Goal: Task Accomplishment & Management: Complete application form

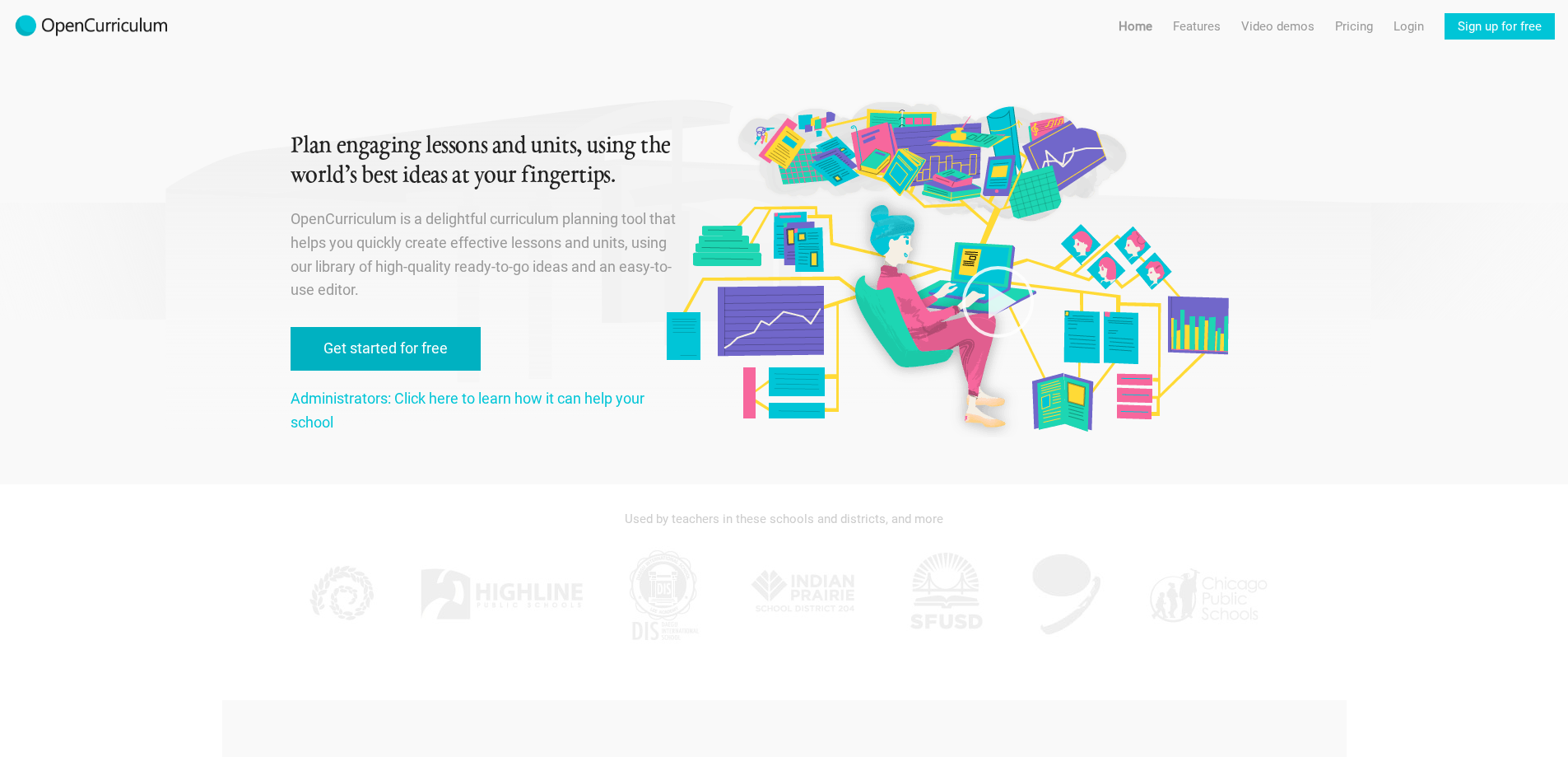
click at [368, 352] on link "Get started for free" at bounding box center [386, 349] width 190 height 44
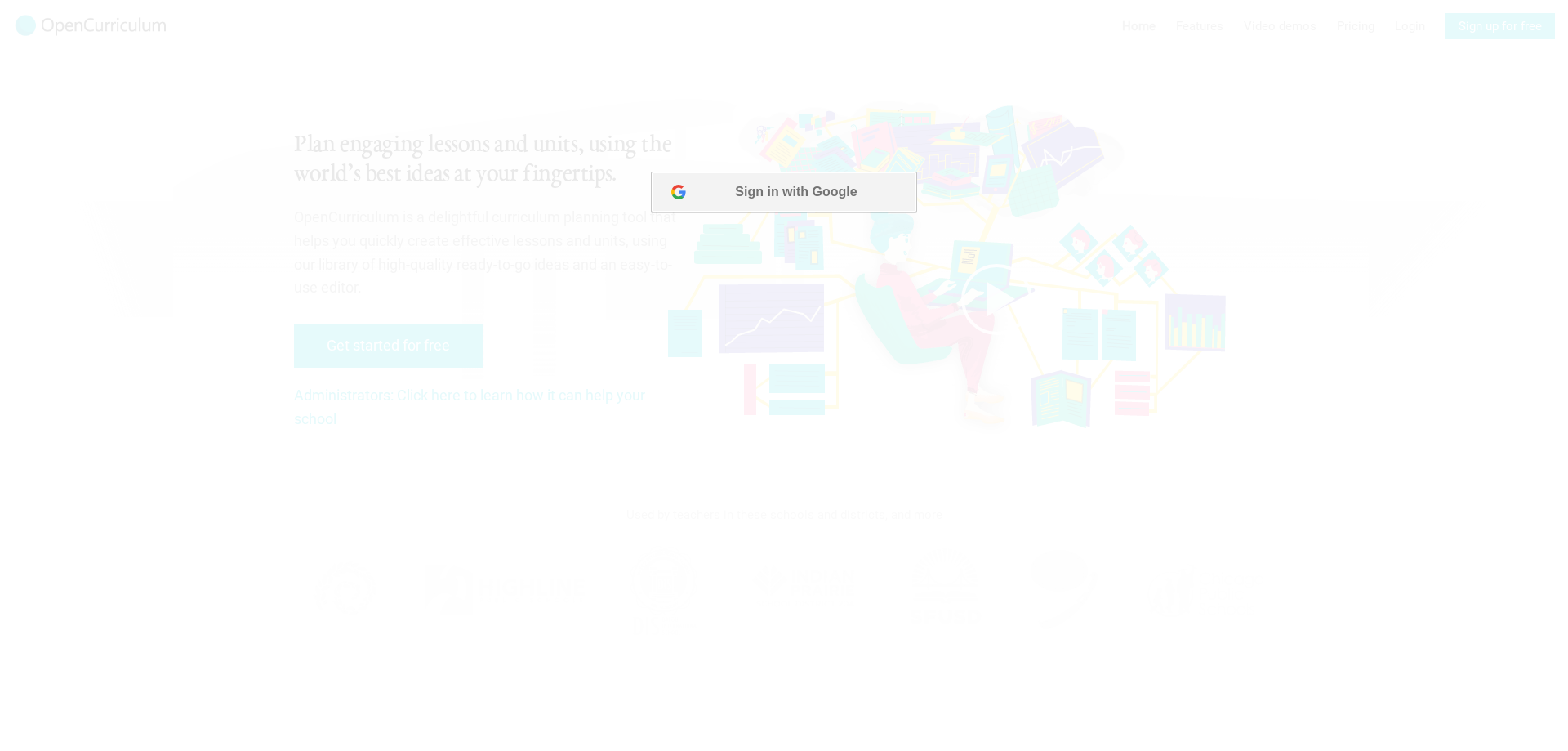
click at [742, 206] on button "Sign in with Google" at bounding box center [784, 191] width 266 height 41
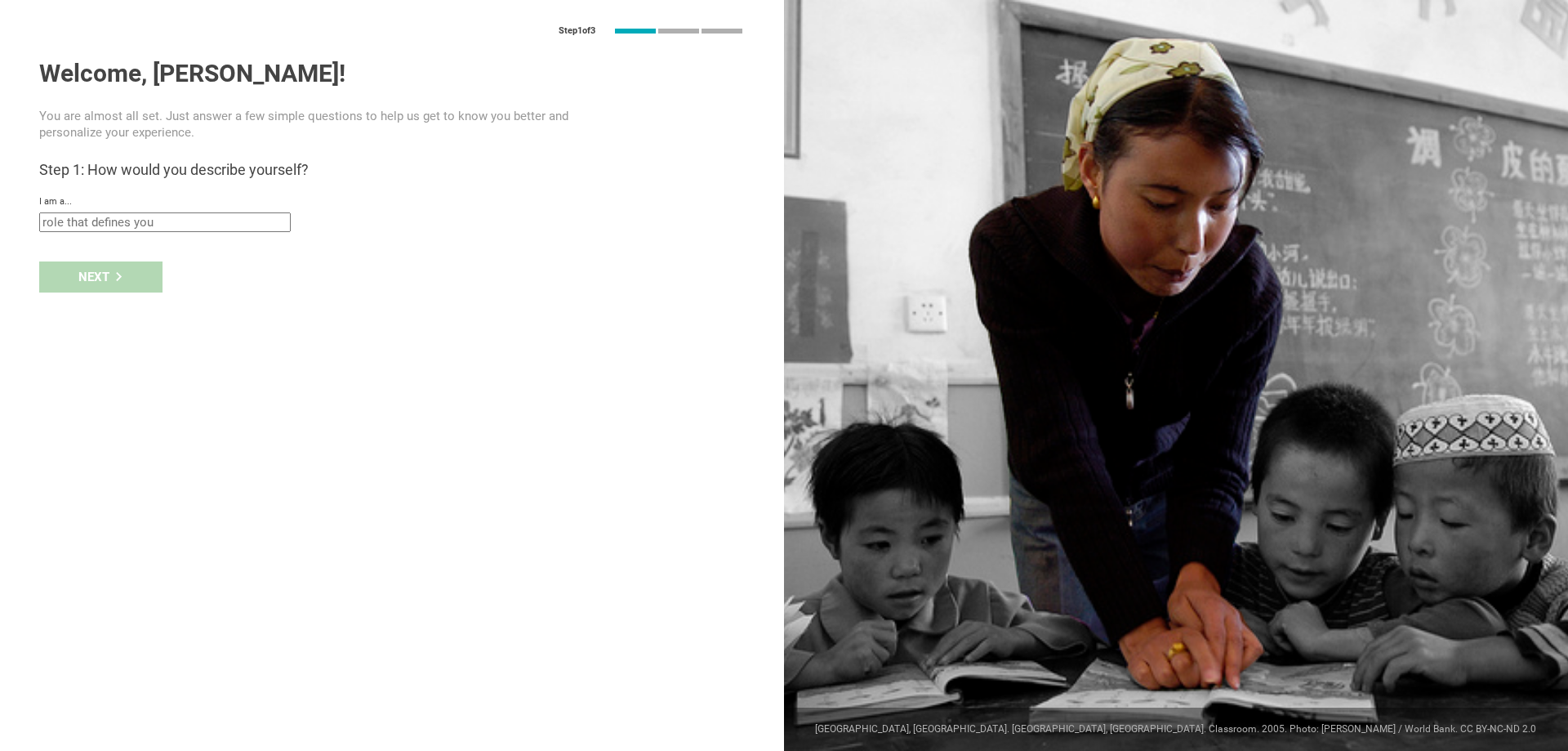
click at [118, 223] on input "text" at bounding box center [166, 222] width 252 height 20
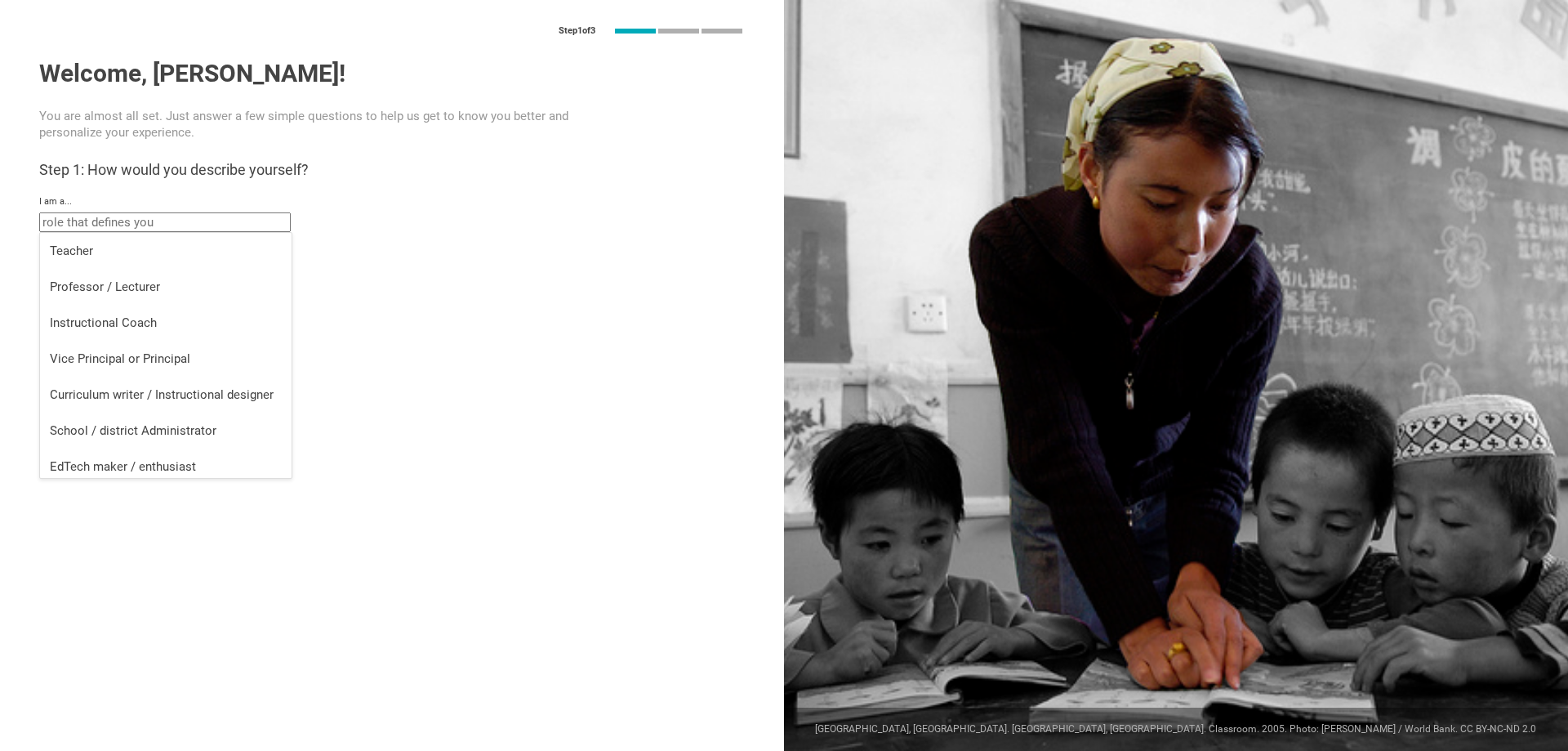
click at [128, 243] on li "Teacher" at bounding box center [166, 251] width 252 height 36
type input "Teacher"
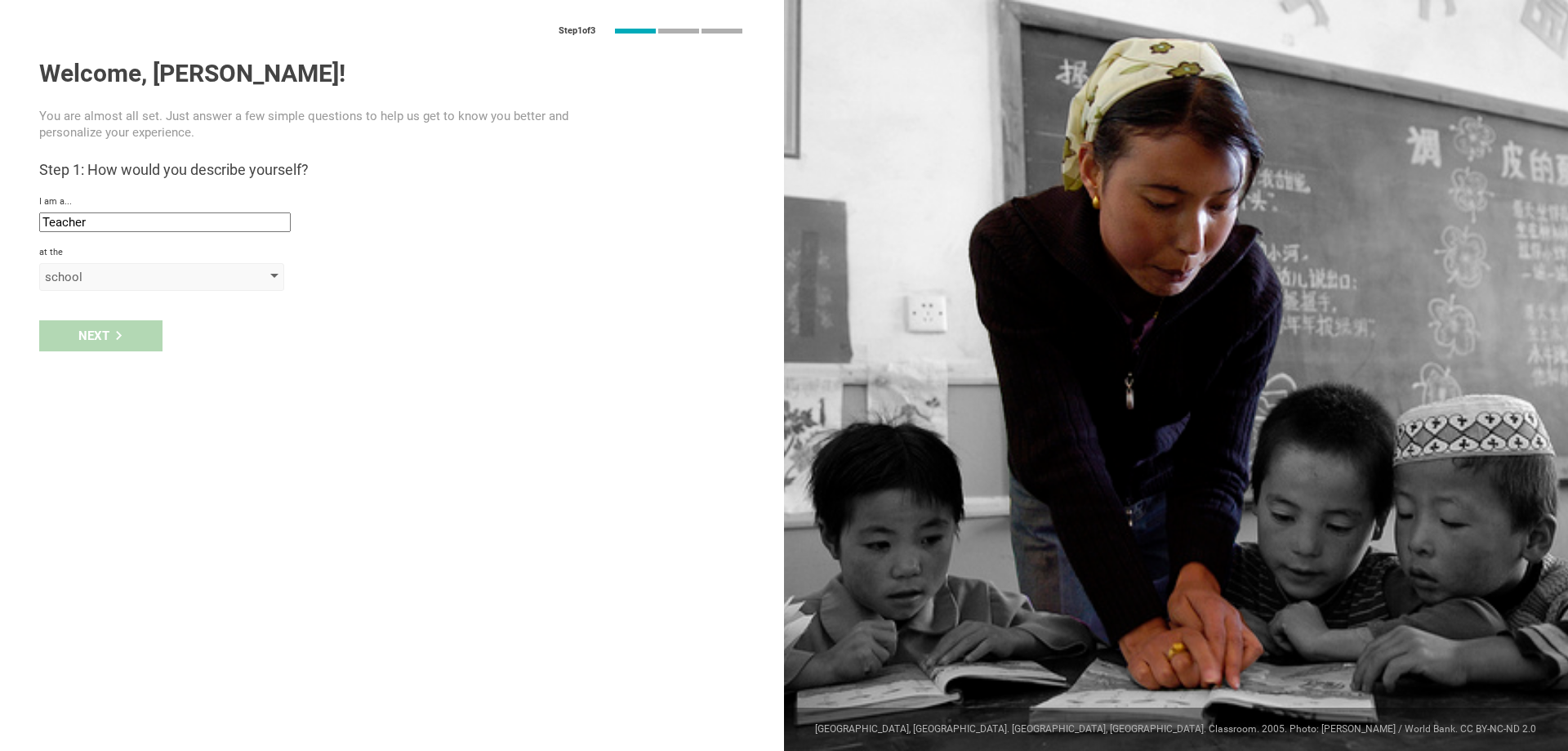
click at [99, 275] on div "school" at bounding box center [138, 277] width 187 height 16
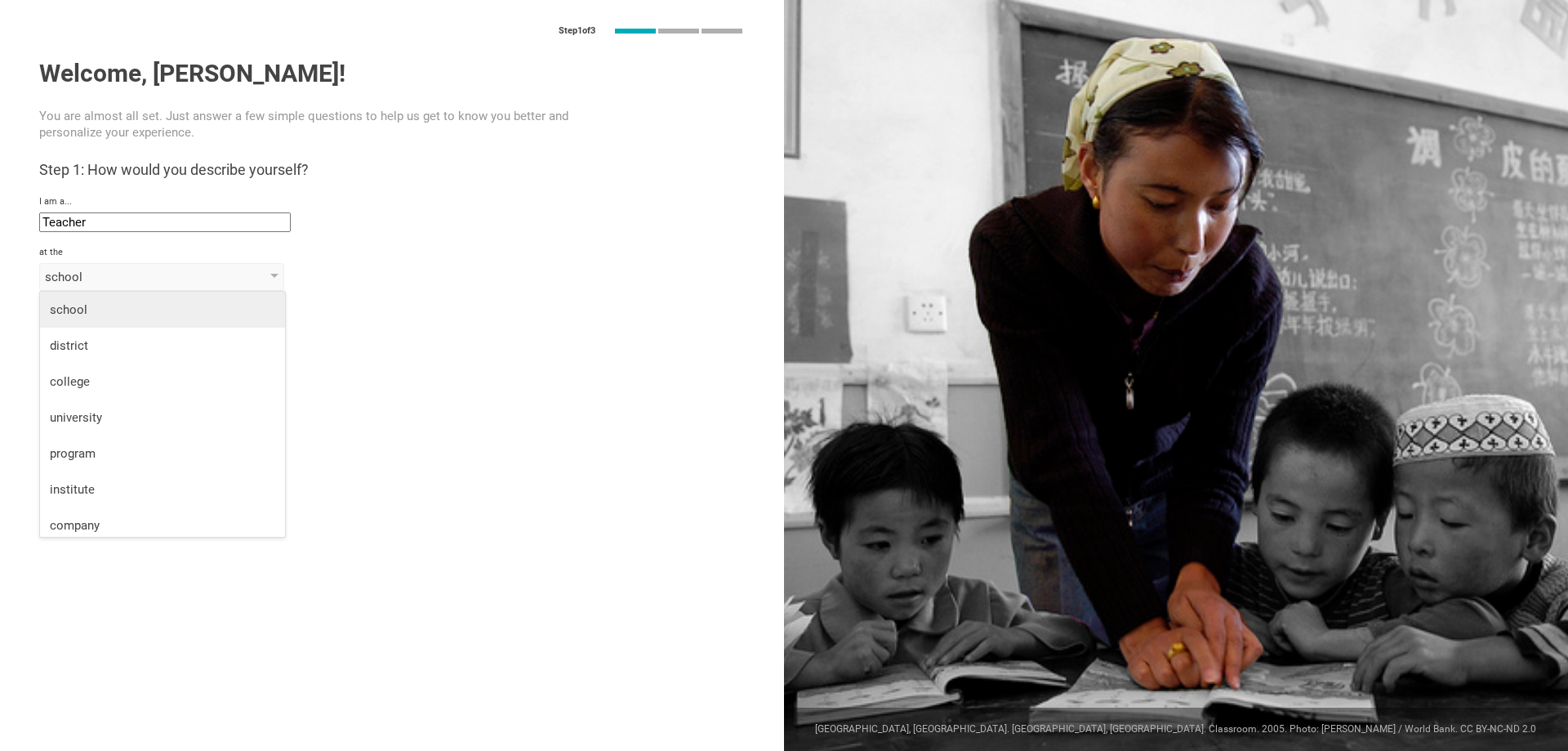
click at [101, 316] on div "school" at bounding box center [162, 310] width 225 height 16
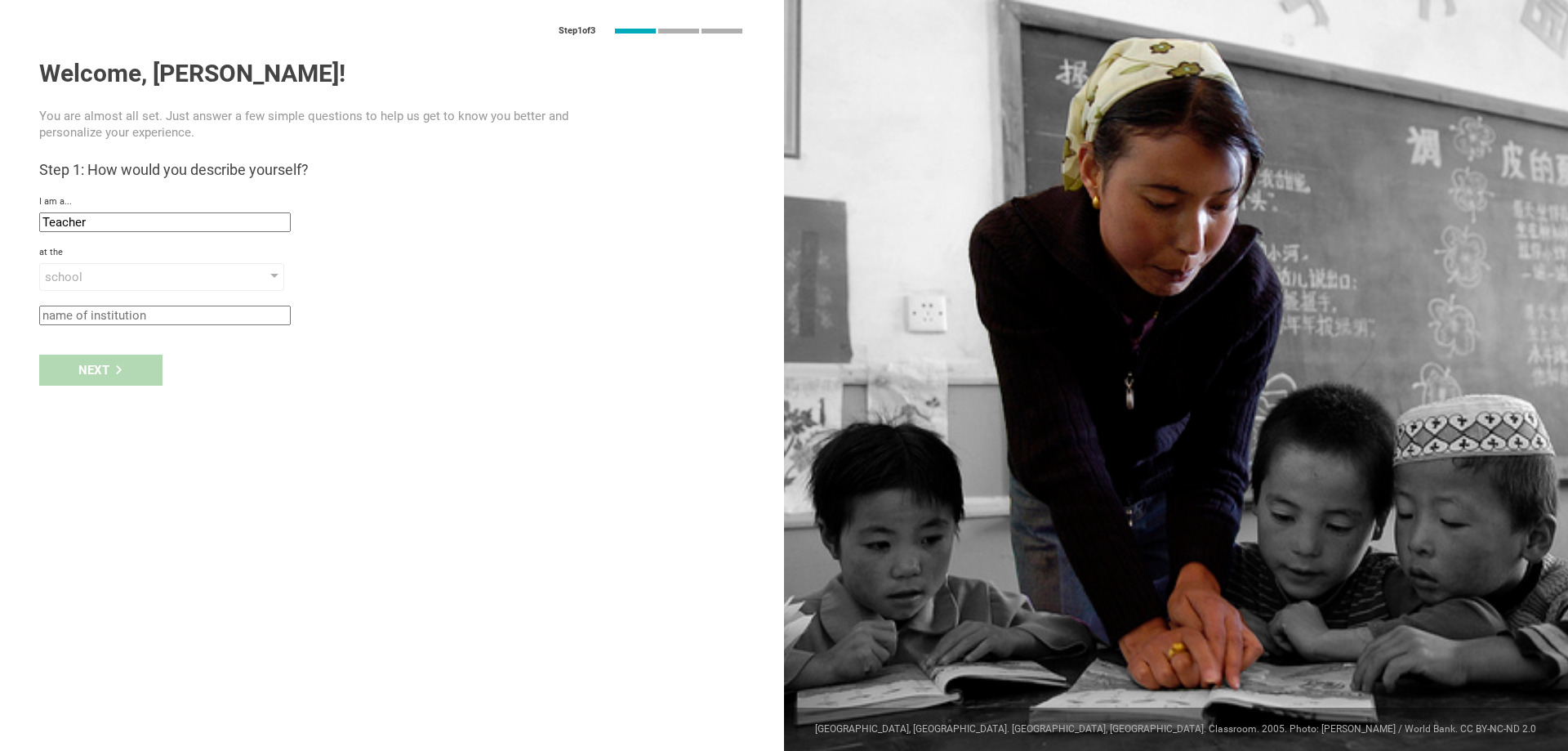
click at [93, 317] on input "text" at bounding box center [166, 315] width 252 height 20
type input "[GEOGRAPHIC_DATA][DEMOGRAPHIC_DATA]"
click at [74, 384] on div "Next" at bounding box center [101, 369] width 123 height 31
type input "[GEOGRAPHIC_DATA], [US_STATE]"
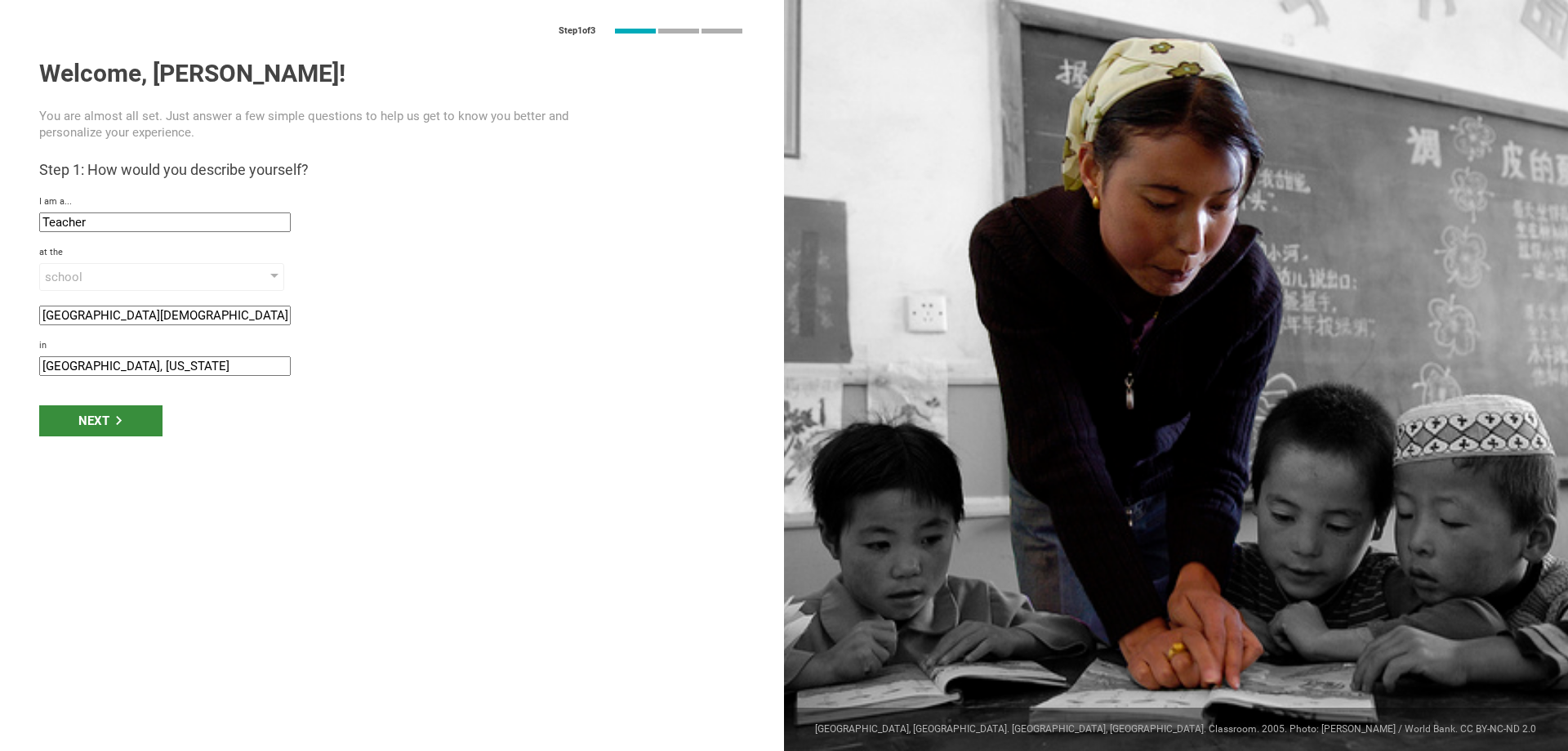
click at [99, 424] on div "Next" at bounding box center [101, 420] width 123 height 31
click at [148, 376] on div "Step 1 of 3 Welcome, [PERSON_NAME]! You are almost all set. Just answer a few s…" at bounding box center [392, 375] width 784 height 751
click at [147, 369] on input "[GEOGRAPHIC_DATA], [US_STATE]" at bounding box center [166, 366] width 252 height 20
click at [108, 422] on div "Next" at bounding box center [101, 420] width 123 height 31
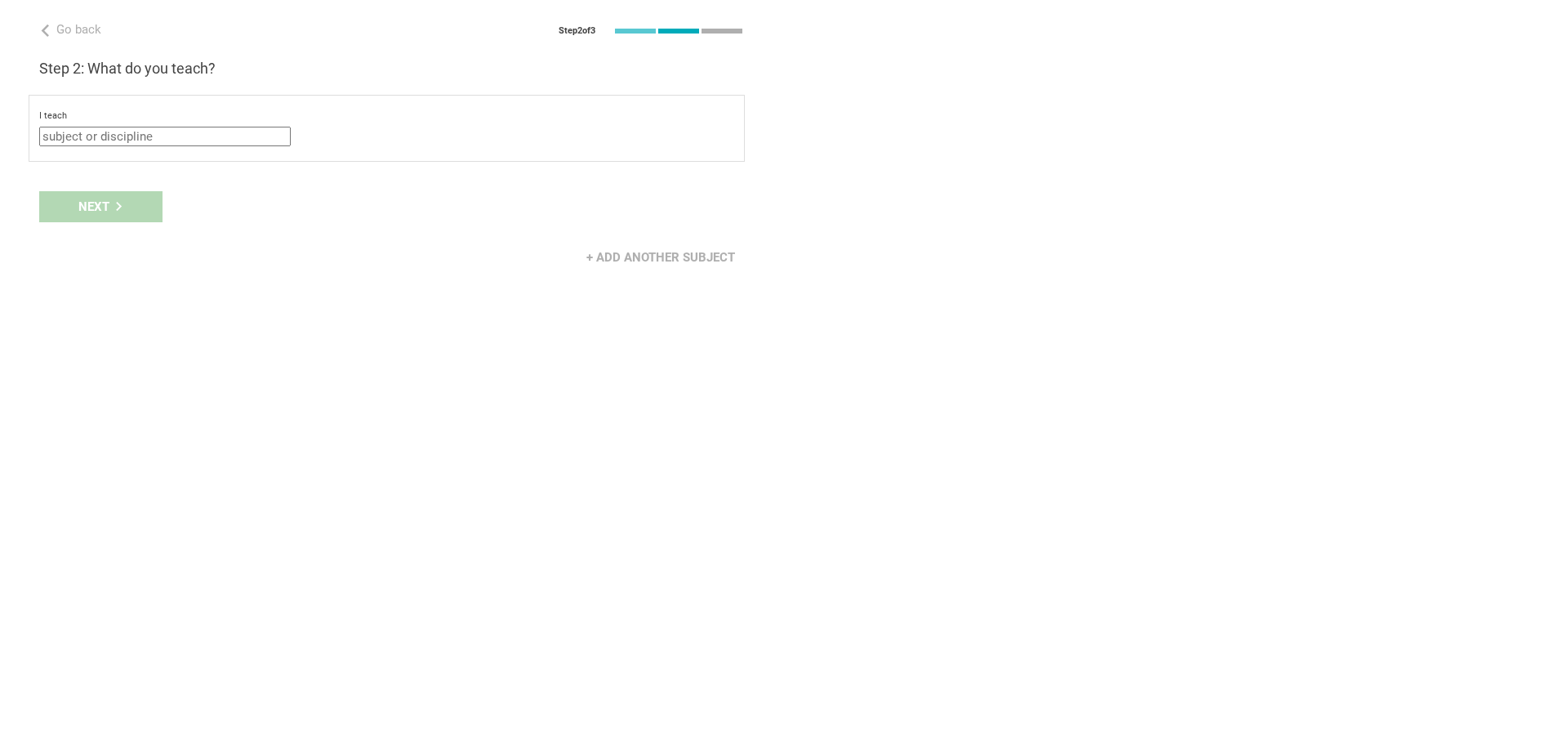
click at [145, 134] on input "text" at bounding box center [166, 137] width 252 height 20
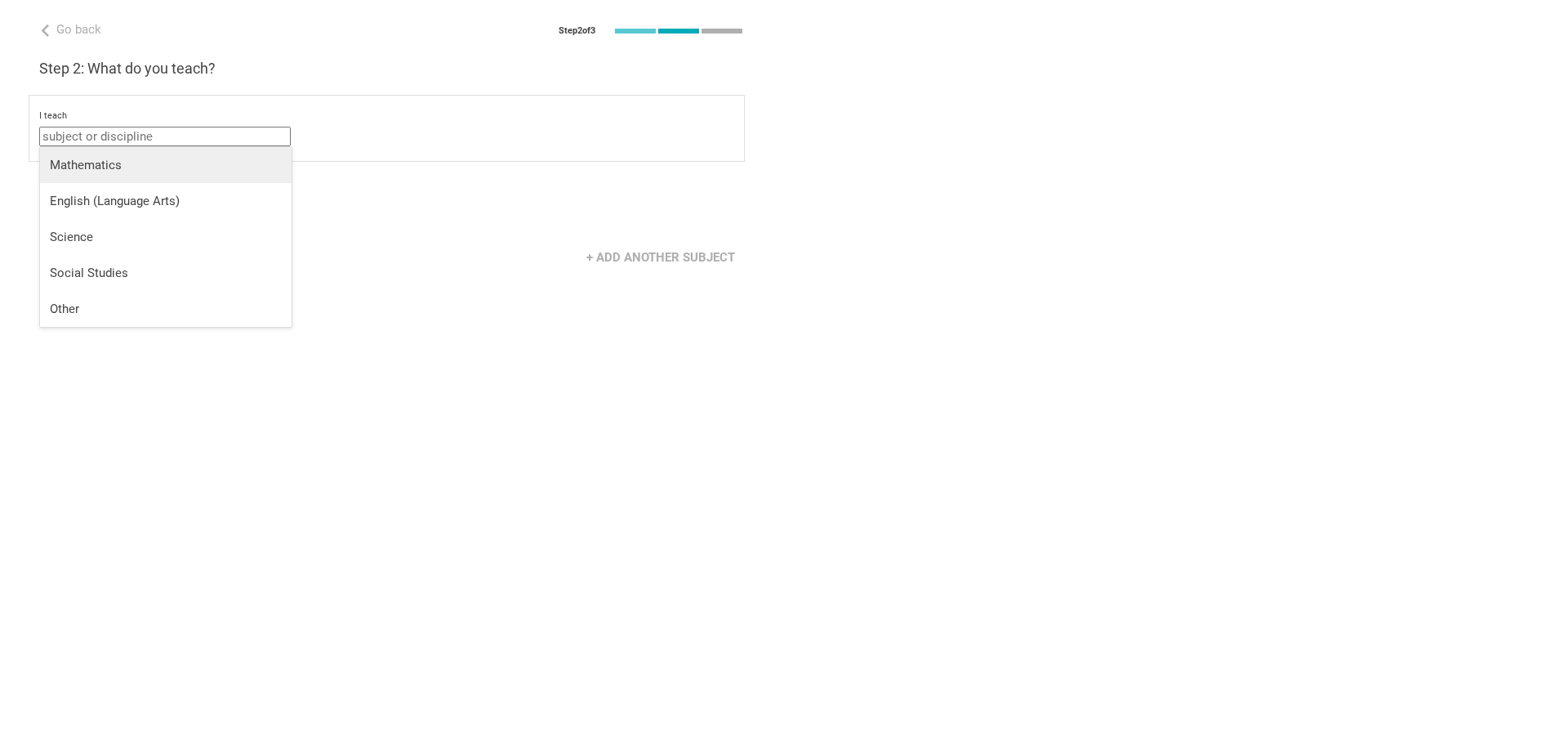
click at [95, 166] on div "Mathematics" at bounding box center [166, 165] width 232 height 16
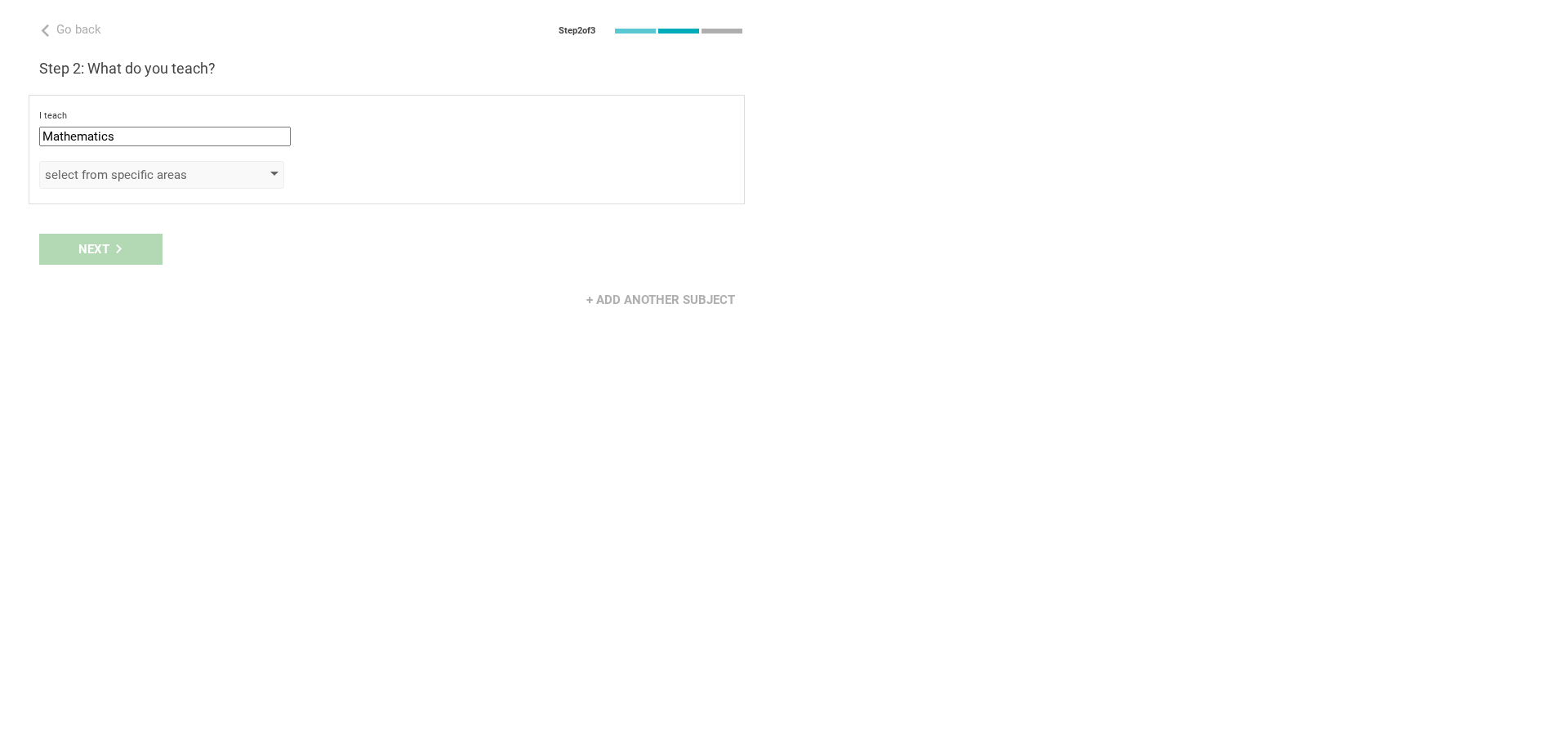
click at [95, 183] on div "select from specific areas" at bounding box center [138, 175] width 187 height 16
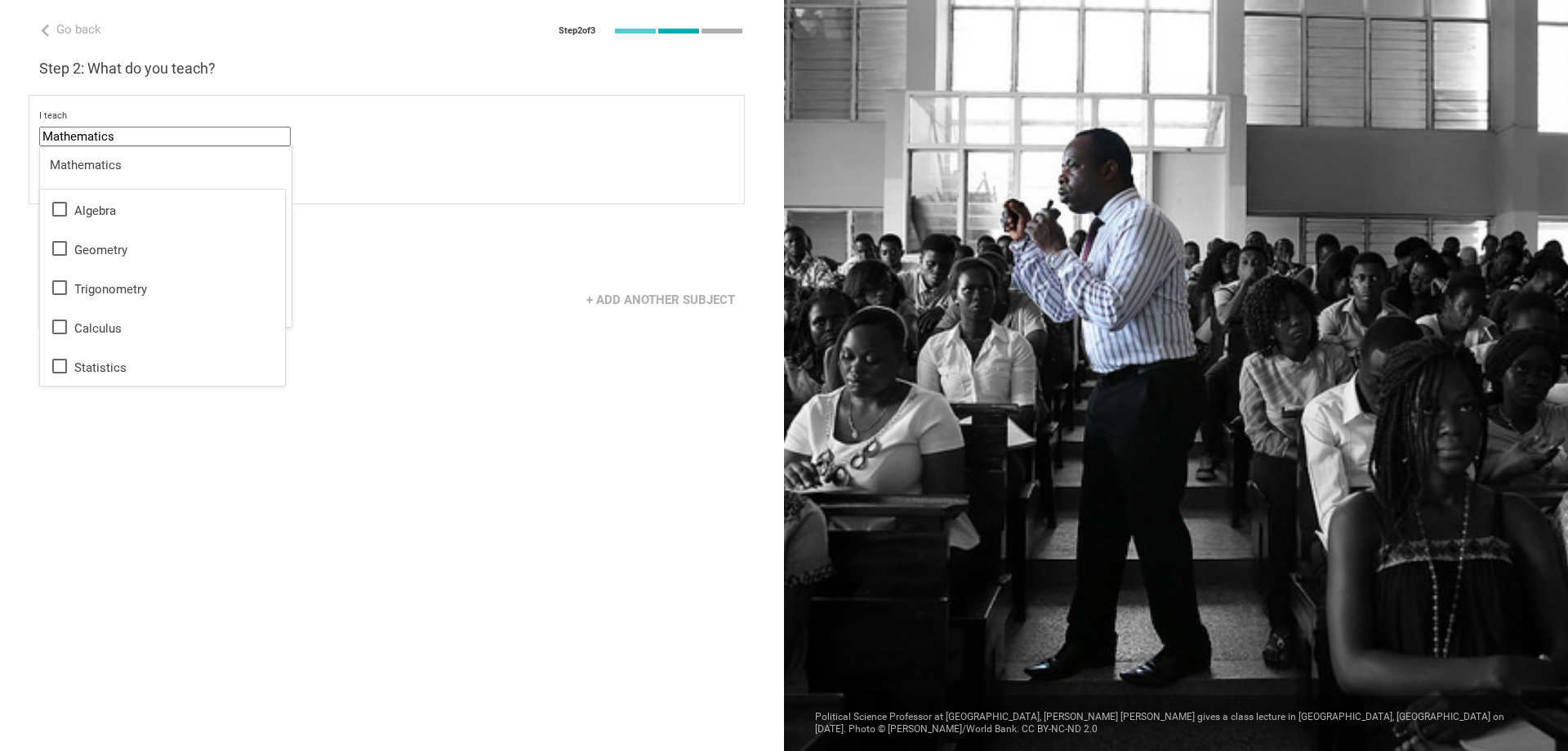
click at [141, 137] on input "Mathematics" at bounding box center [166, 137] width 252 height 20
click at [99, 199] on div "English (Language Arts)" at bounding box center [166, 200] width 232 height 16
type input "English (Language Arts)"
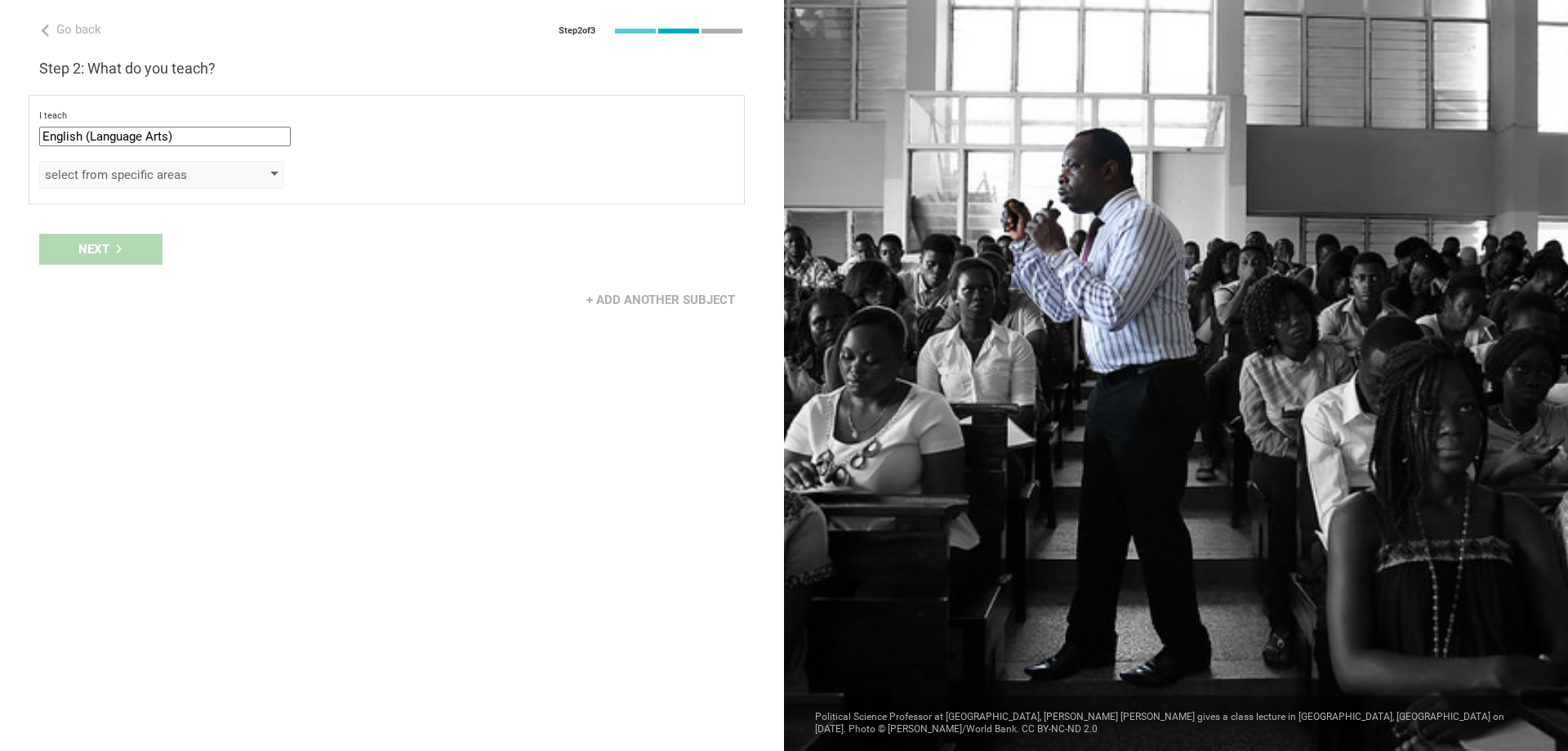
click at [128, 172] on div "select from specific areas" at bounding box center [138, 175] width 187 height 16
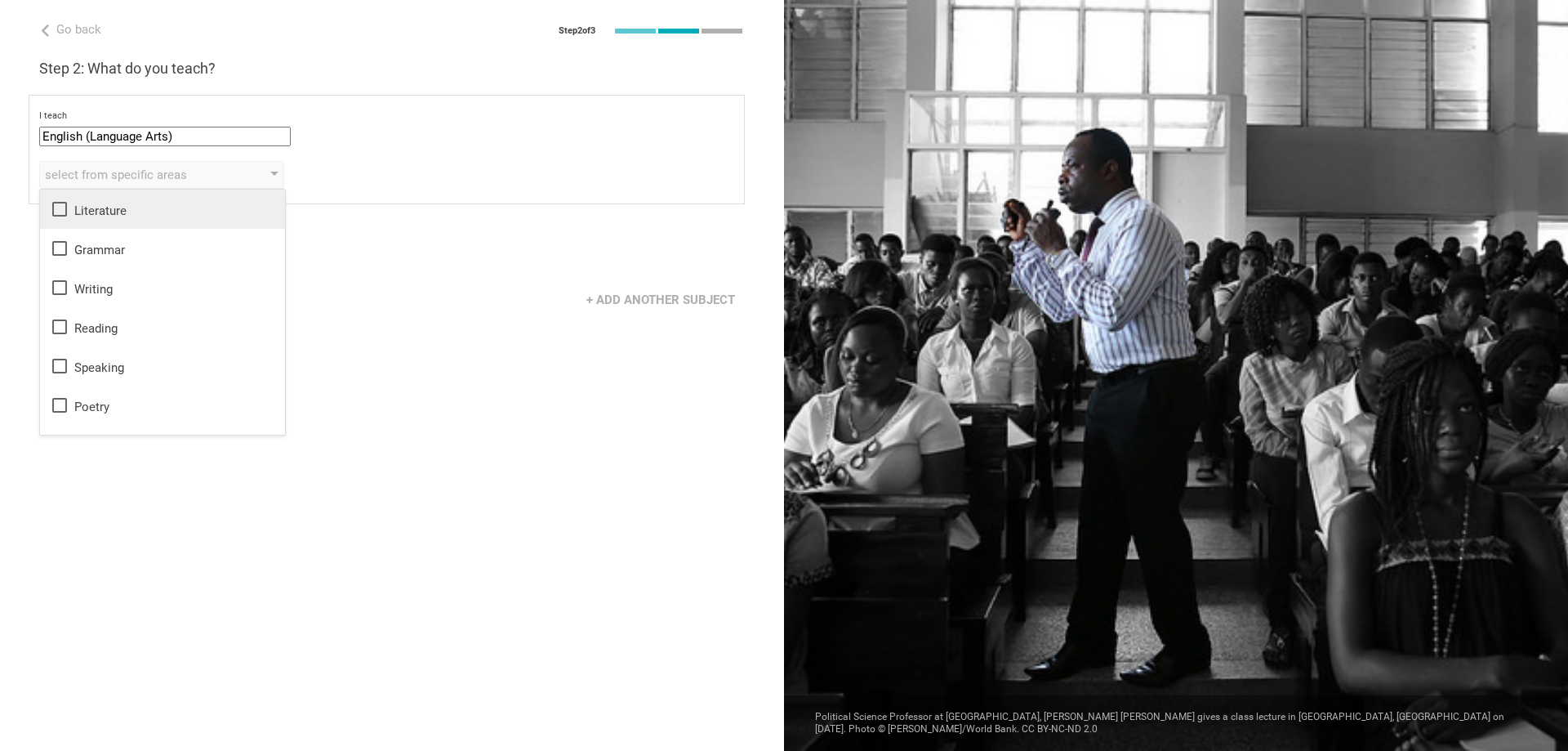
click at [62, 213] on icon at bounding box center [60, 209] width 20 height 20
click at [61, 254] on icon at bounding box center [60, 248] width 15 height 15
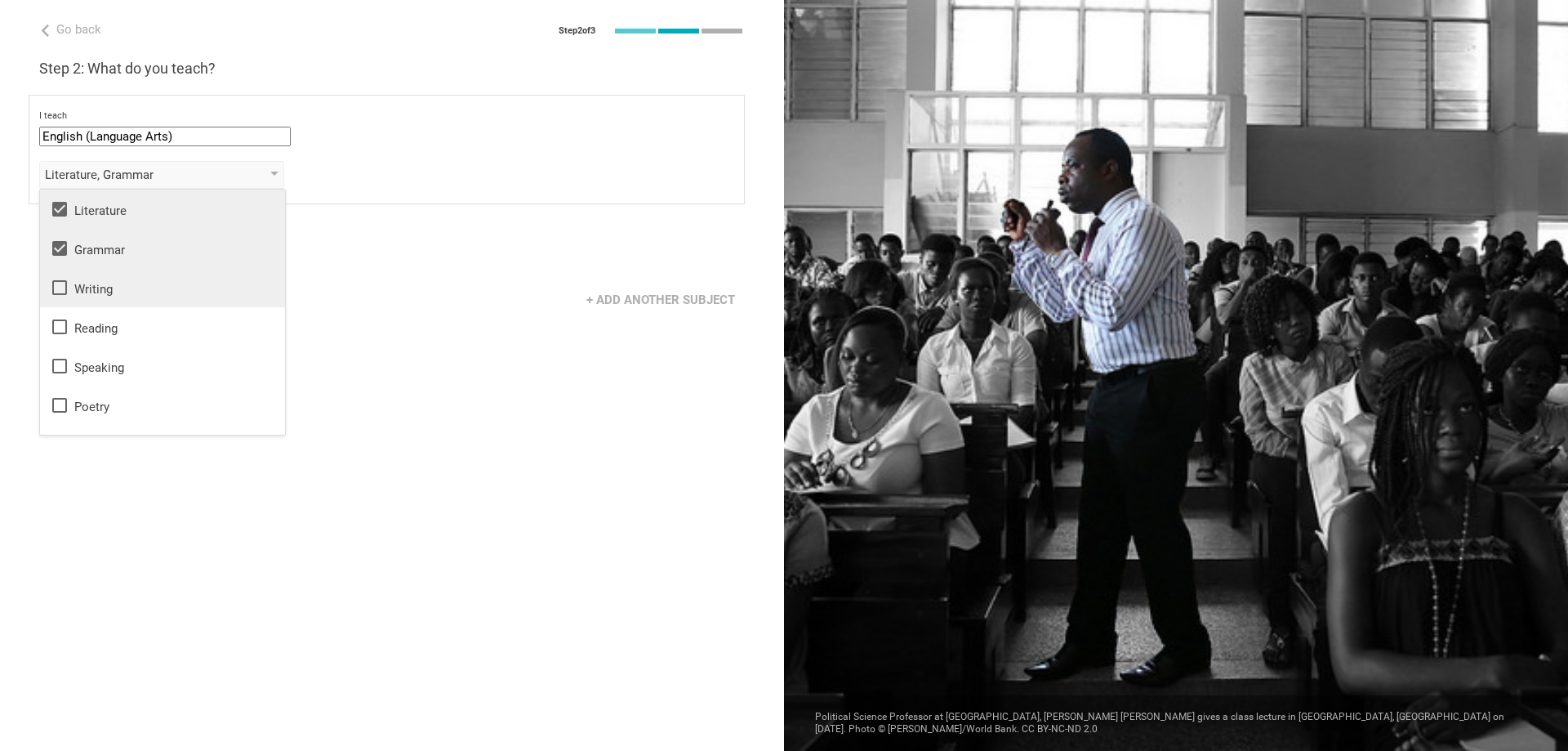
click at [61, 285] on icon at bounding box center [60, 288] width 20 height 20
click at [60, 332] on icon at bounding box center [60, 326] width 15 height 15
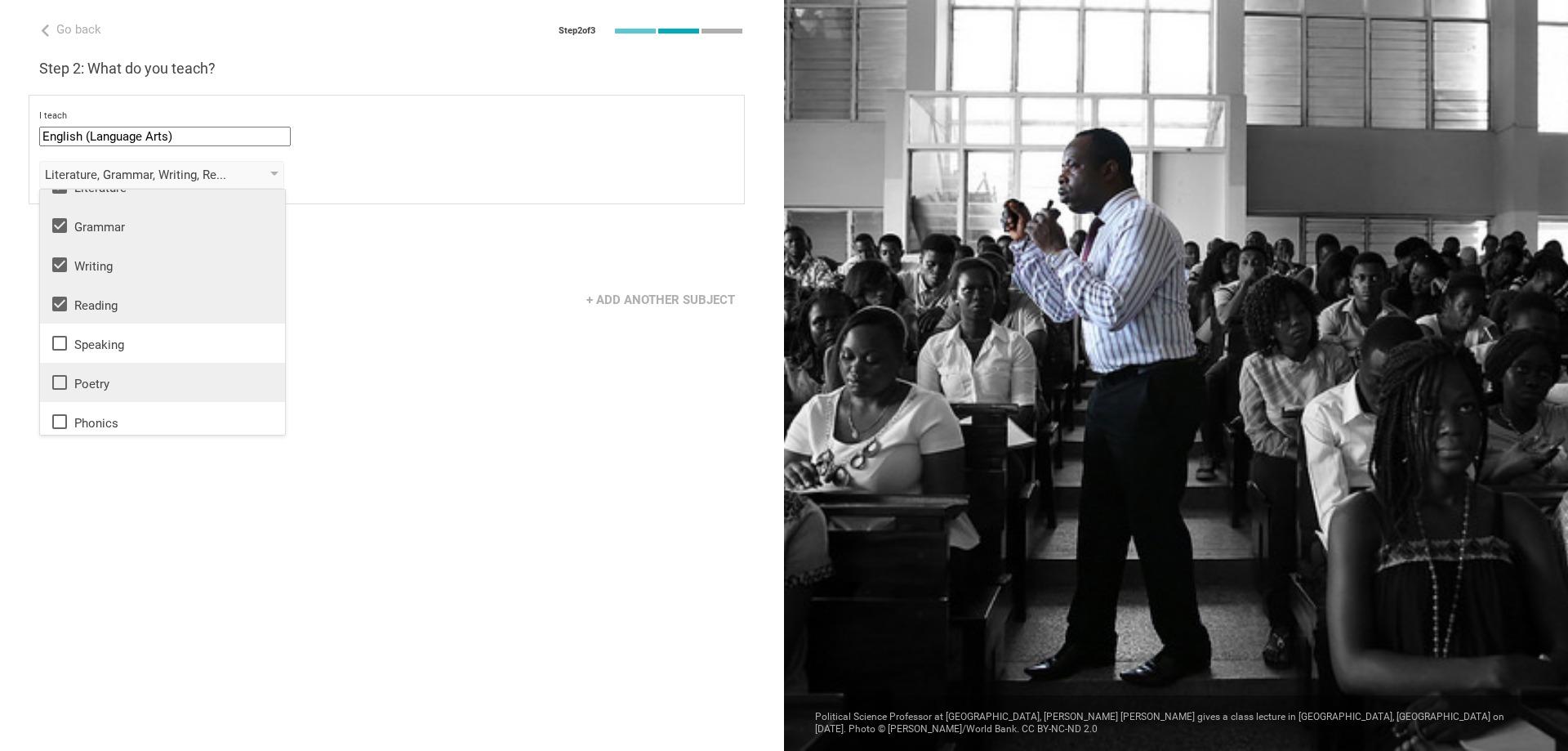
scroll to position [30, 0]
click at [58, 384] on icon at bounding box center [60, 376] width 20 height 20
click at [58, 417] on icon at bounding box center [60, 415] width 20 height 20
click at [62, 338] on icon at bounding box center [60, 336] width 20 height 20
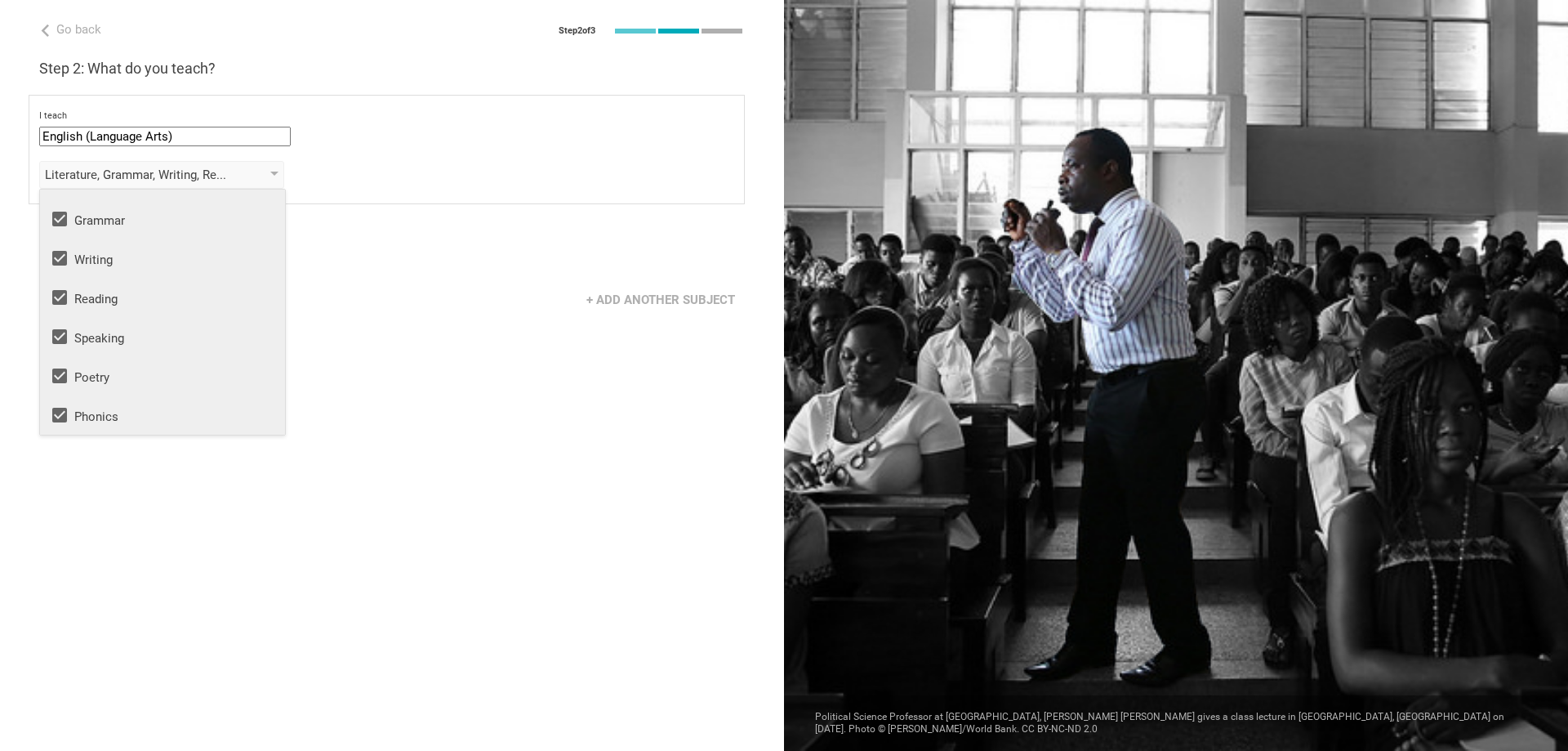
drag, startPoint x: 371, startPoint y: 209, endPoint x: 354, endPoint y: 211, distance: 17.1
click at [371, 210] on div "Go back Step 2 of 3 Welcome, [PERSON_NAME]! You are almost all set. Just answer…" at bounding box center [392, 375] width 784 height 751
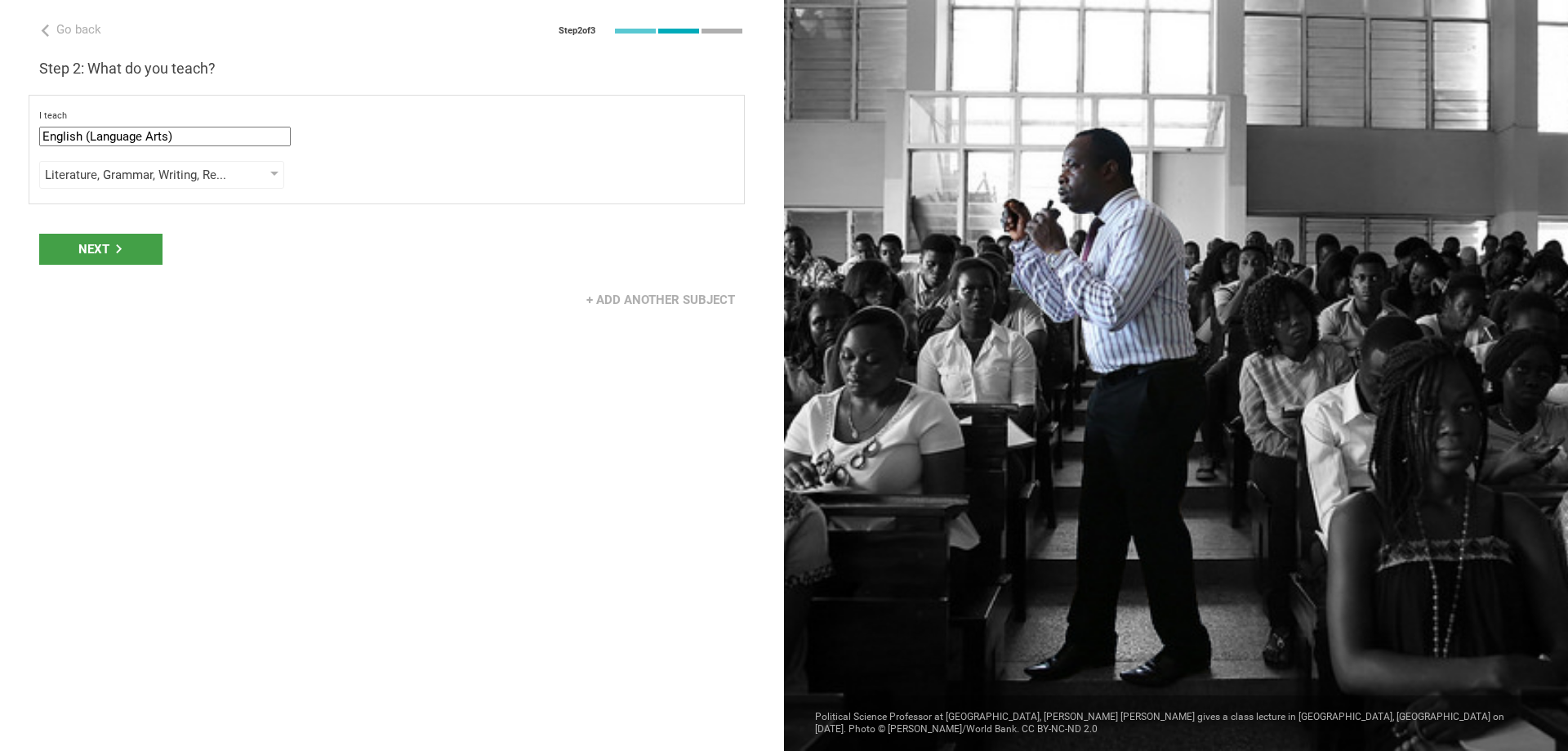
drag, startPoint x: 101, startPoint y: 244, endPoint x: 127, endPoint y: 247, distance: 26.2
click at [101, 244] on div "Next" at bounding box center [101, 248] width 123 height 31
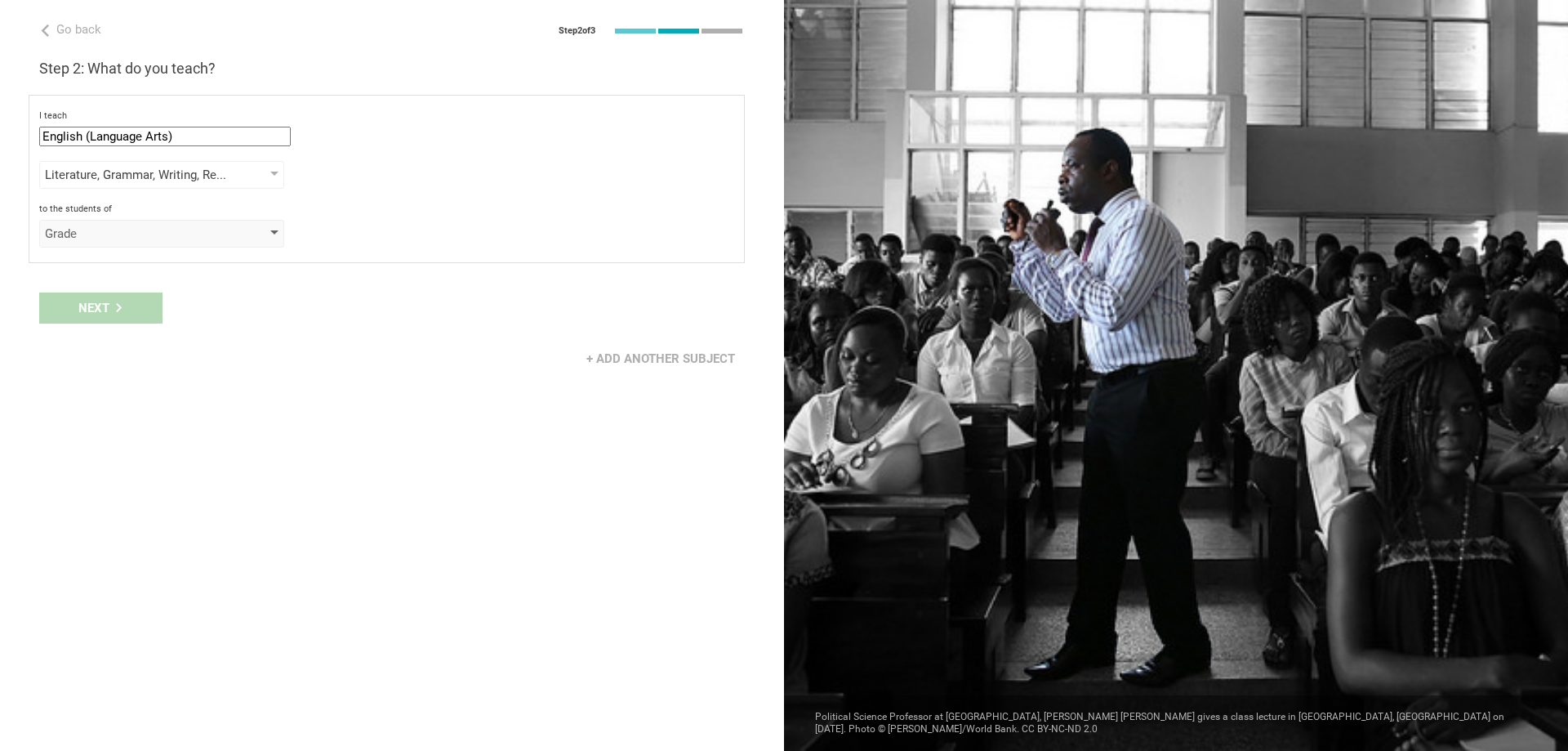
click at [151, 234] on div "Grade" at bounding box center [138, 233] width 187 height 16
click at [110, 269] on div "Grade" at bounding box center [162, 266] width 225 height 16
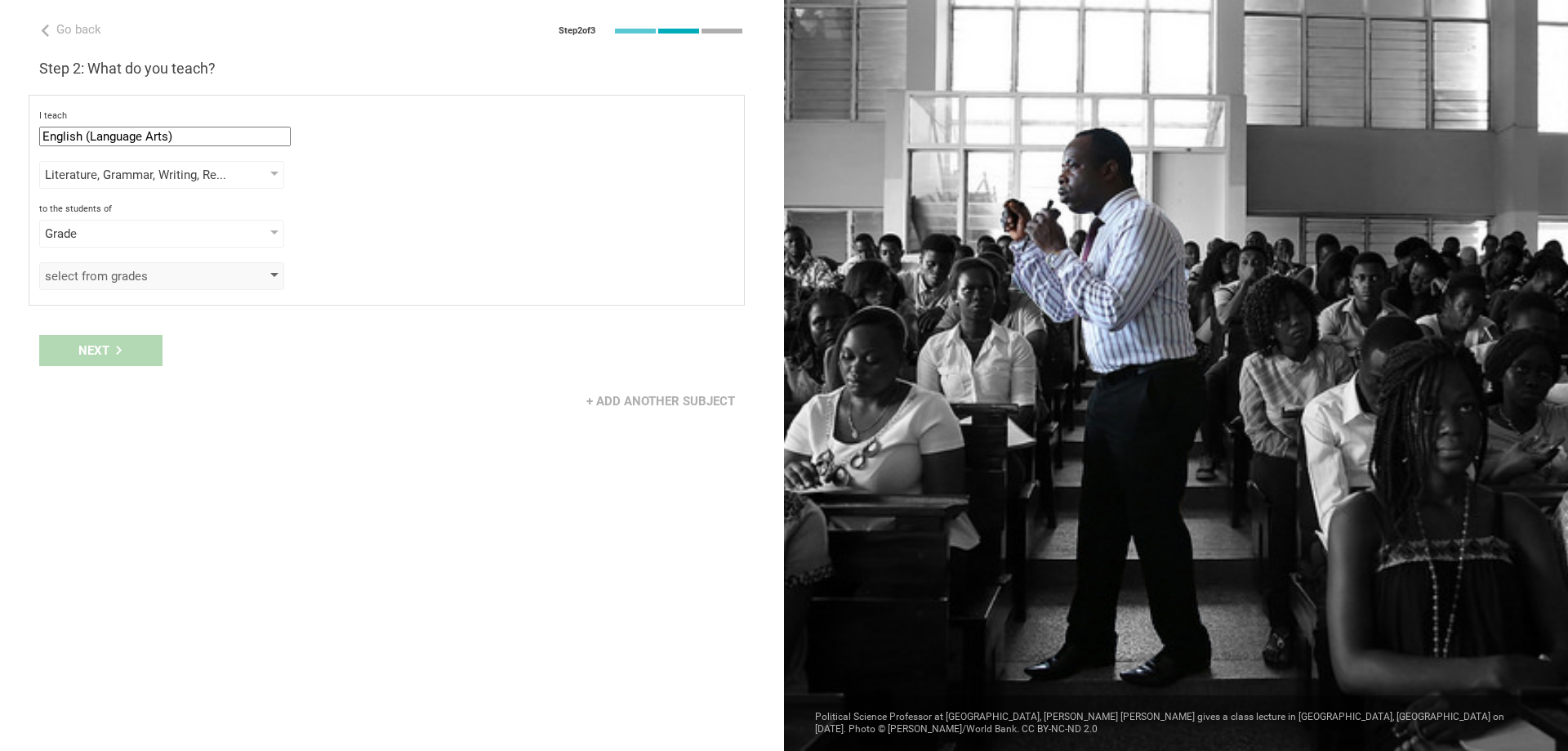
click at [110, 271] on div "select from grades" at bounding box center [138, 276] width 187 height 16
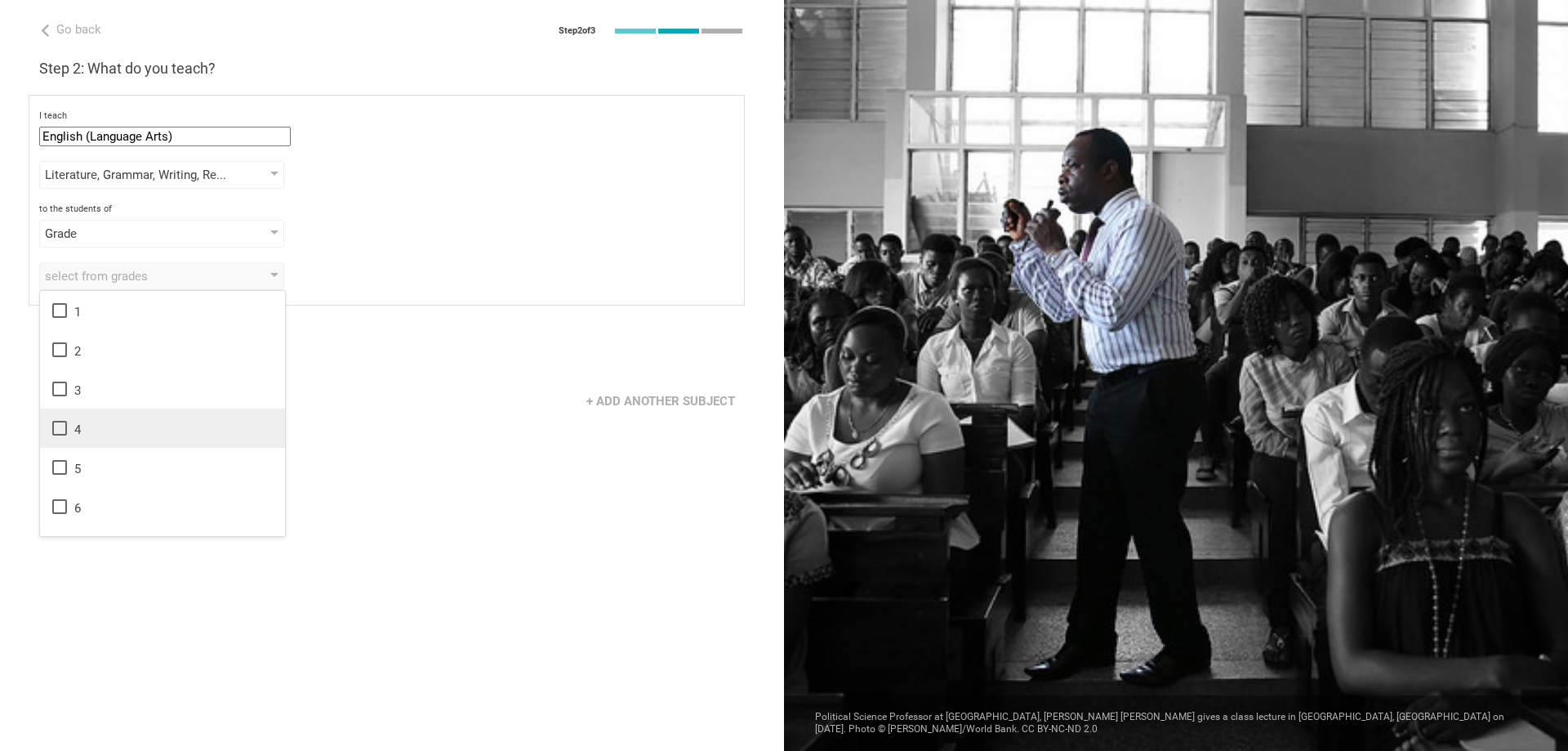
click at [55, 430] on icon at bounding box center [60, 429] width 20 height 20
click at [354, 359] on div "Next" at bounding box center [392, 350] width 784 height 51
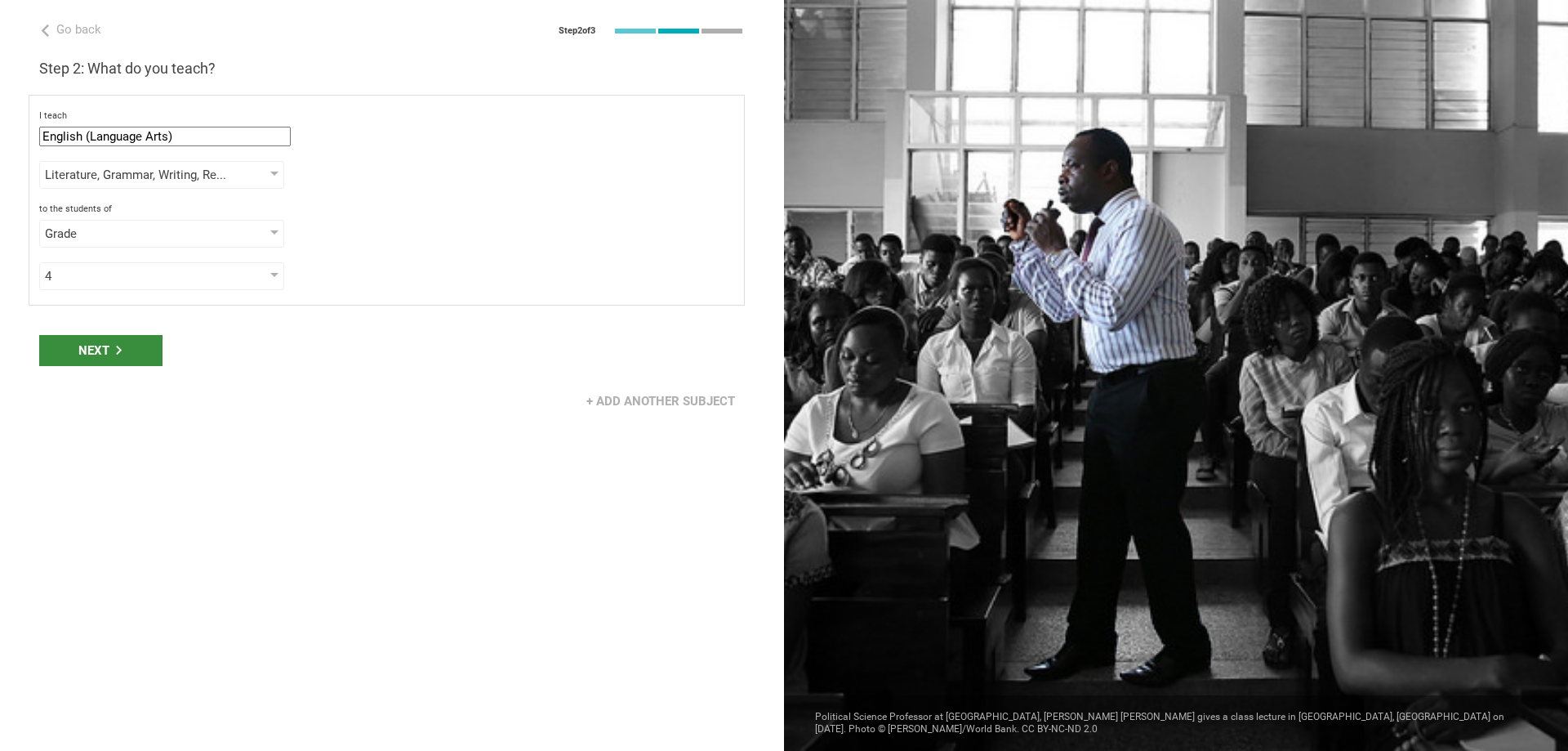
click at [102, 354] on div "Next" at bounding box center [101, 350] width 123 height 31
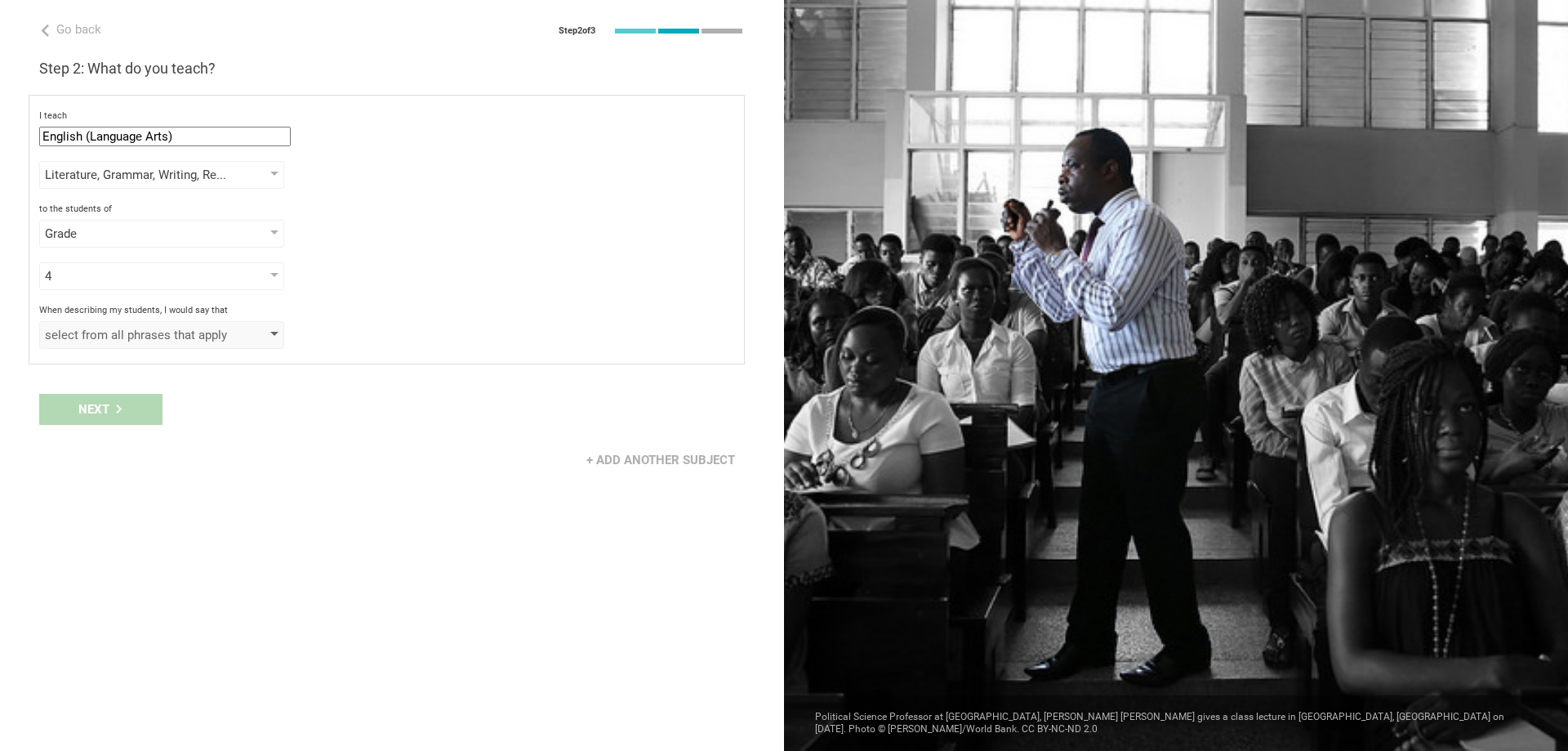
click at [139, 329] on div "select from all phrases that apply" at bounding box center [138, 334] width 187 height 16
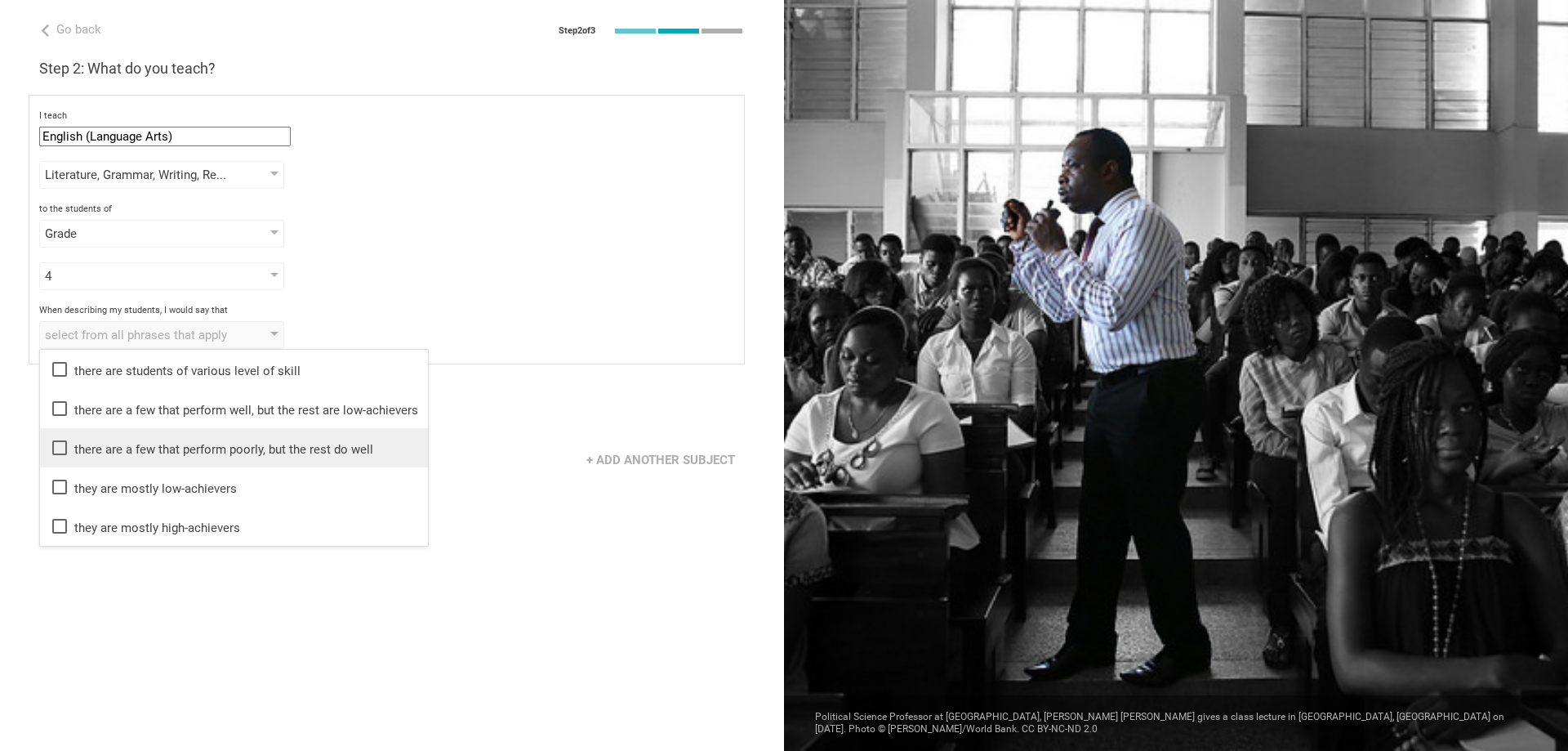
click at [60, 445] on icon at bounding box center [60, 447] width 20 height 20
click at [477, 323] on div "there are a few that perform poorly, but the rest do well there are students of…" at bounding box center [387, 335] width 695 height 28
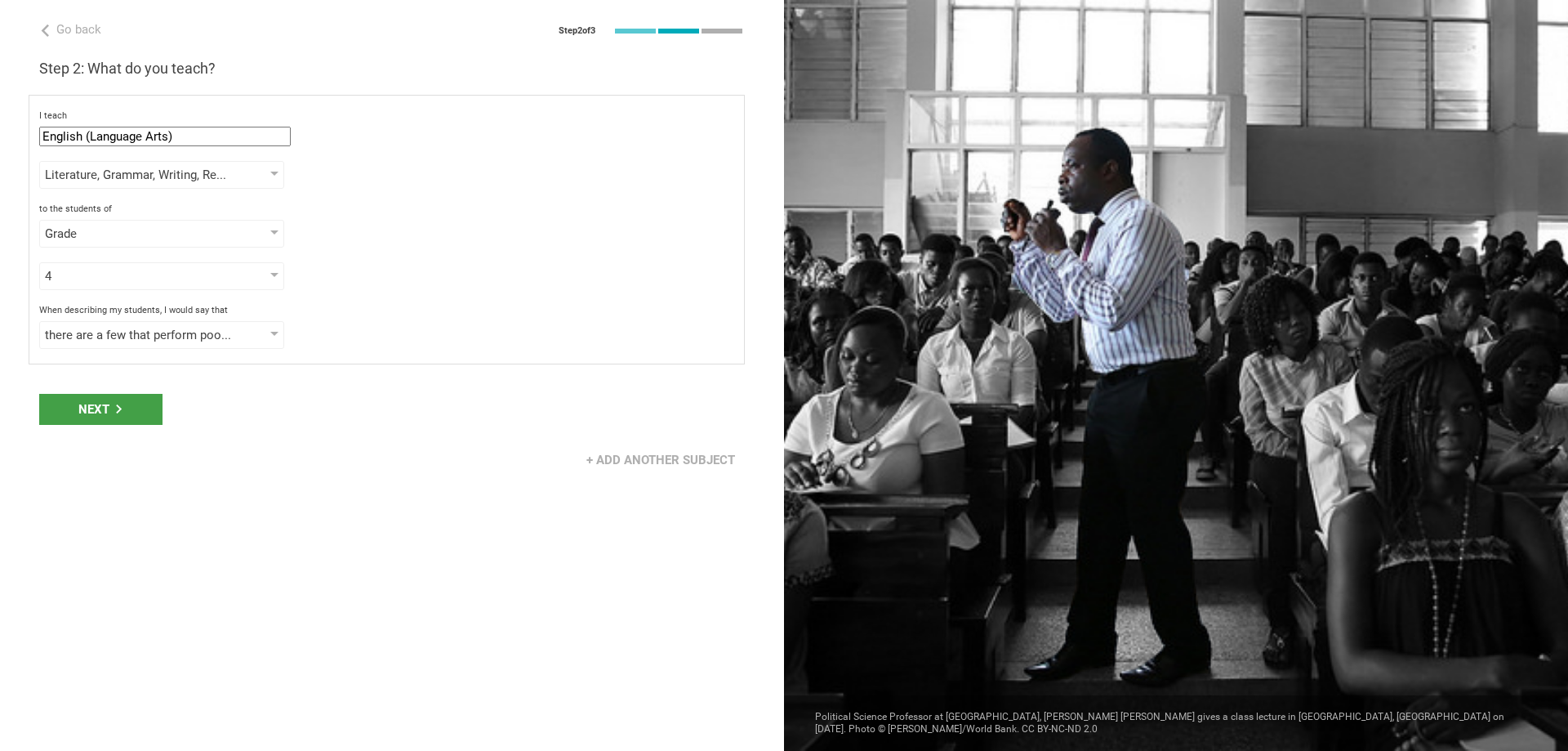
click at [141, 413] on div "Next" at bounding box center [101, 409] width 123 height 31
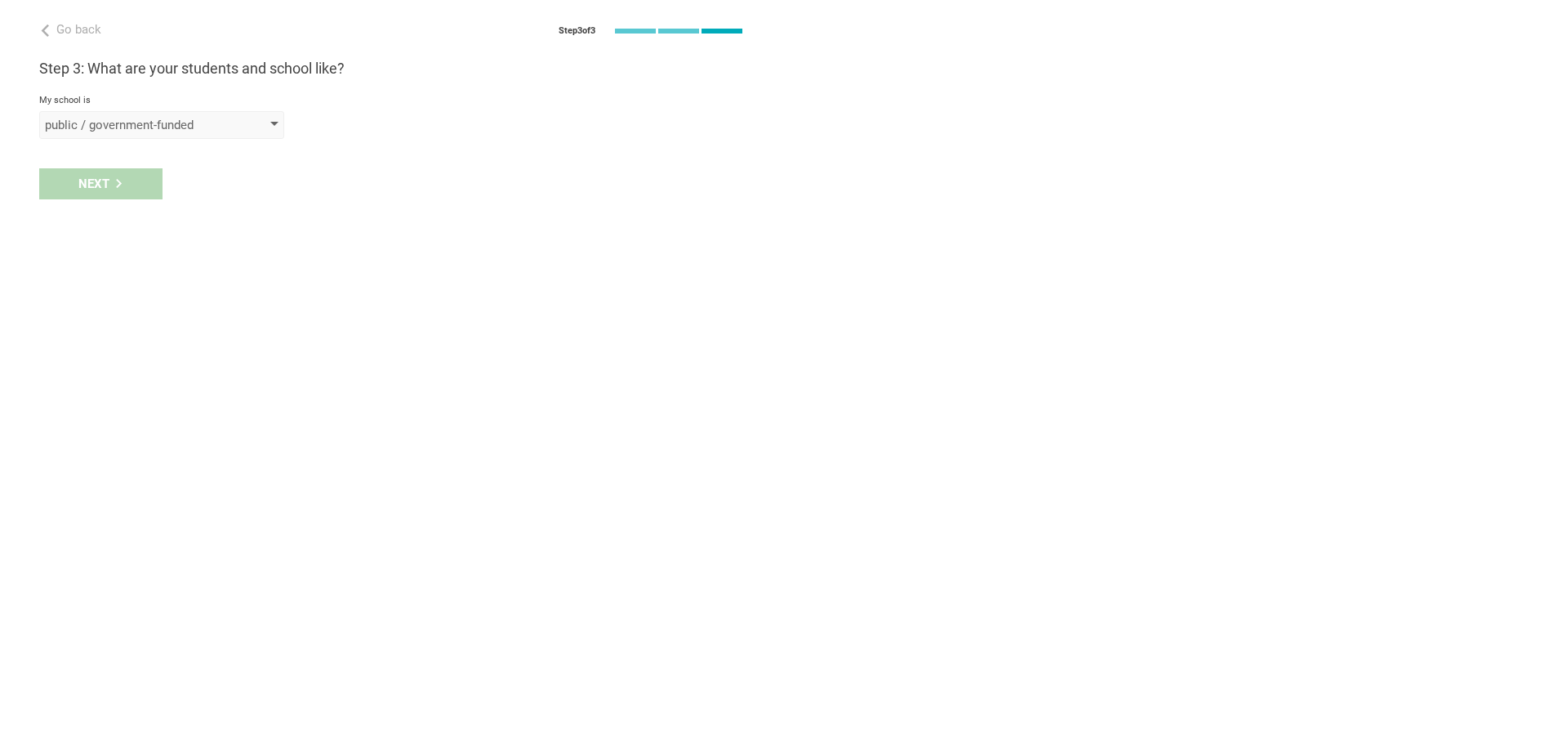
click at [131, 129] on div "public / government-funded" at bounding box center [138, 125] width 187 height 16
click at [109, 195] on div "private" at bounding box center [162, 193] width 225 height 16
click at [93, 188] on div "select from a bunch of systems" at bounding box center [138, 184] width 187 height 16
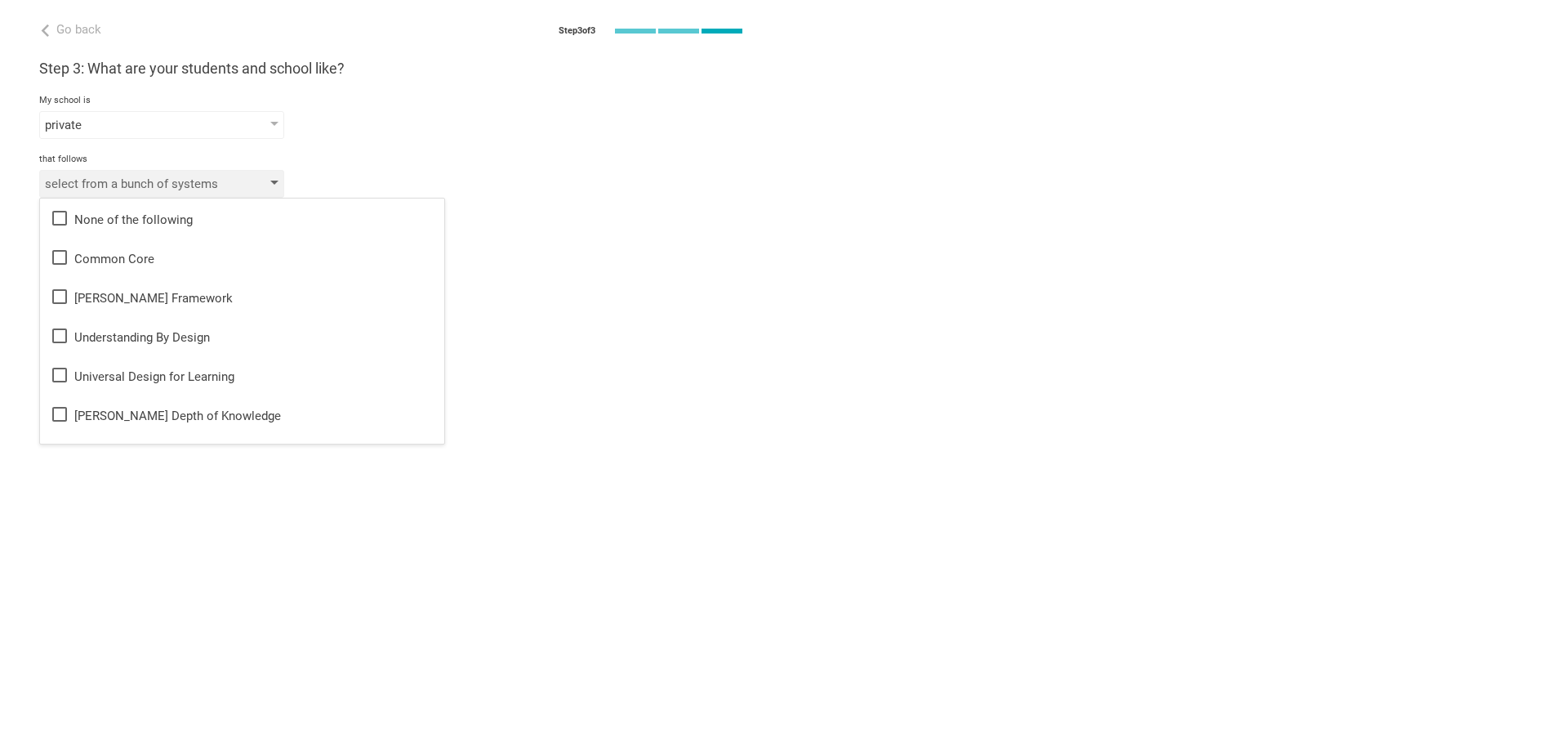
click at [117, 179] on div "select from a bunch of systems" at bounding box center [138, 184] width 187 height 16
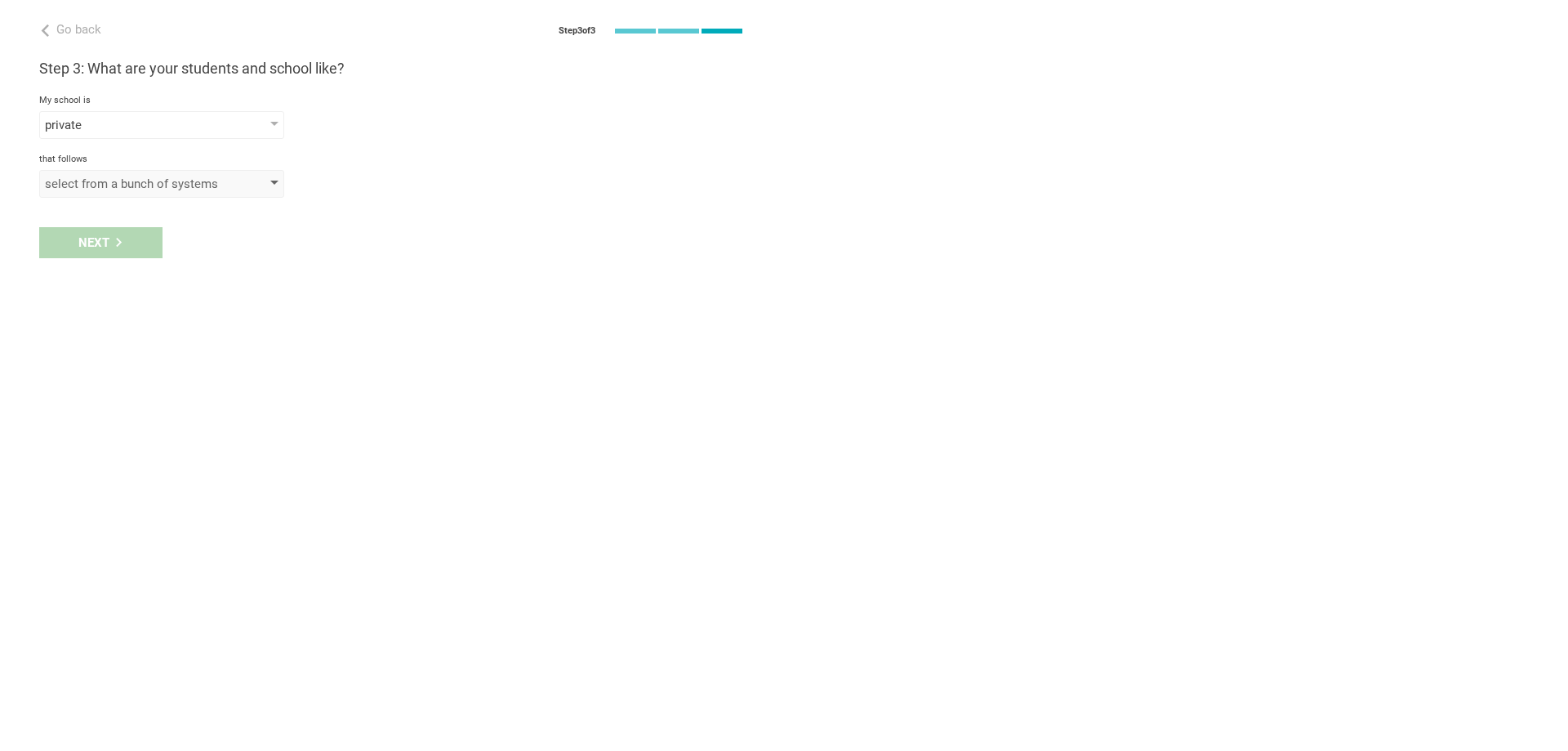
click at [117, 179] on div "select from a bunch of systems" at bounding box center [138, 184] width 187 height 16
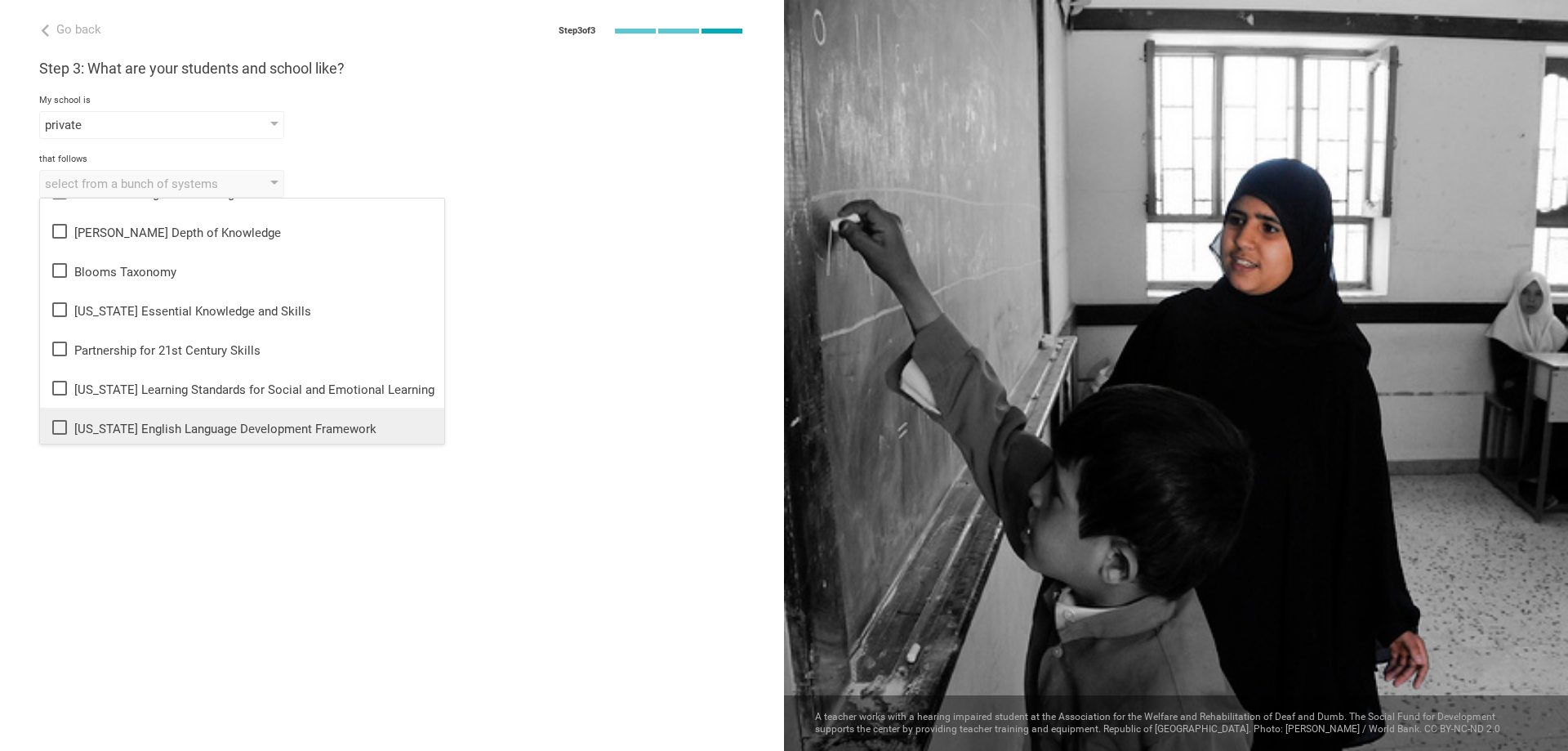
scroll to position [0, 0]
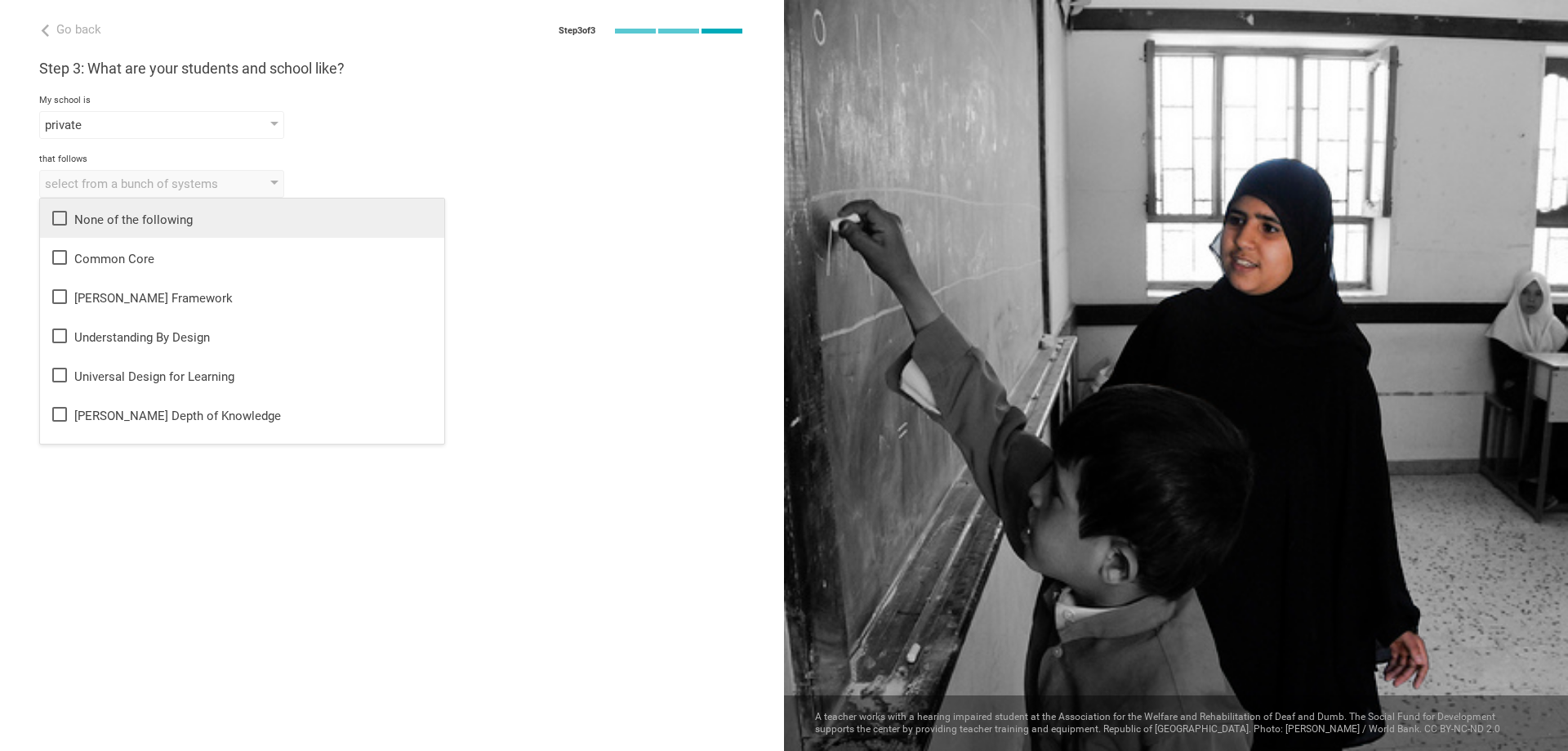
click at [134, 224] on div "None of the following" at bounding box center [242, 218] width 385 height 20
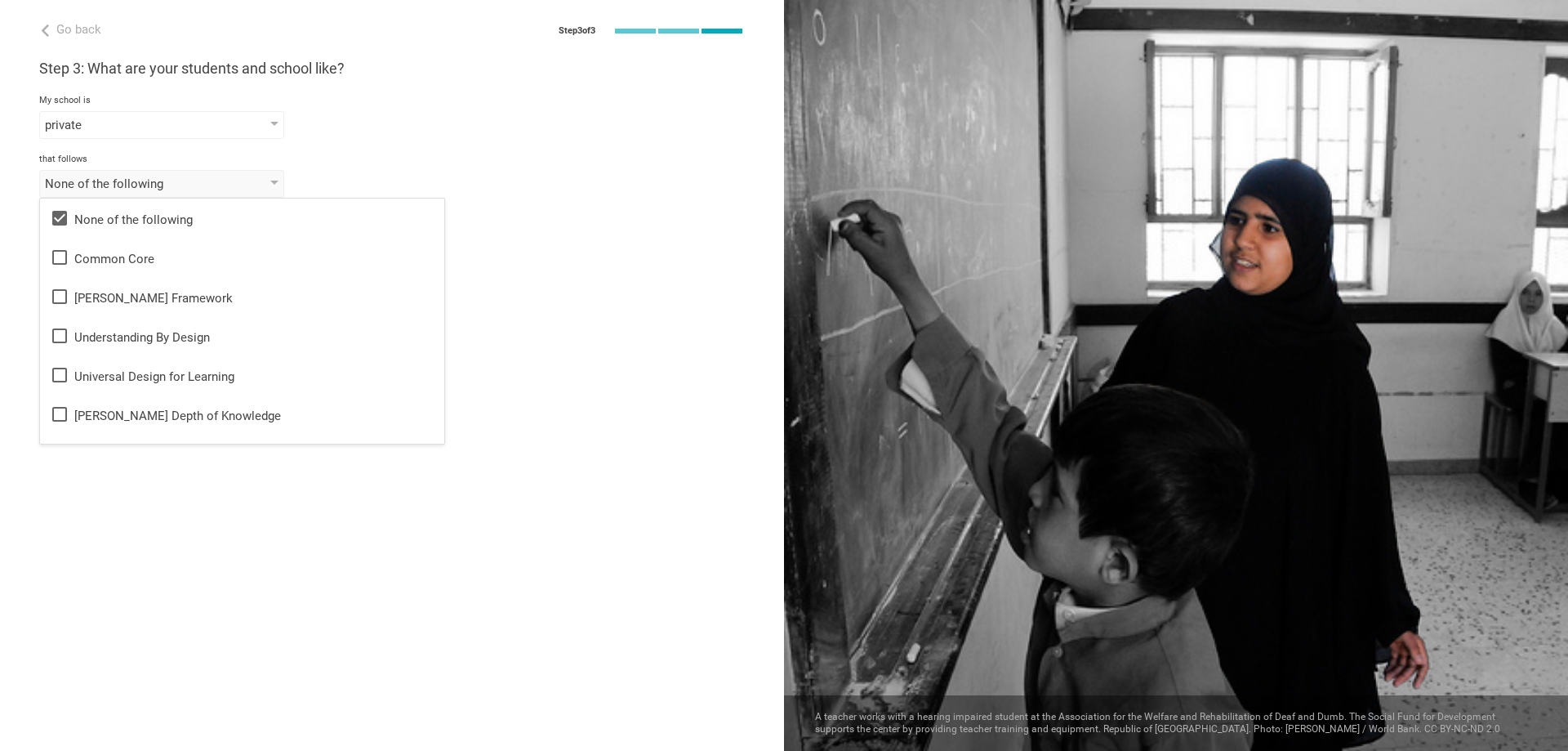
click at [387, 152] on div "Step 3: What are your students and school like? My school is private public / g…" at bounding box center [392, 128] width 705 height 139
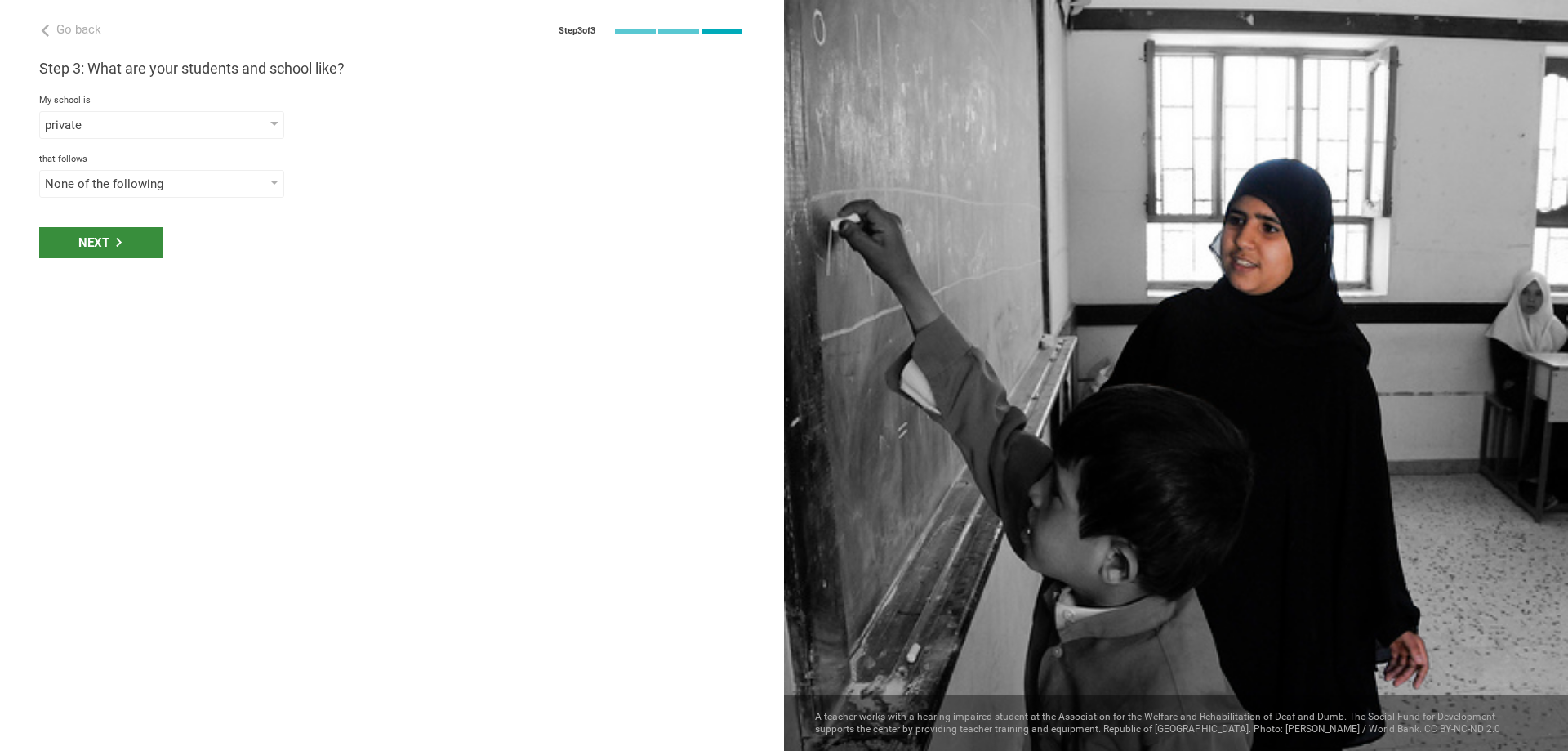
click at [94, 235] on div "Next" at bounding box center [101, 242] width 123 height 31
click at [151, 243] on div "select phrases that describe your student population" at bounding box center [138, 242] width 187 height 16
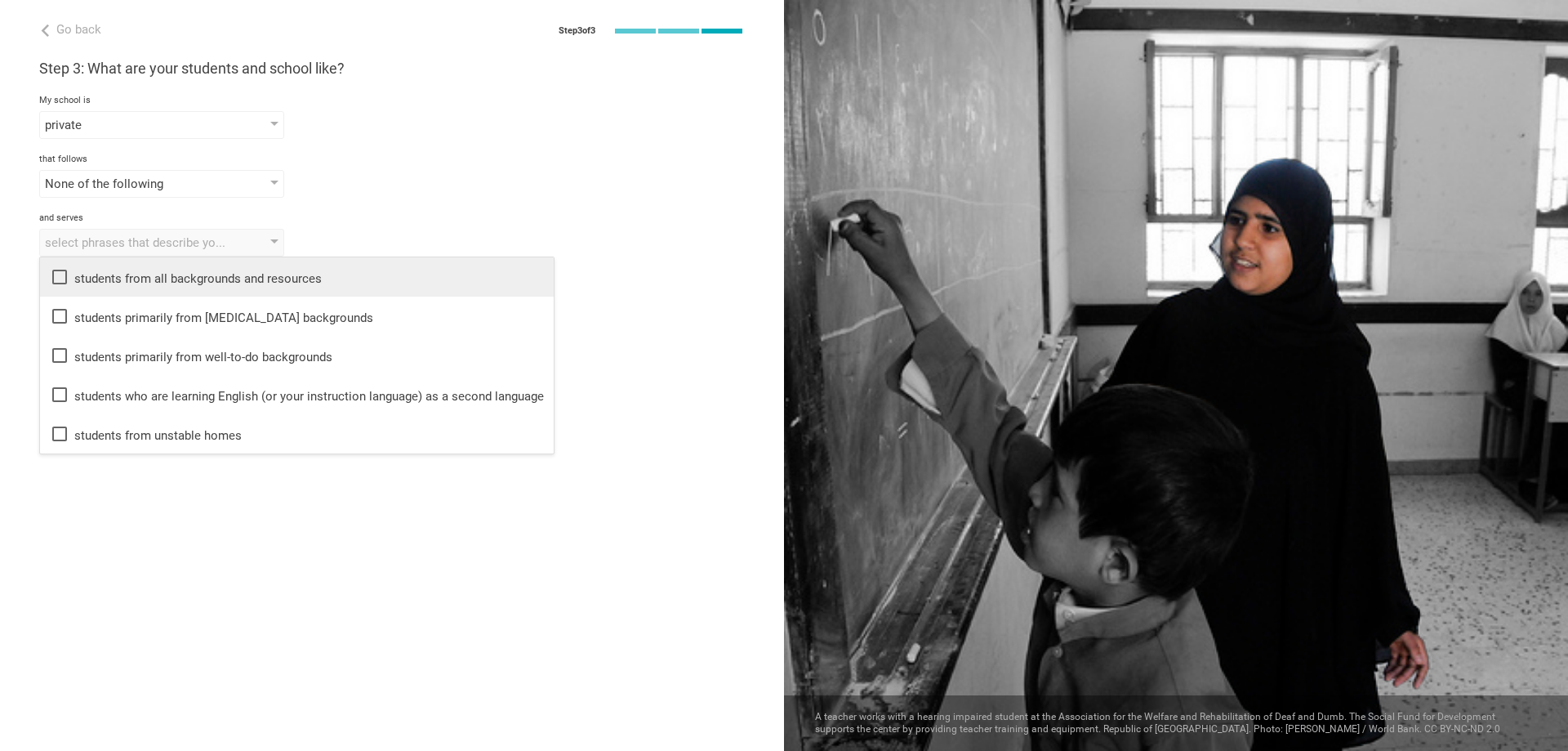
click at [141, 288] on li "students from all backgrounds and resources" at bounding box center [297, 277] width 514 height 40
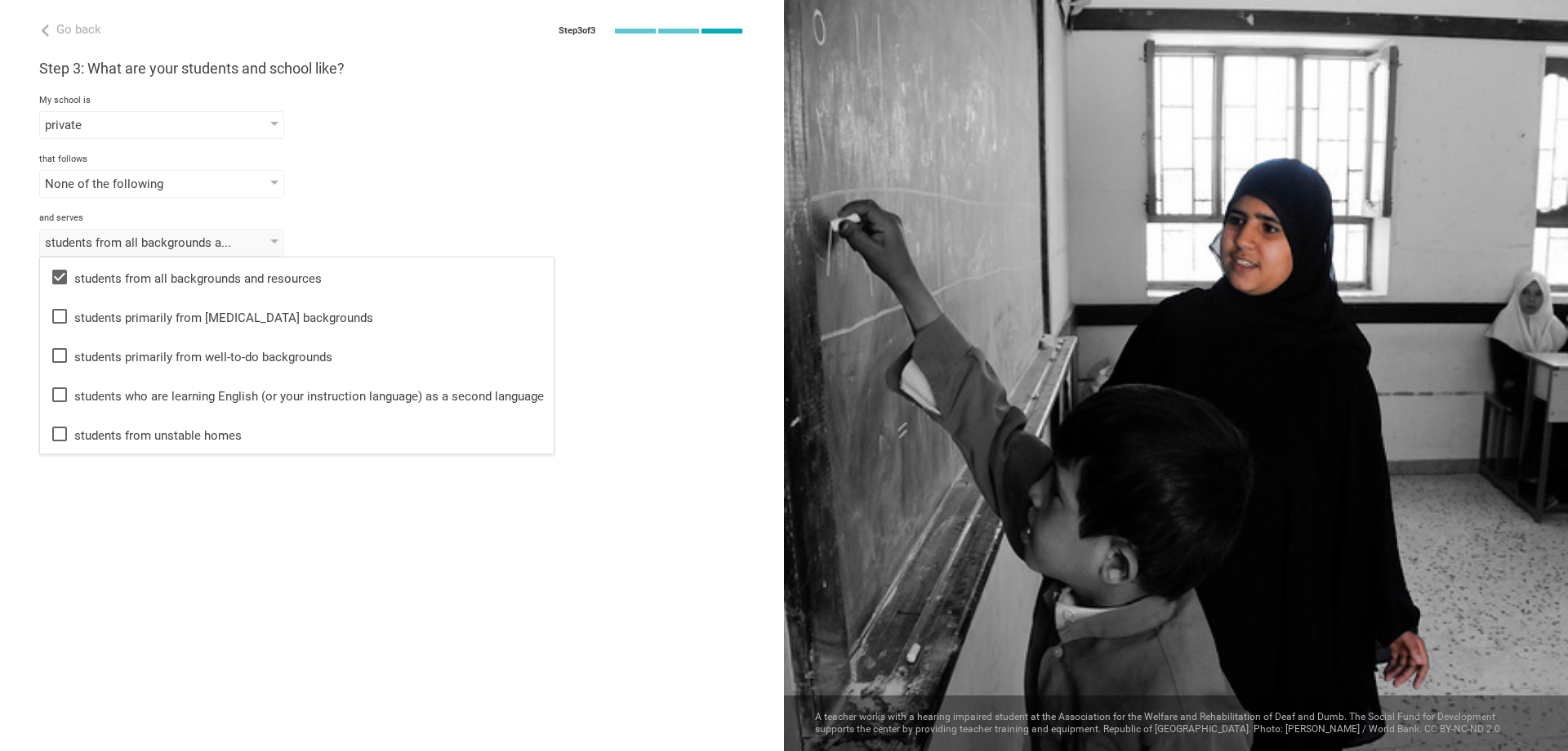
click at [394, 252] on div "students from all backgrounds and resources students from all backgrounds and r…" at bounding box center [392, 243] width 705 height 28
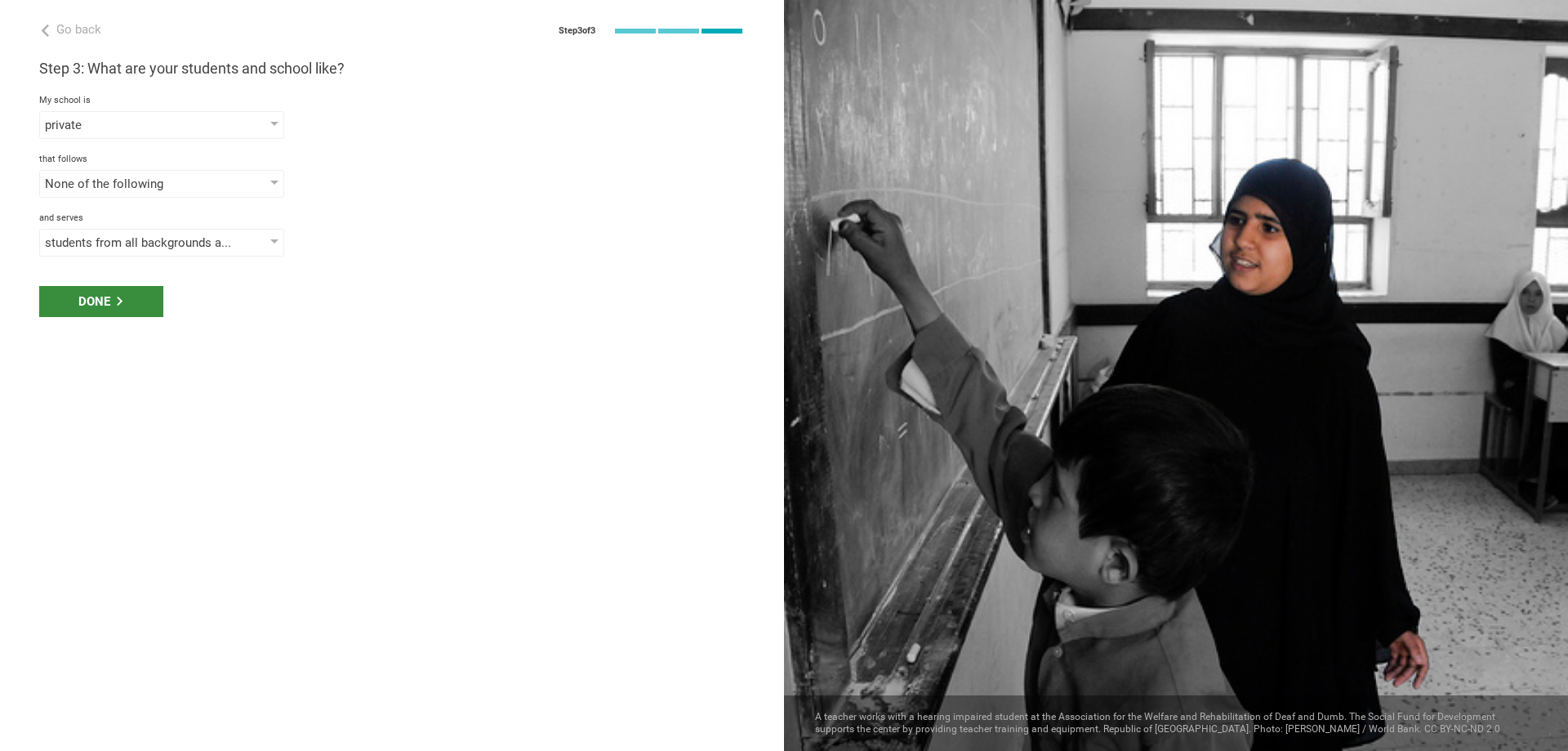
click at [116, 296] on div "Done" at bounding box center [101, 301] width 124 height 31
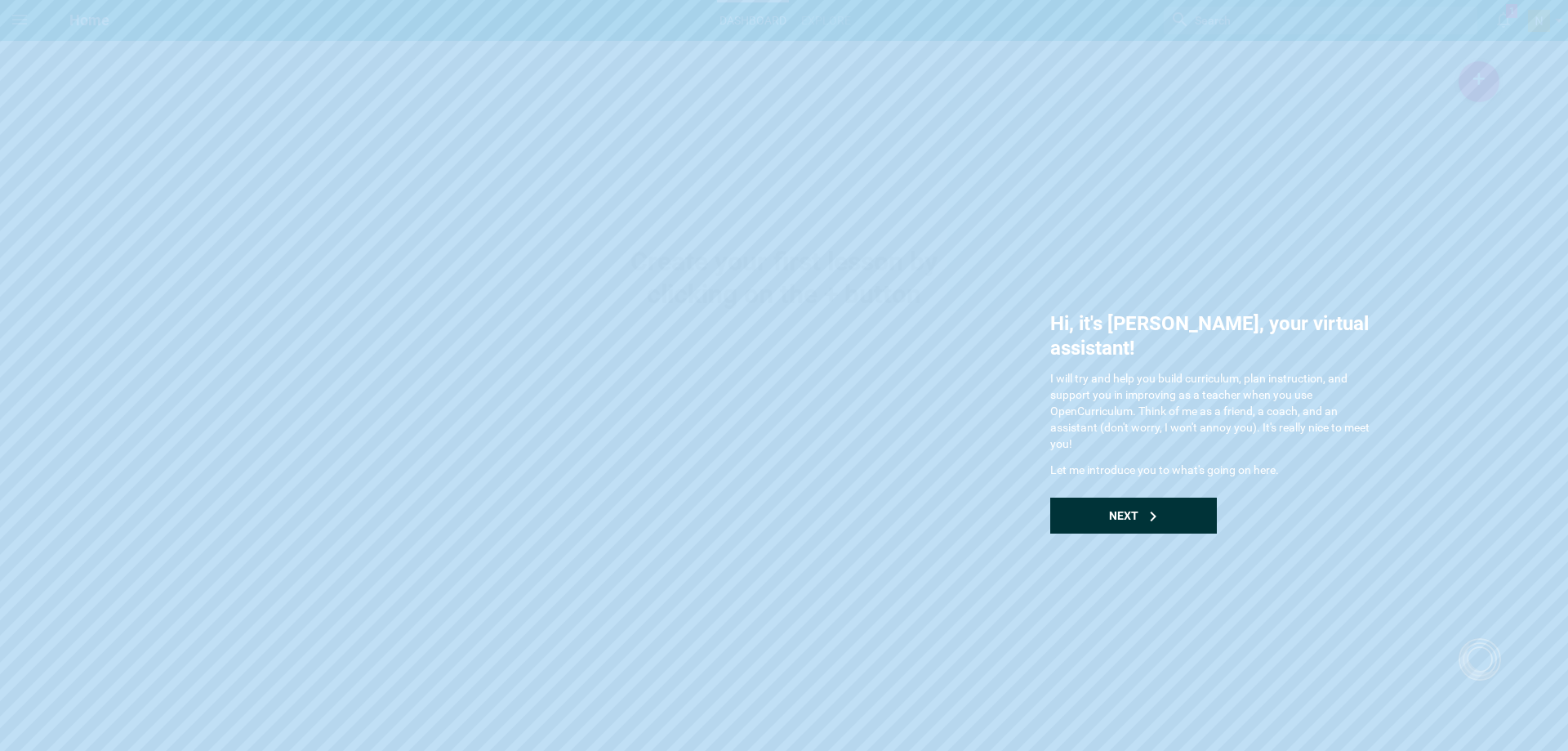
click at [1142, 497] on div "Next" at bounding box center [1134, 515] width 167 height 36
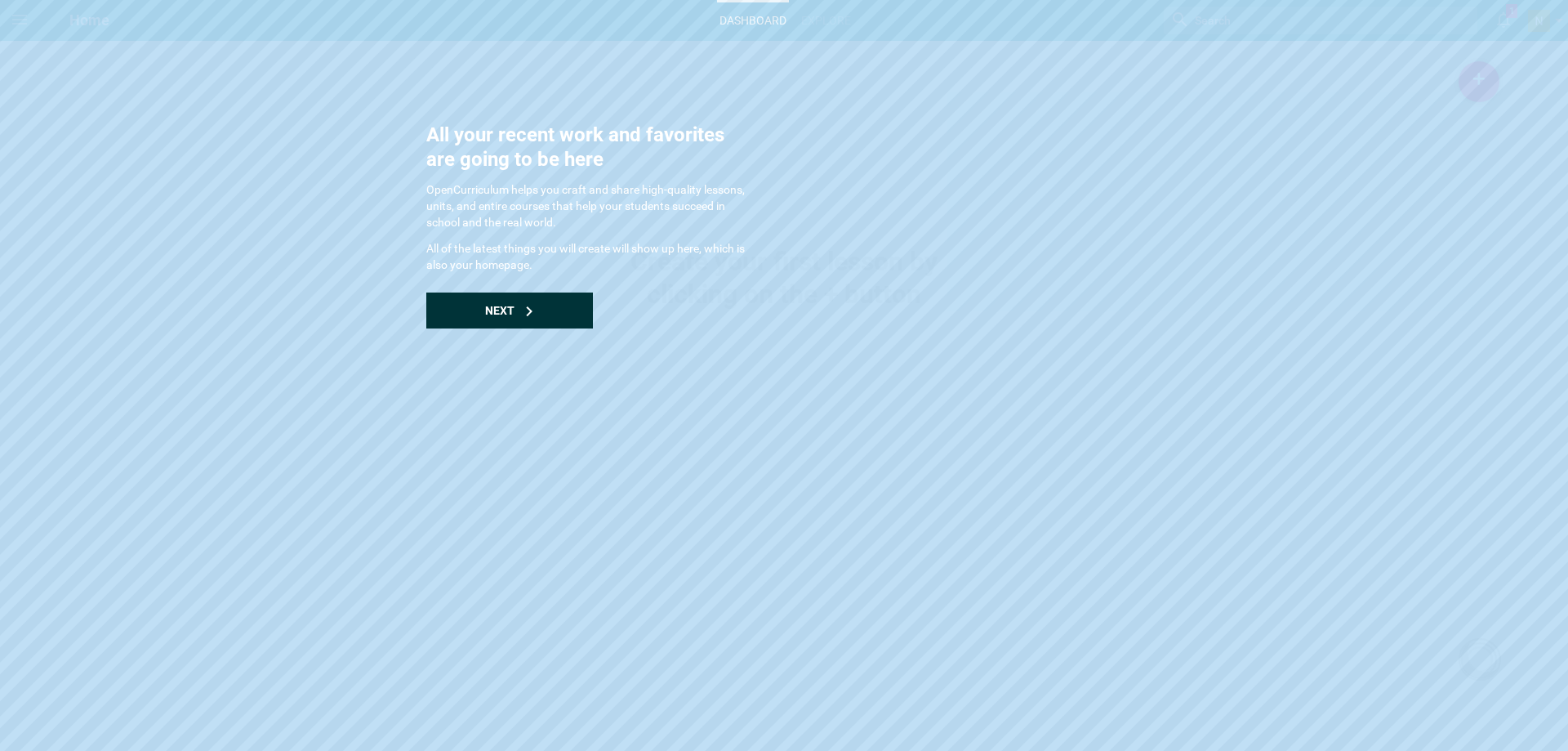
click at [490, 310] on span "Next" at bounding box center [500, 310] width 30 height 13
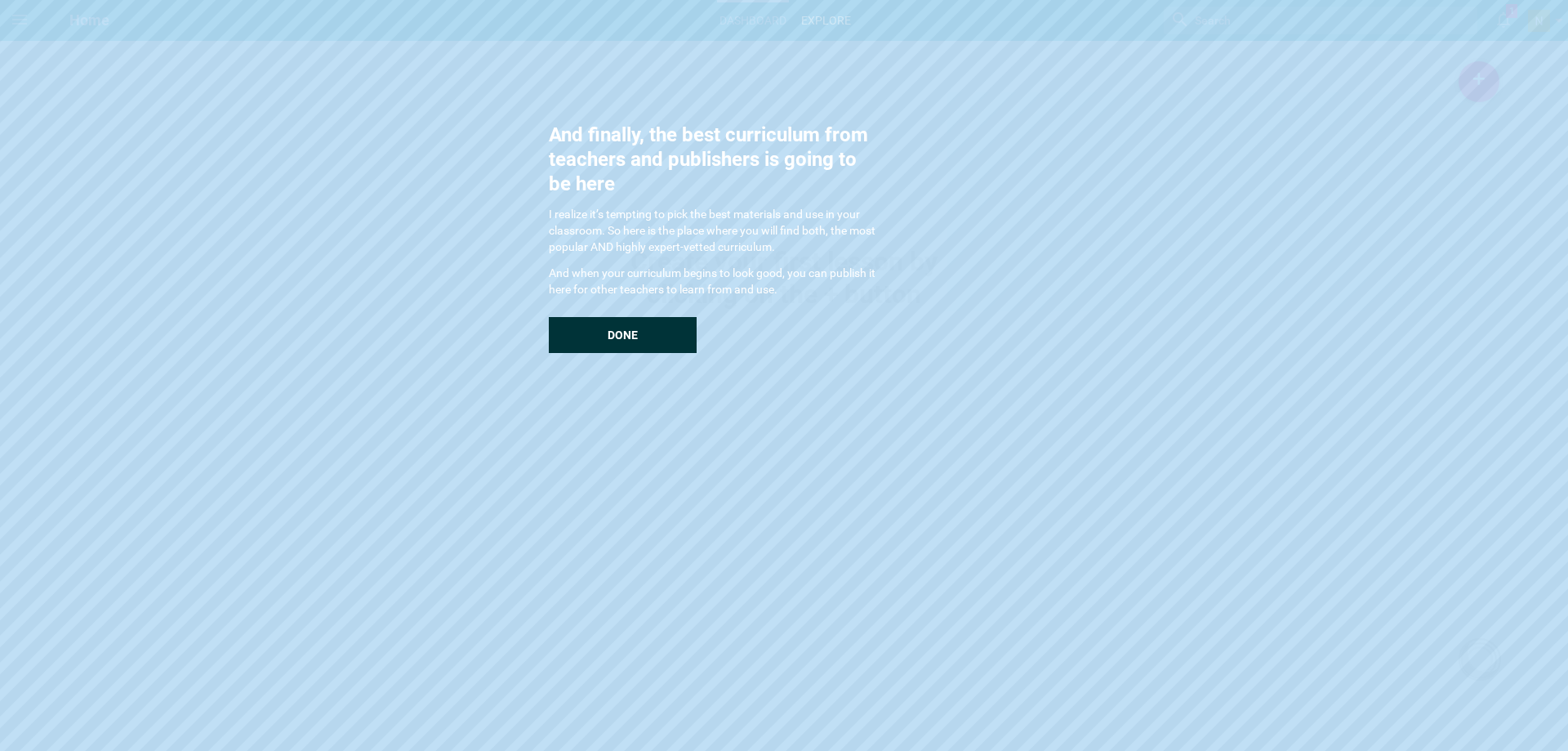
click at [610, 342] on div "Done" at bounding box center [622, 334] width 148 height 36
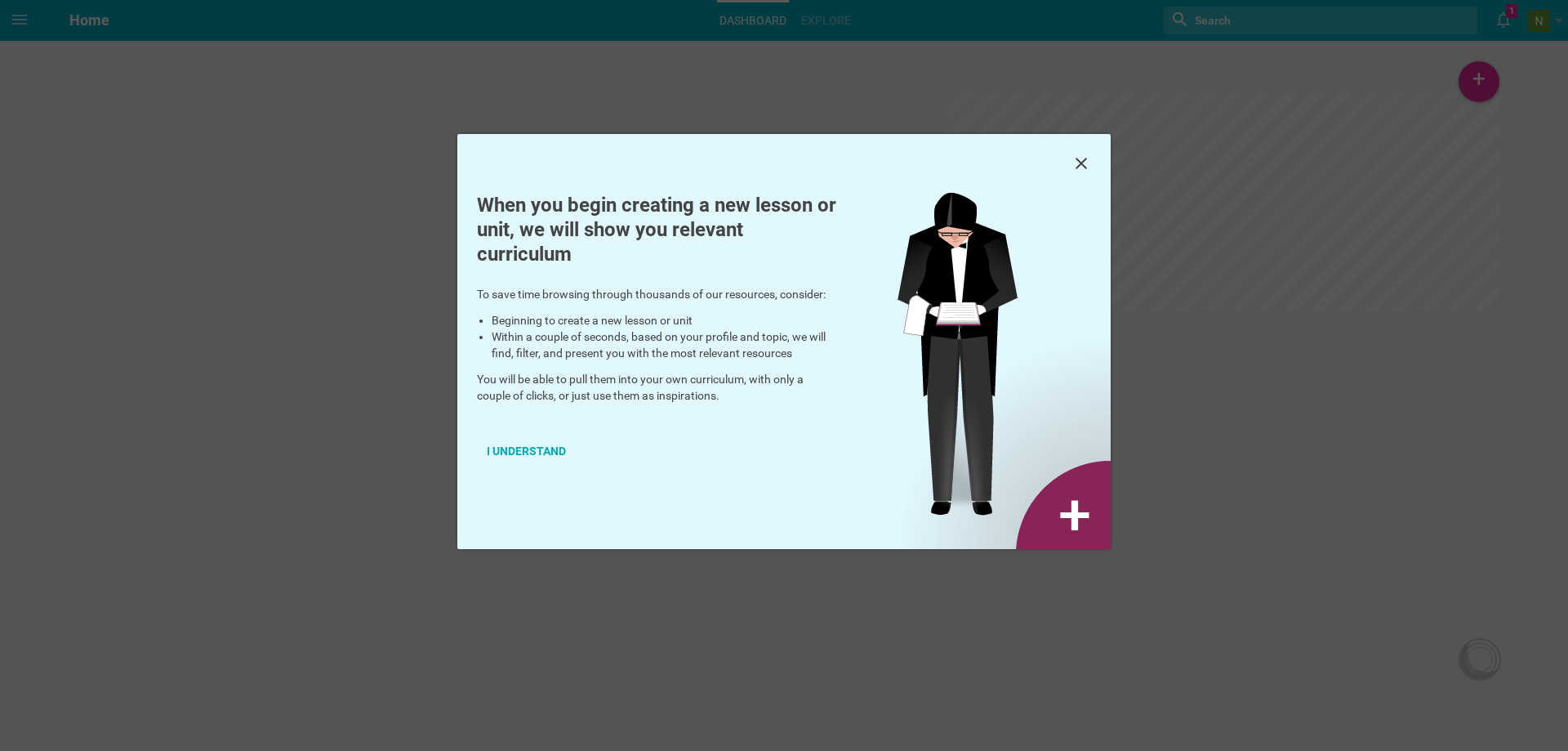
click at [521, 445] on div "I understand" at bounding box center [527, 450] width 99 height 36
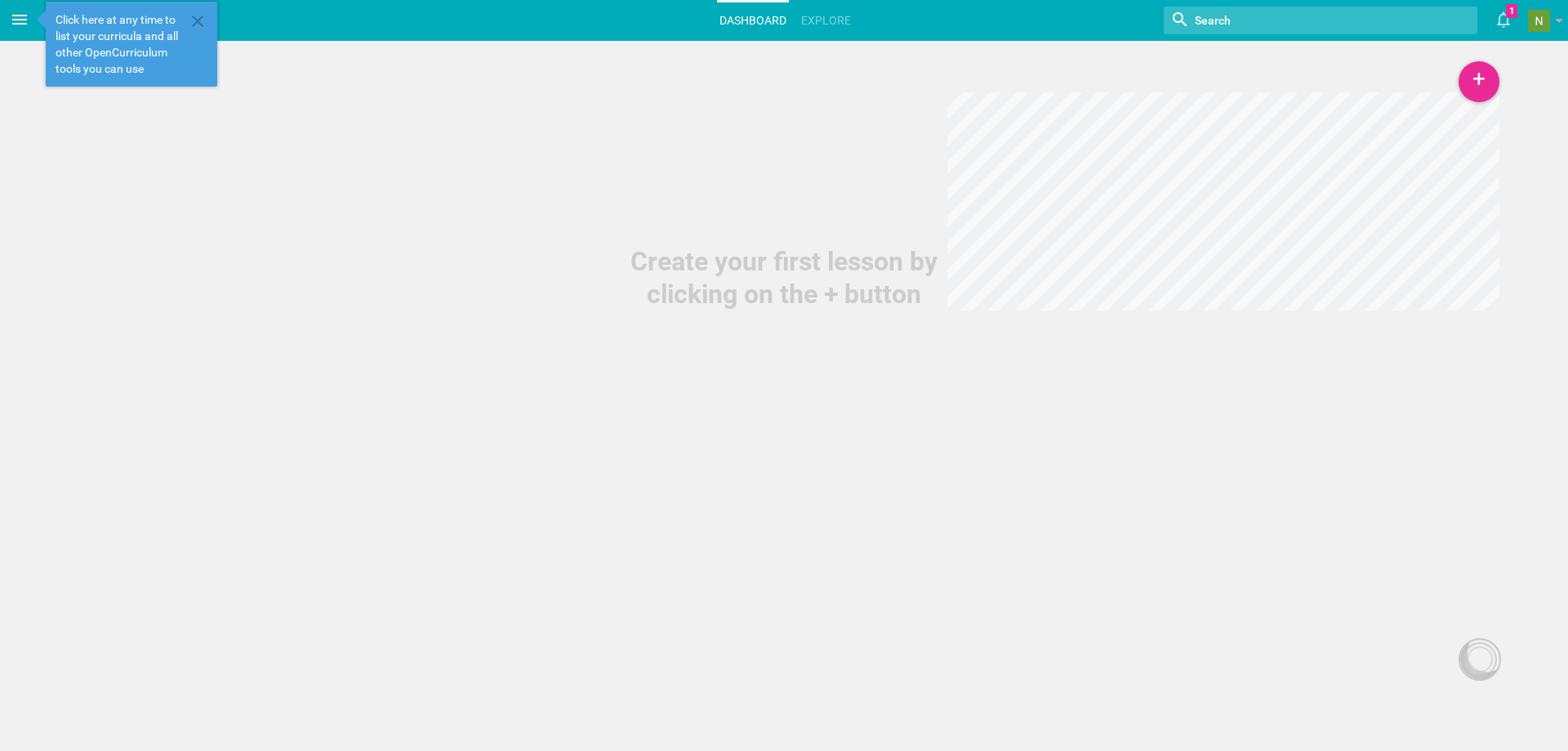
click at [13, 20] on icon at bounding box center [19, 20] width 15 height 10
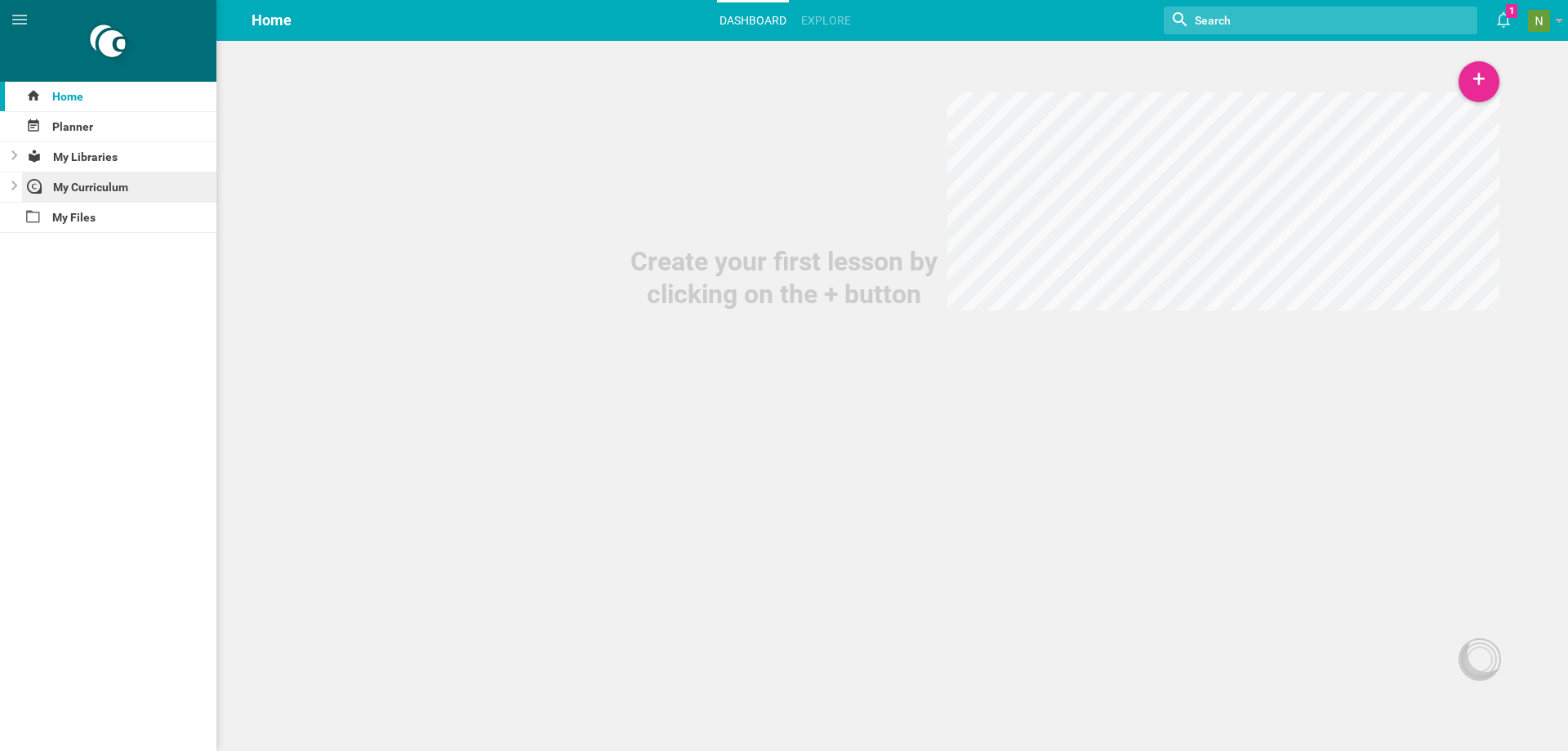
click at [27, 188] on icon at bounding box center [34, 186] width 15 height 15
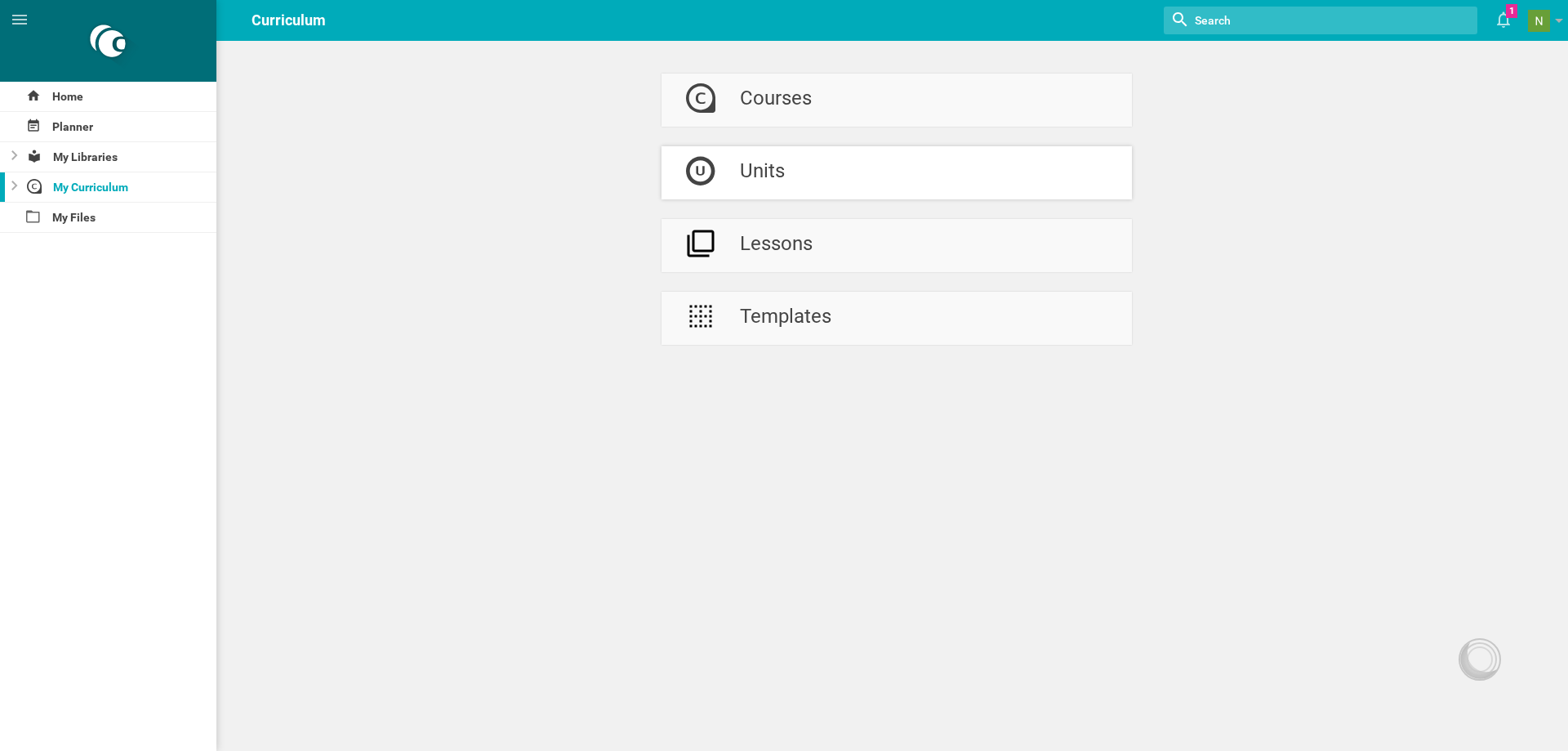
click at [724, 173] on div at bounding box center [700, 173] width 78 height 54
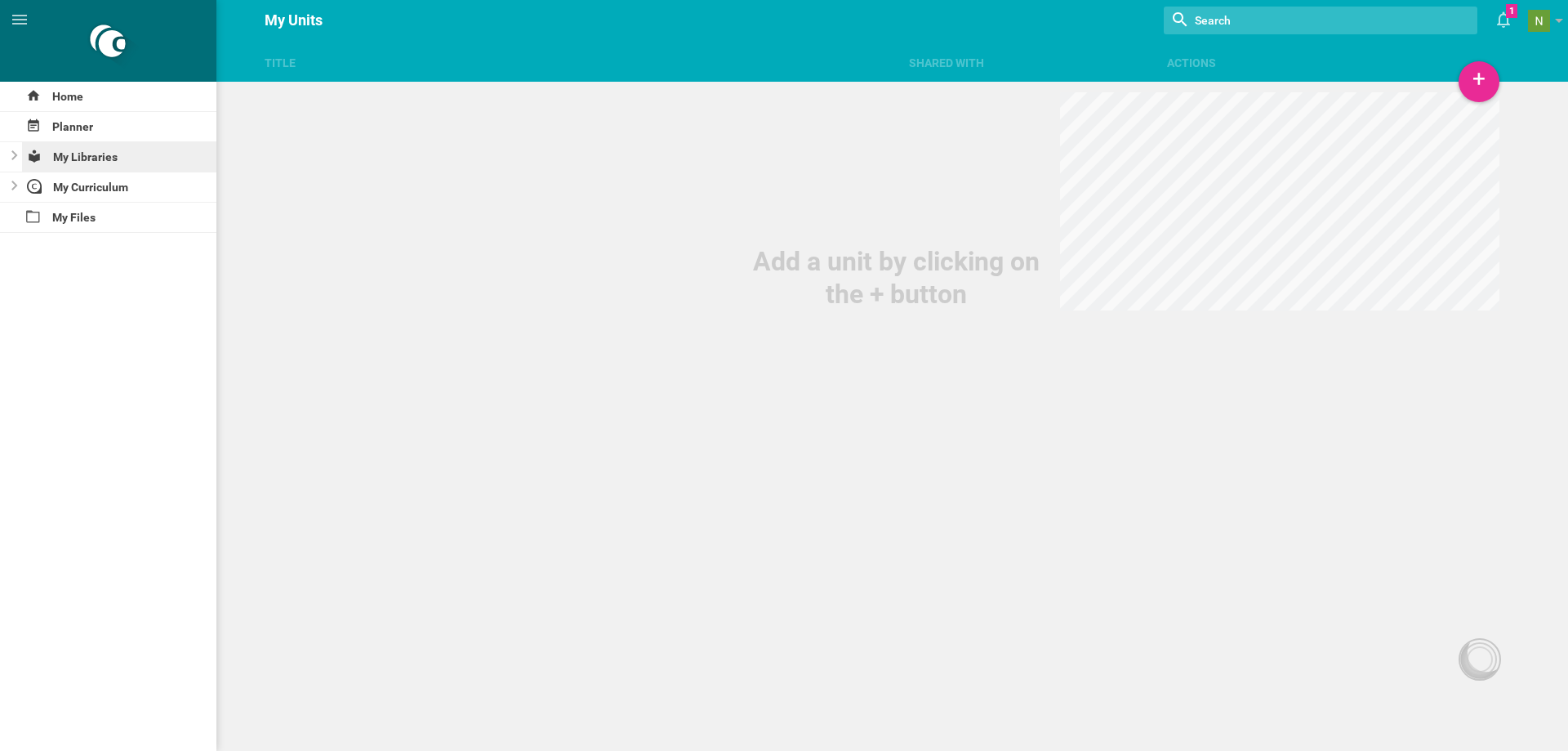
click at [66, 128] on div "Planner" at bounding box center [108, 127] width 216 height 30
click at [99, 160] on div "My Libraries" at bounding box center [119, 157] width 195 height 30
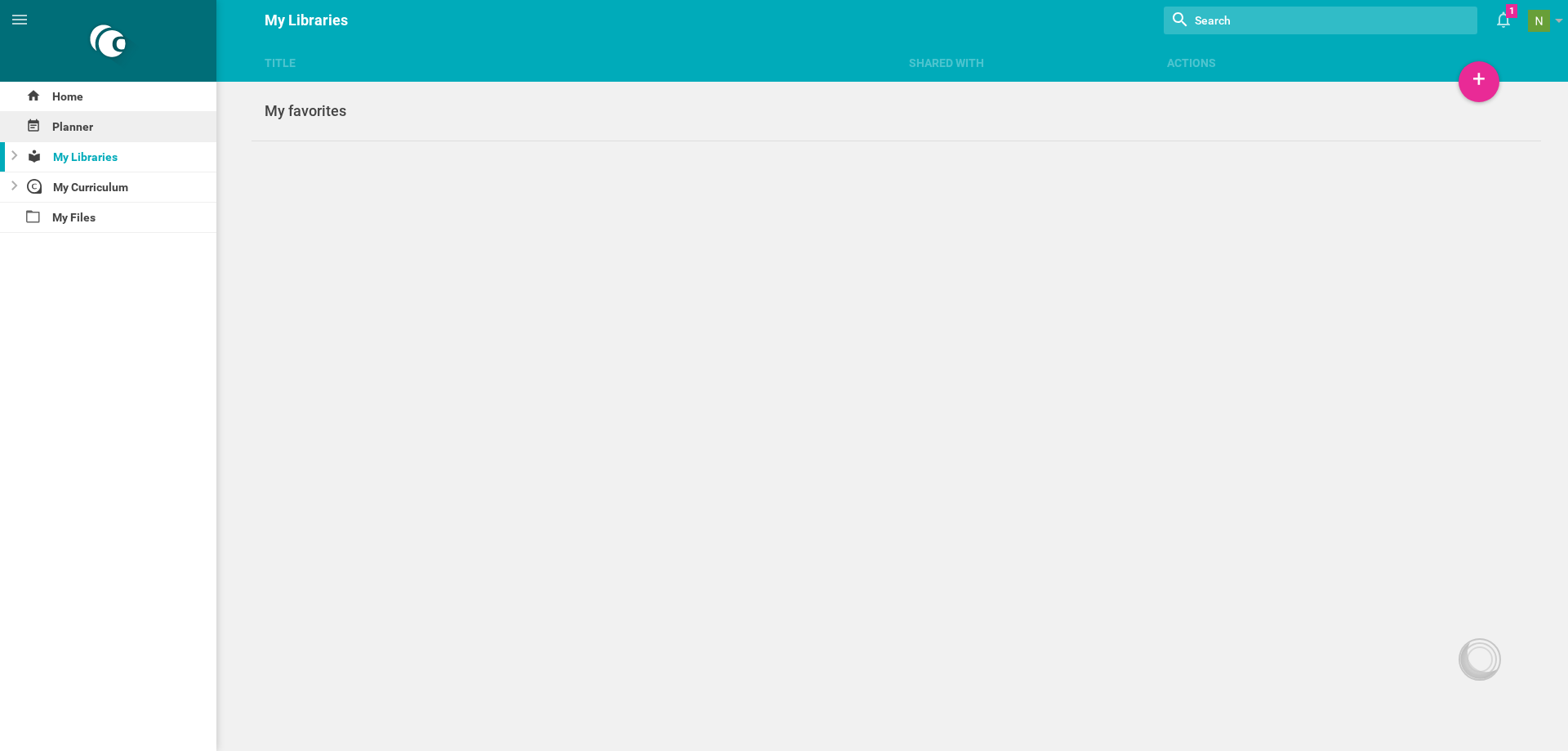
click at [82, 131] on div "Planner" at bounding box center [108, 127] width 216 height 30
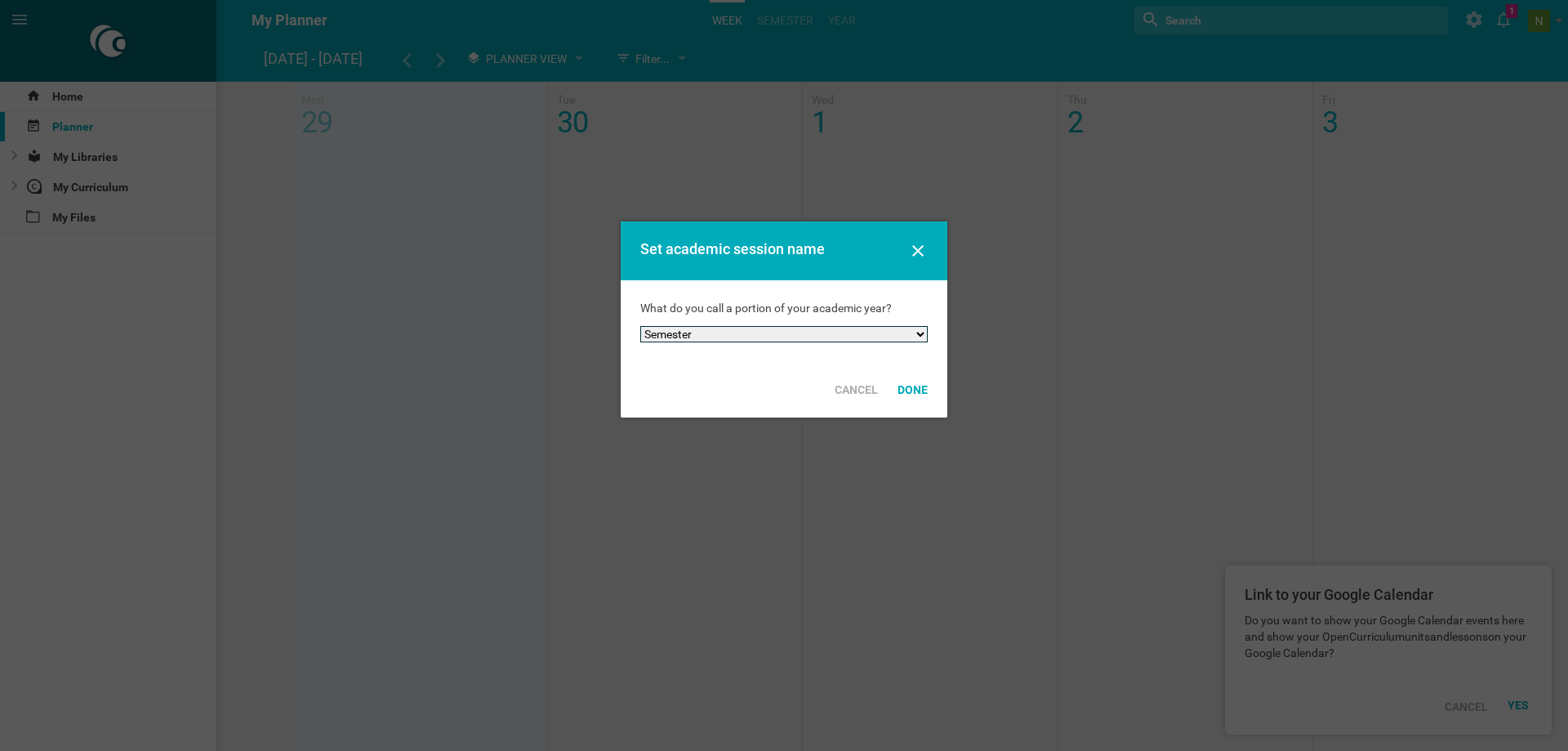
click at [742, 337] on select "Semester Term Quarter Session Period Trimester Other" at bounding box center [784, 334] width 288 height 16
select select "quarter"
click at [641, 326] on select "Semester Term Quarter Session Period Trimester Other" at bounding box center [784, 334] width 288 height 16
drag, startPoint x: 933, startPoint y: 396, endPoint x: 908, endPoint y: 396, distance: 25.0
click at [932, 397] on div "Done" at bounding box center [912, 390] width 50 height 36
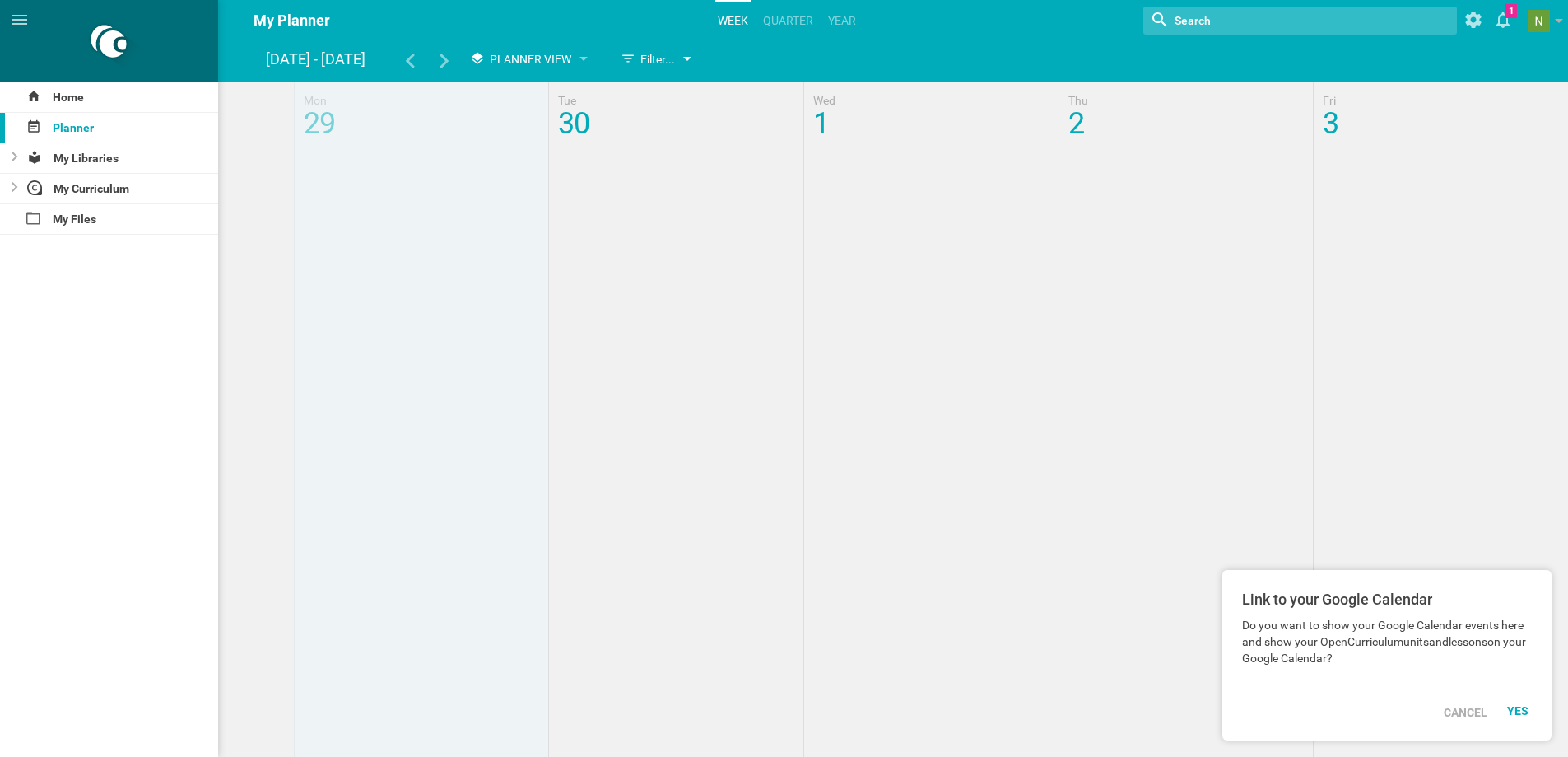
click at [680, 59] on div "Filter..." at bounding box center [655, 59] width 84 height 30
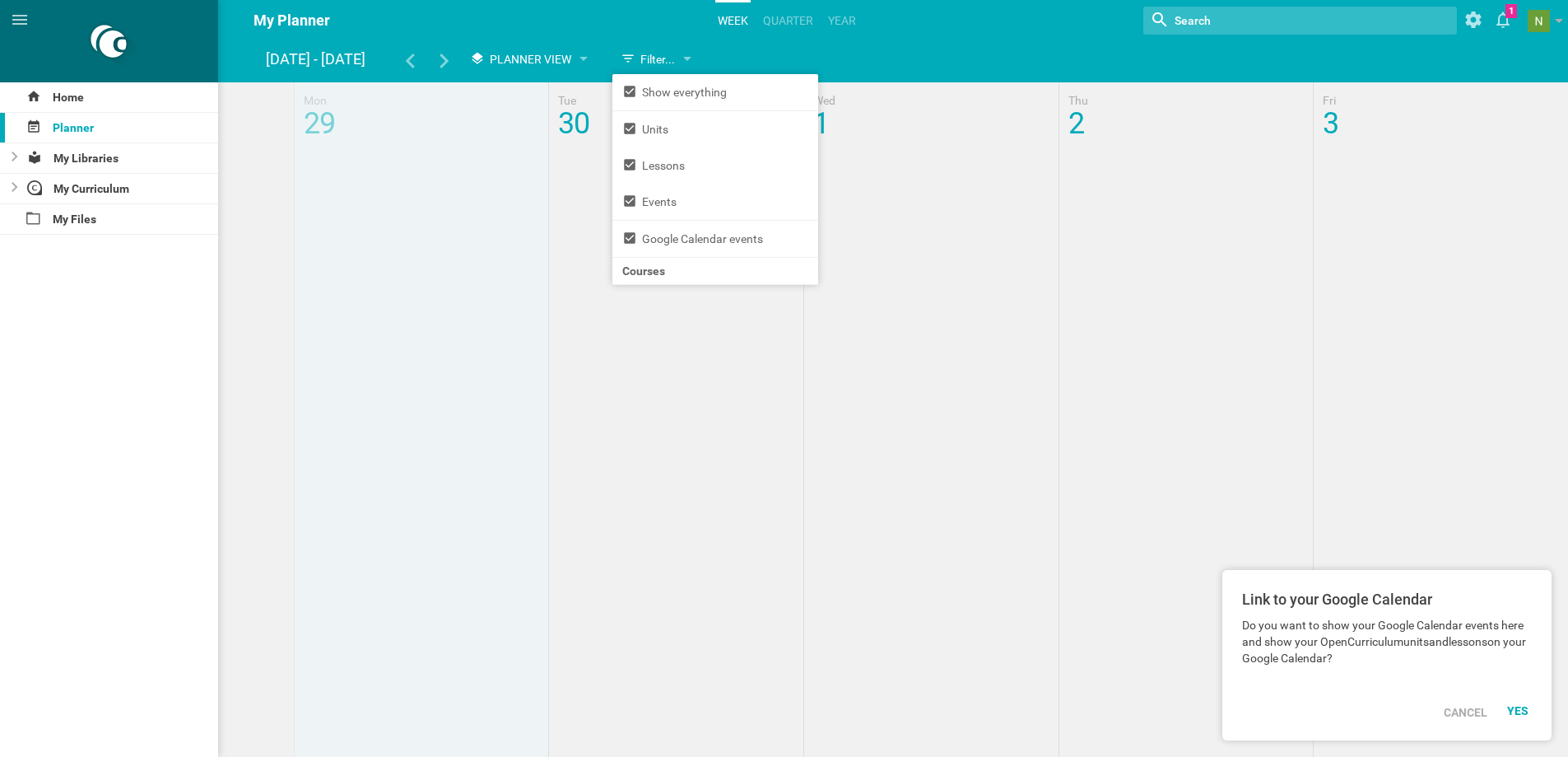
click at [859, 37] on ul "Week quarter Year" at bounding box center [786, 19] width 153 height 39
click at [1535, 22] on span at bounding box center [1538, 21] width 22 height 22
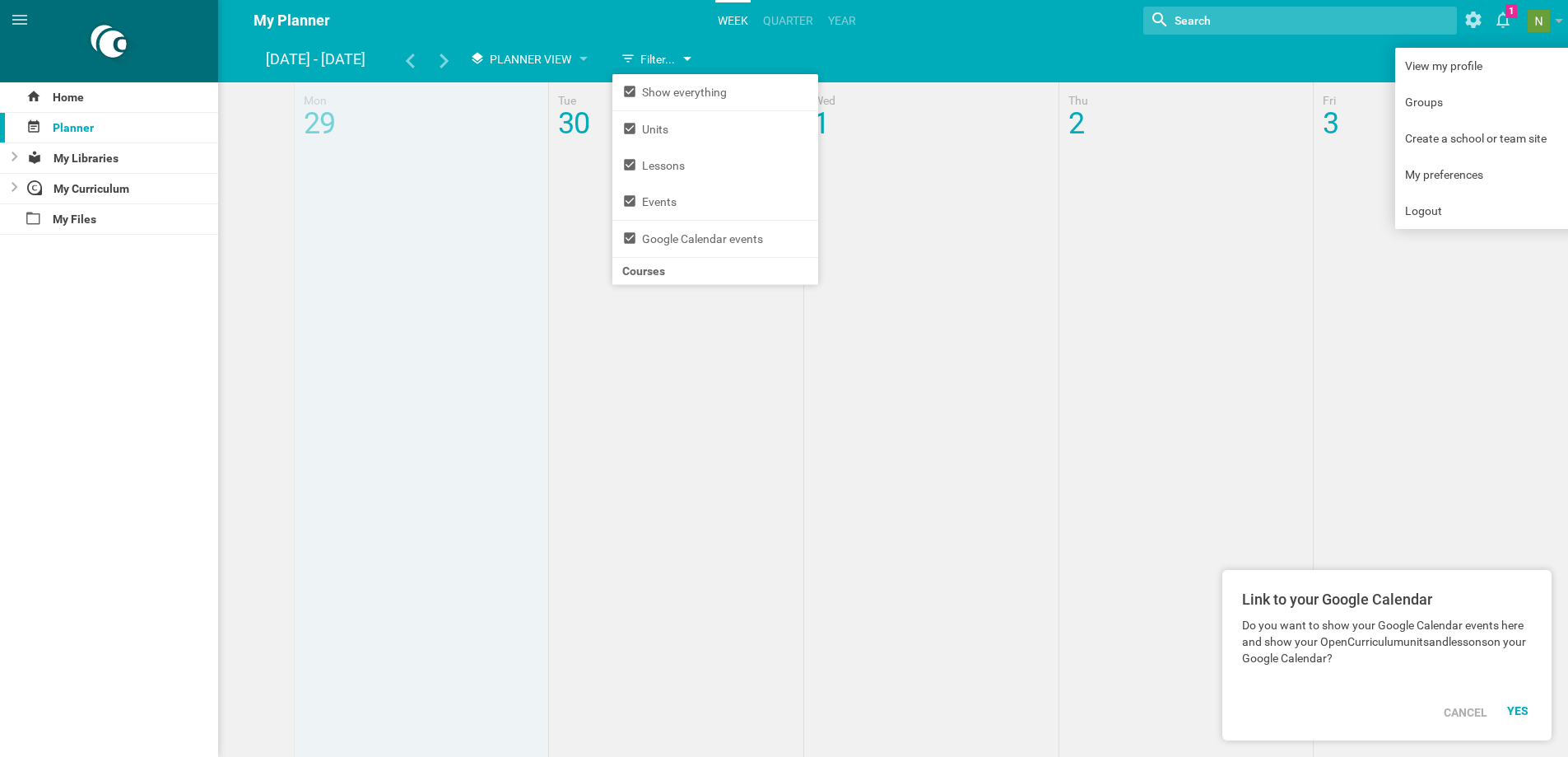
drag, startPoint x: 792, startPoint y: 48, endPoint x: 685, endPoint y: 54, distance: 107.2
click at [789, 48] on hgroup "Sep 29 - Oct 3 Planner View Filter... Show everything Units Lessons Events Goog…" at bounding box center [901, 61] width 1271 height 35
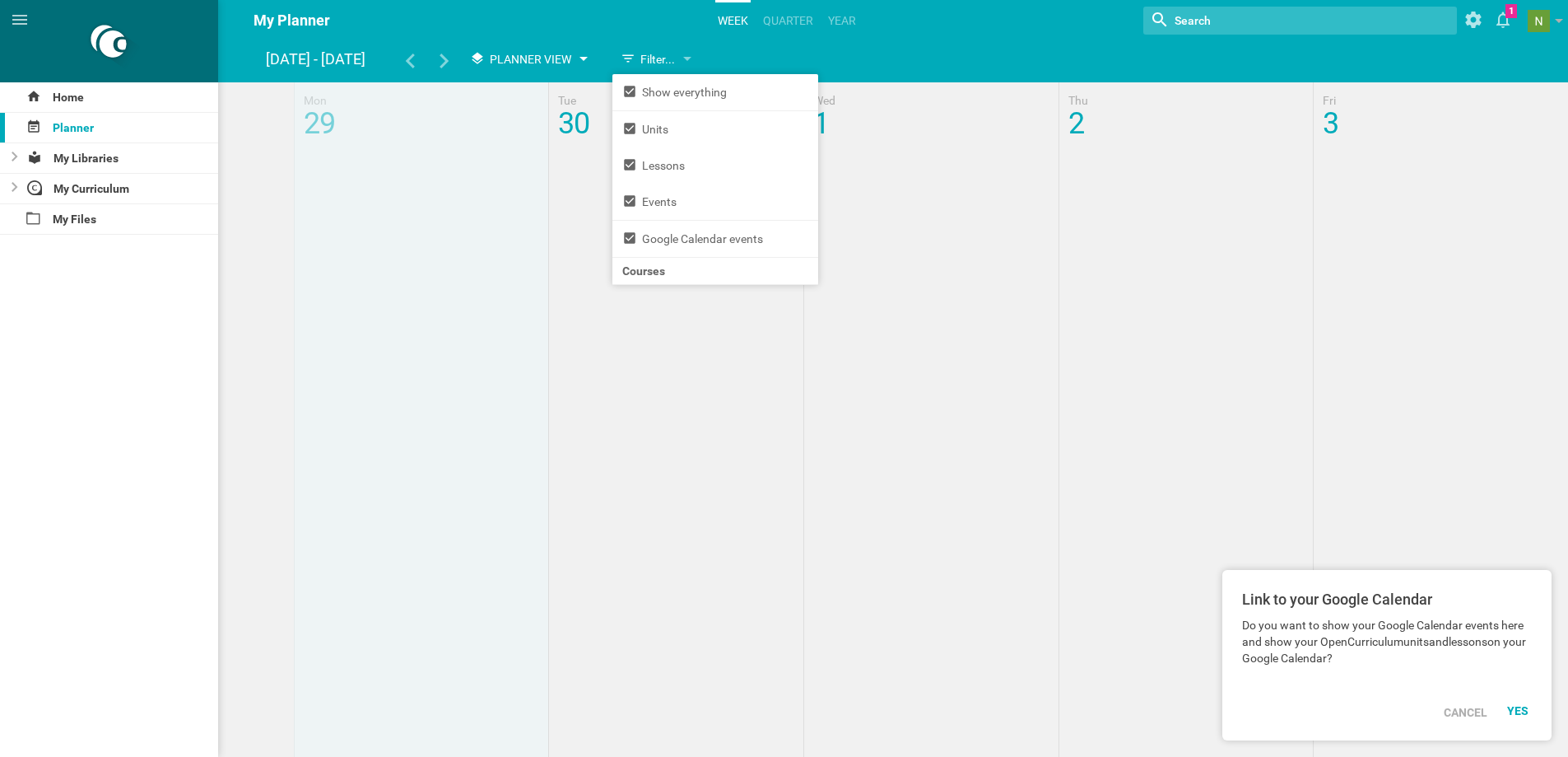
click at [523, 60] on span "Planner View" at bounding box center [531, 59] width 82 height 13
click at [543, 85] on li "Calendar View" at bounding box center [530, 92] width 137 height 36
click at [581, 51] on div "Calendar View" at bounding box center [531, 59] width 138 height 30
click at [531, 124] on li "Planner View" at bounding box center [530, 128] width 137 height 36
click at [99, 168] on div "My Libraries" at bounding box center [120, 158] width 197 height 30
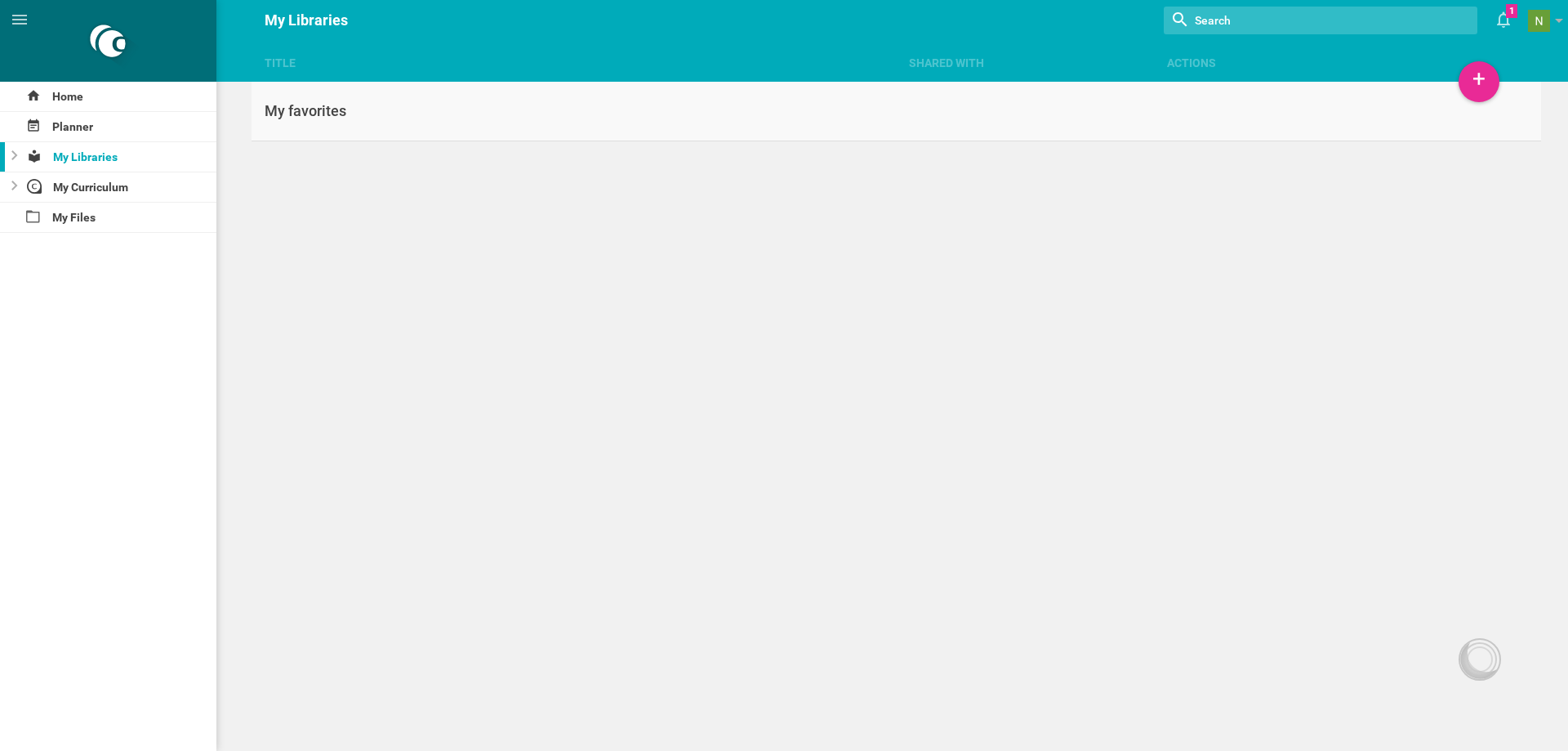
click at [321, 114] on div "My favorites" at bounding box center [574, 111] width 645 height 20
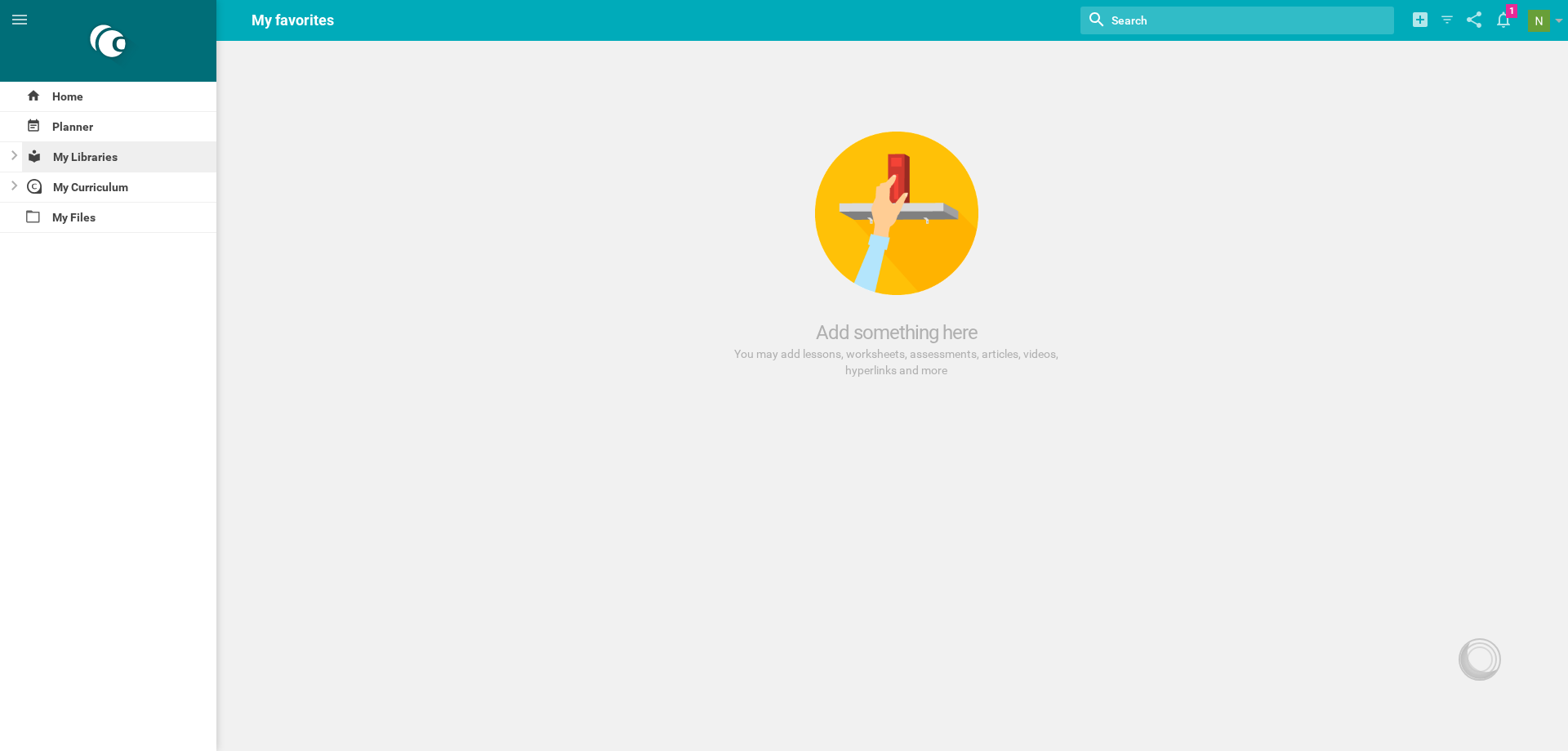
click at [94, 159] on div "My Libraries" at bounding box center [119, 157] width 195 height 30
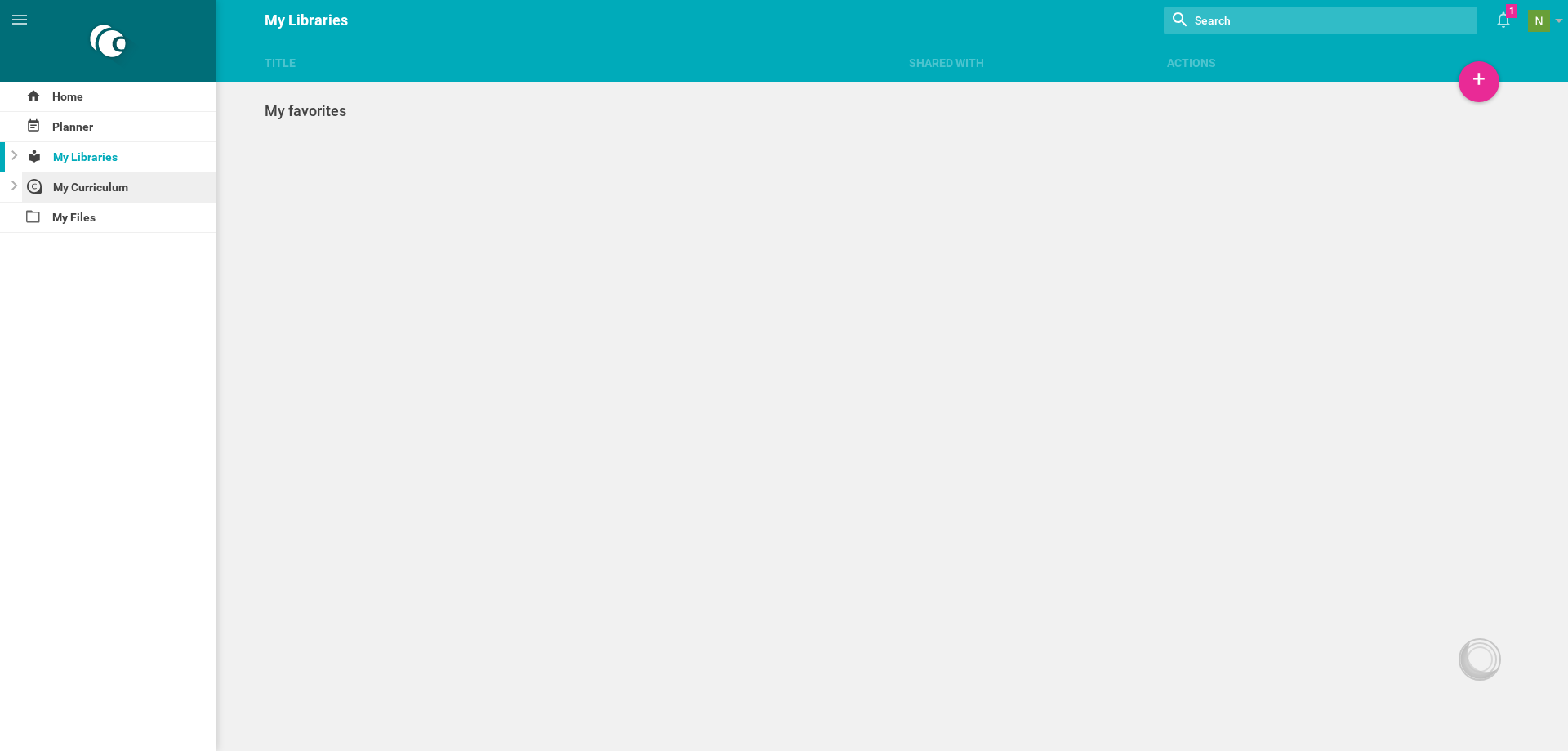
click at [99, 192] on div "My Curriculum" at bounding box center [119, 188] width 195 height 30
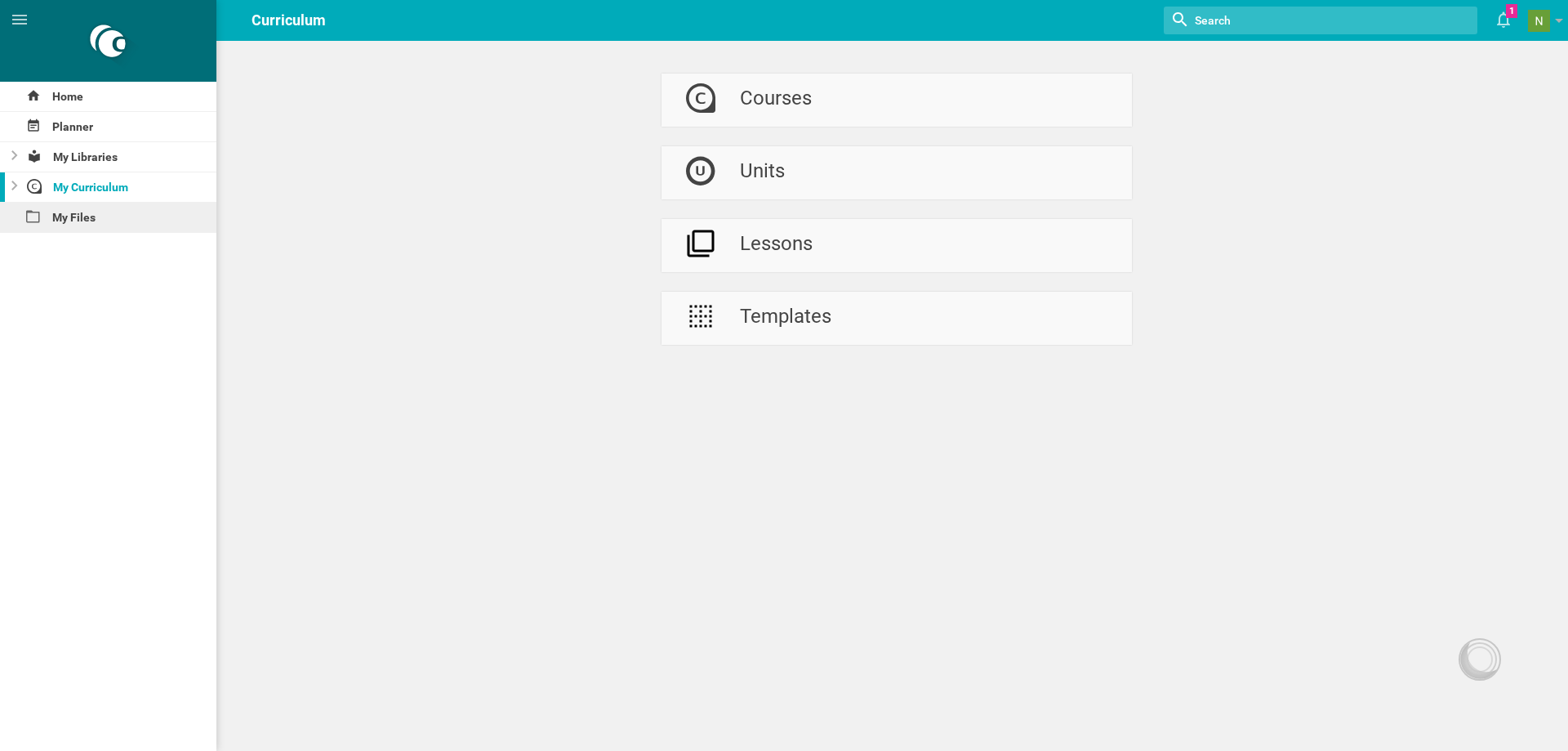
click at [80, 223] on div "My Files" at bounding box center [108, 217] width 216 height 30
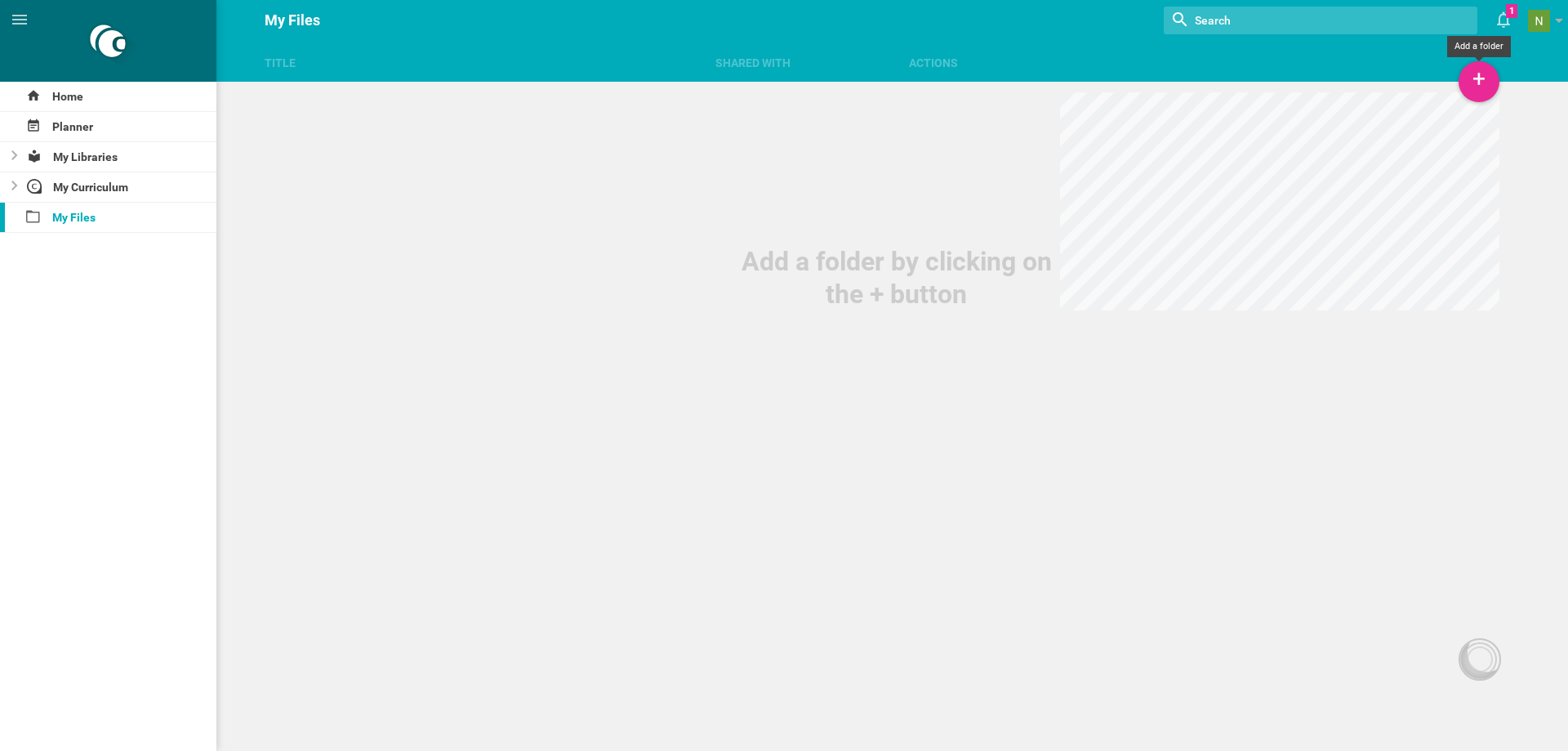
click at [1478, 75] on div "+" at bounding box center [1479, 81] width 41 height 41
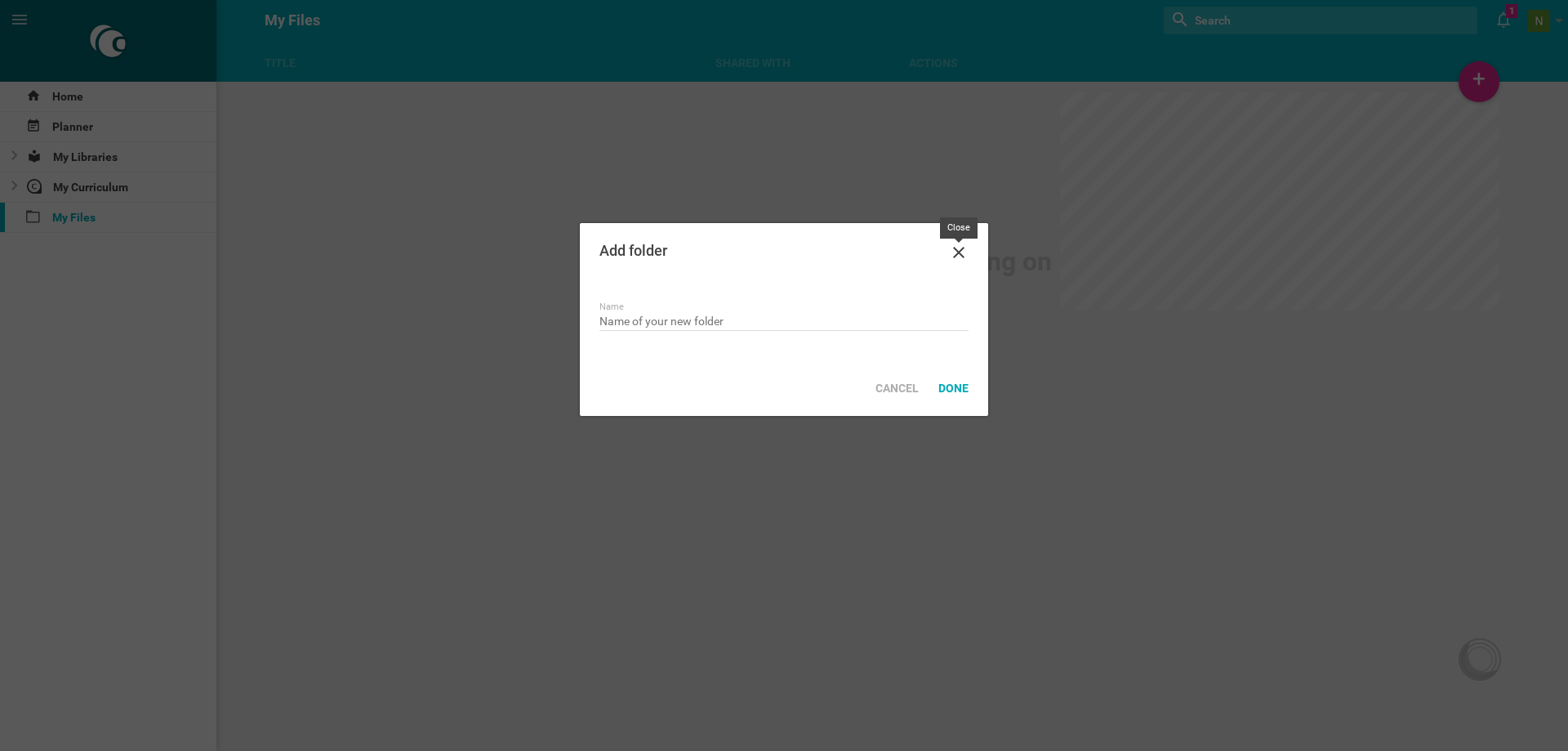
click at [964, 253] on icon at bounding box center [959, 253] width 20 height 20
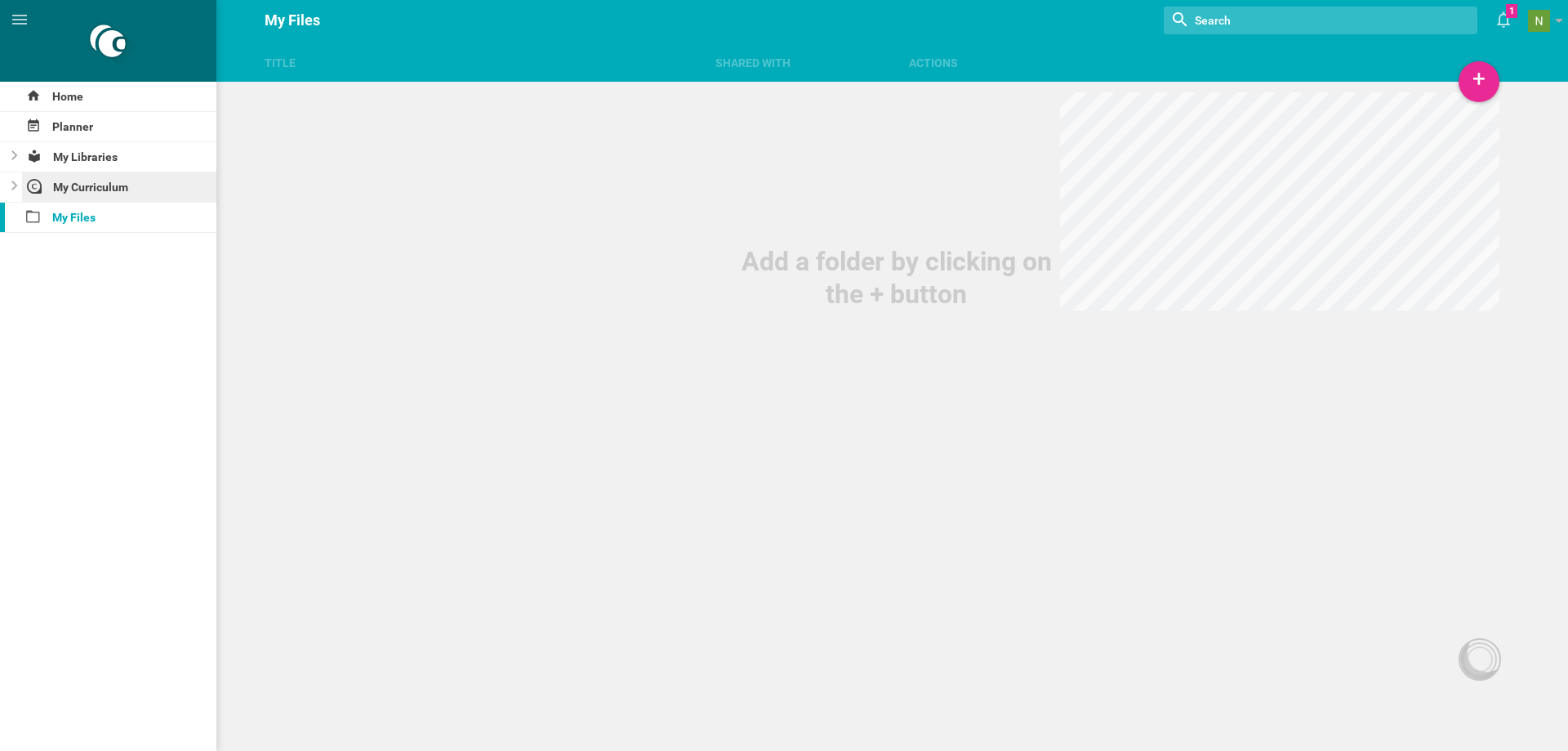
click at [100, 193] on div "My Curriculum" at bounding box center [119, 188] width 195 height 30
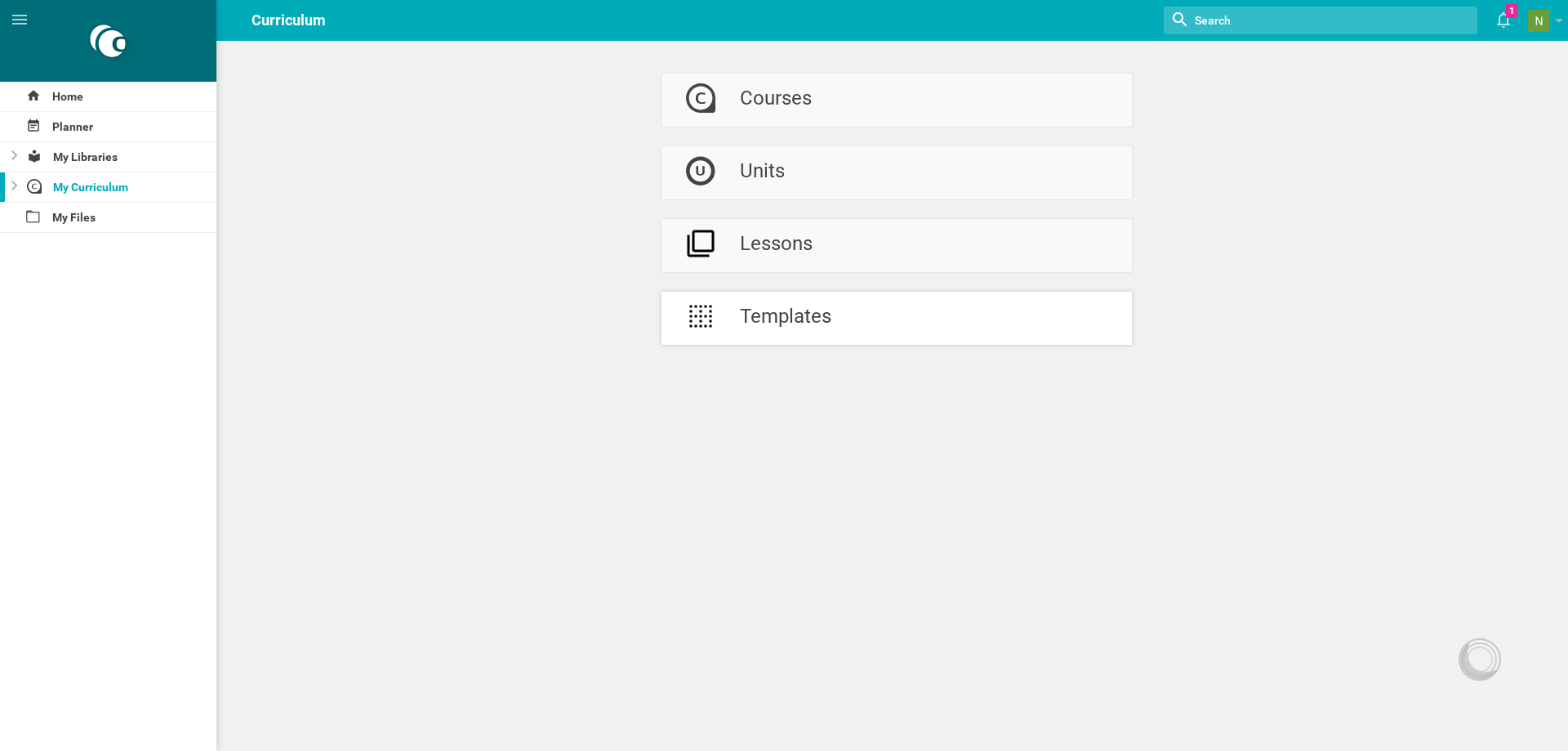
click at [740, 319] on div "Templates" at bounding box center [785, 318] width 91 height 54
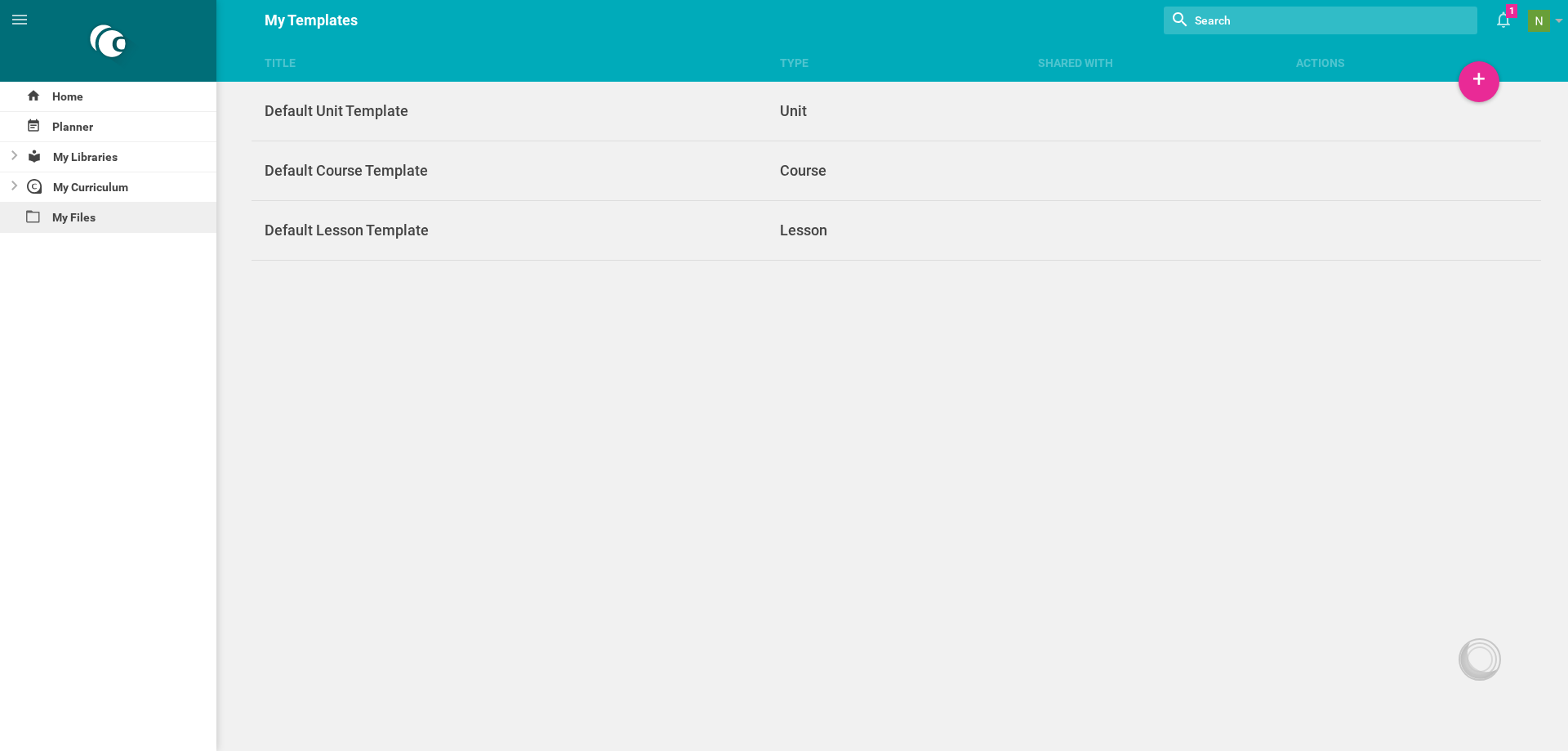
click at [93, 214] on div "My Files" at bounding box center [108, 217] width 216 height 30
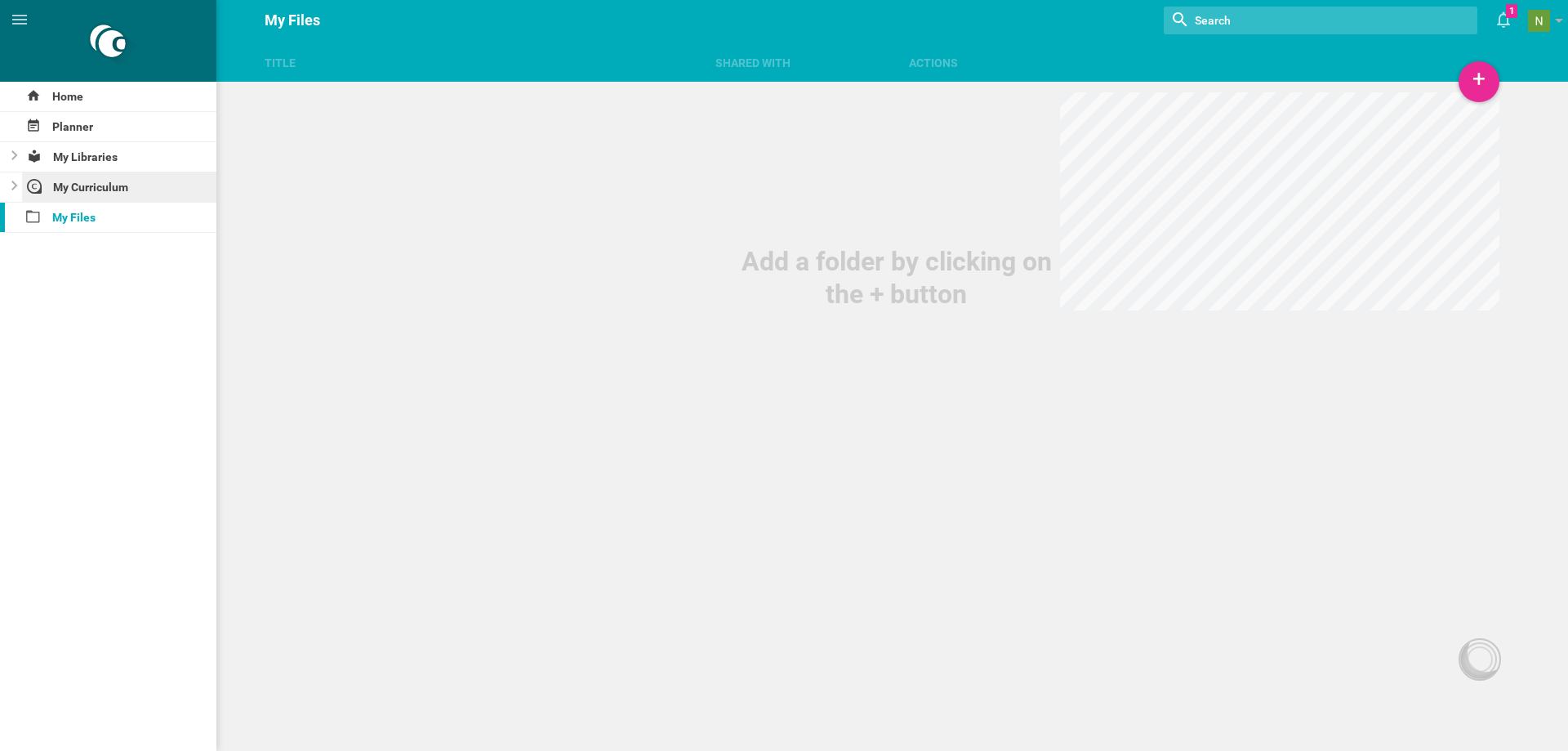
click at [89, 192] on div "My Curriculum" at bounding box center [119, 188] width 195 height 30
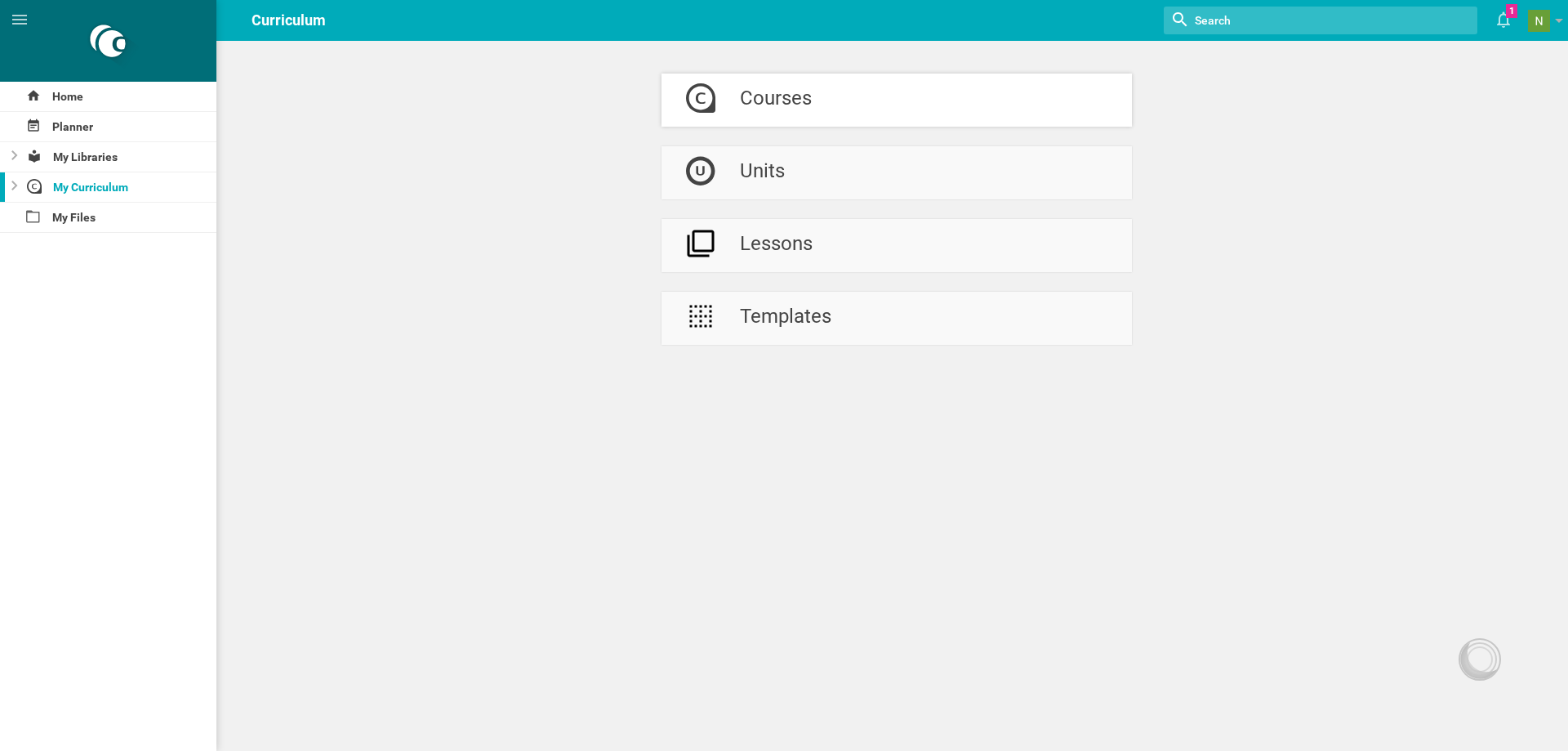
click at [753, 100] on div "Courses" at bounding box center [776, 100] width 71 height 54
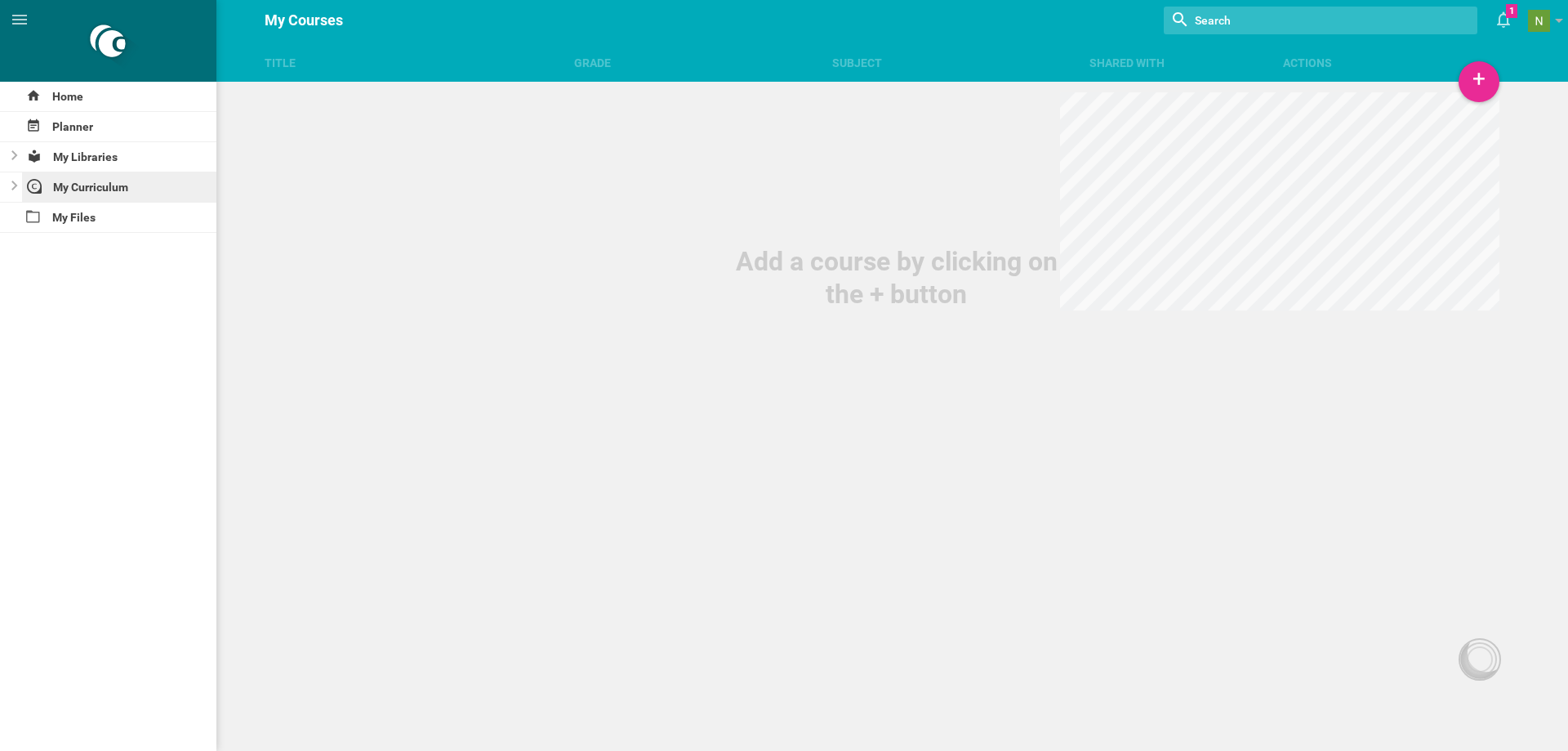
click at [83, 191] on div "My Curriculum" at bounding box center [119, 188] width 195 height 30
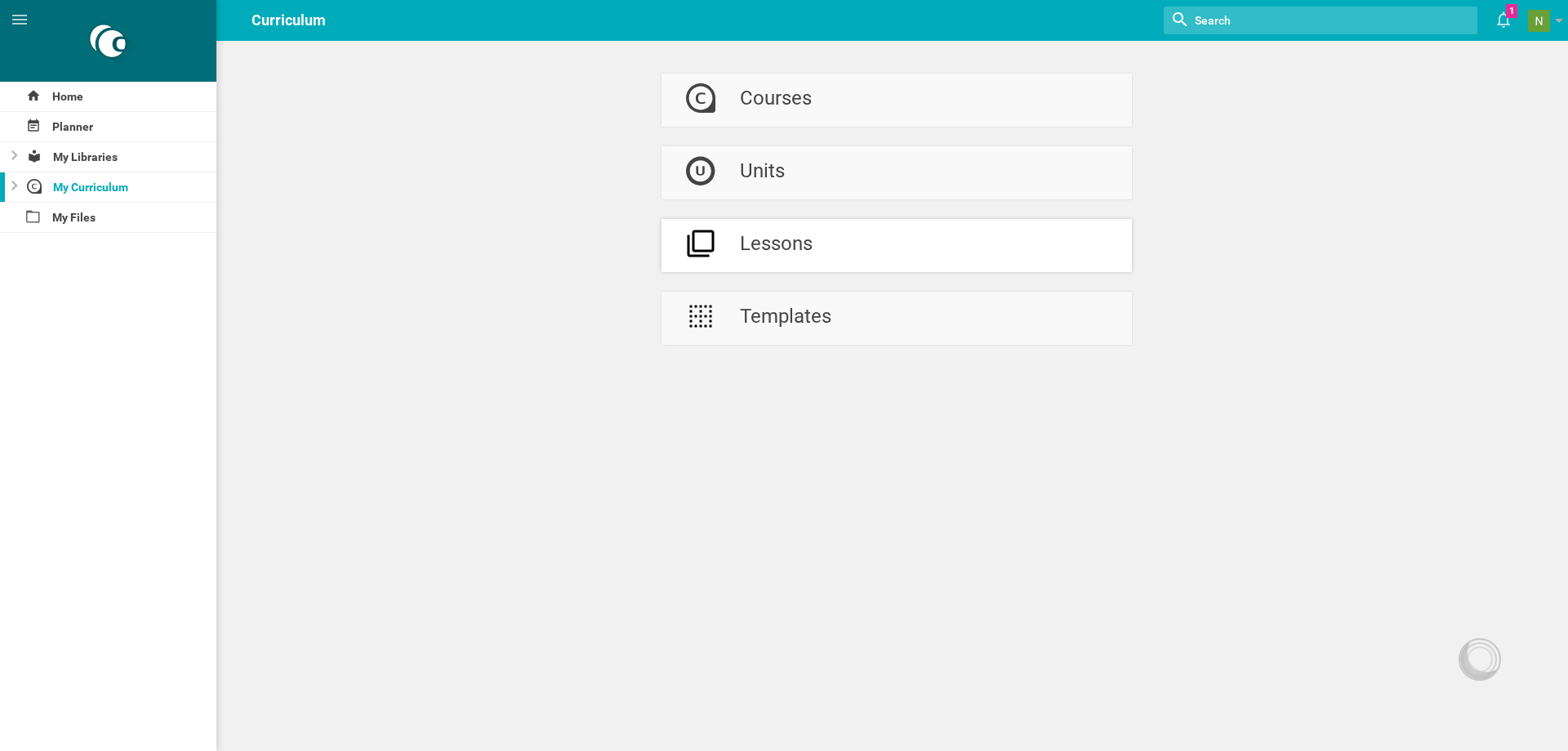
click at [740, 256] on div "Lessons" at bounding box center [776, 246] width 72 height 54
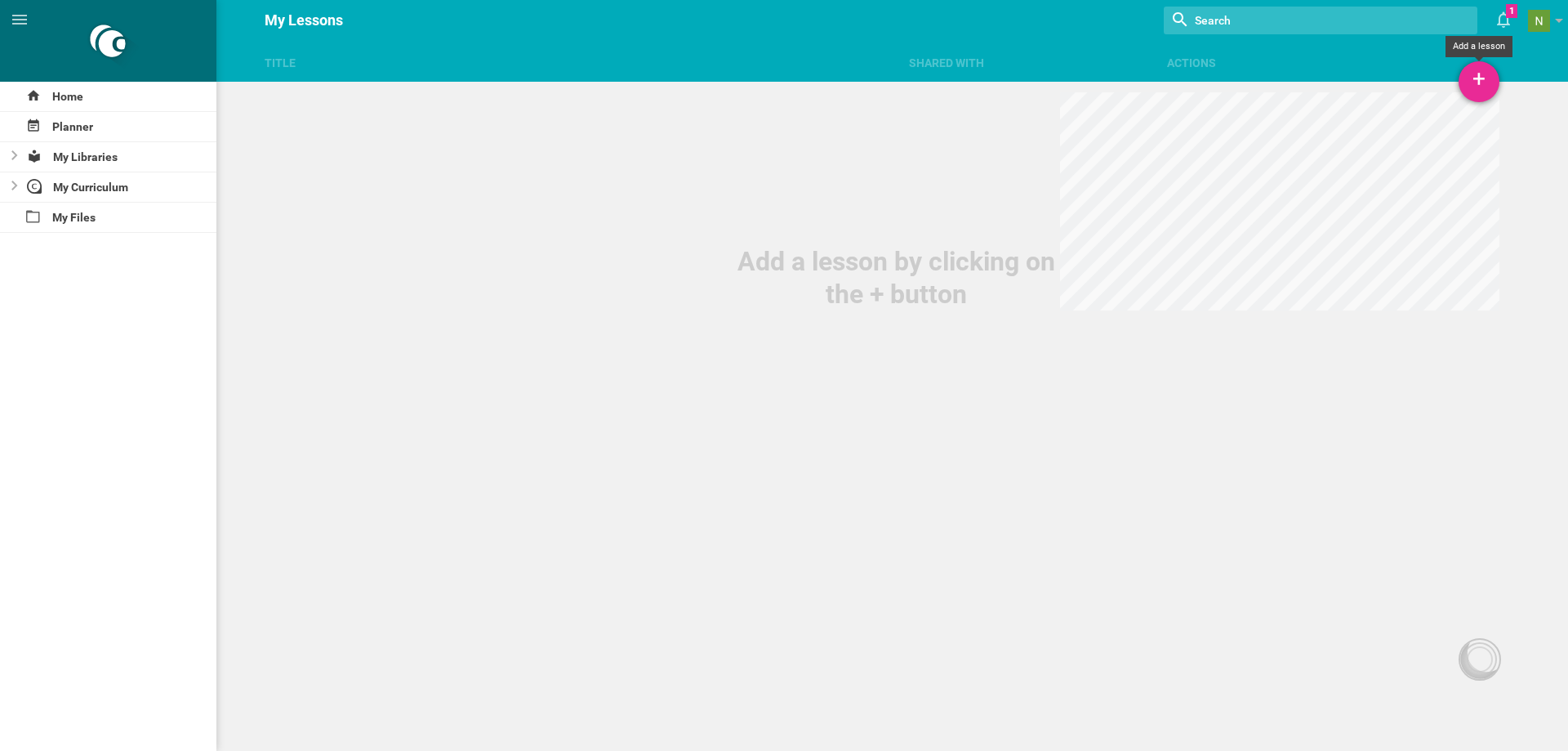
click at [1478, 93] on div "+ Add a lesson by clicking on the + button" at bounding box center [784, 155] width 1568 height 311
click at [1479, 92] on div "+" at bounding box center [1479, 81] width 41 height 41
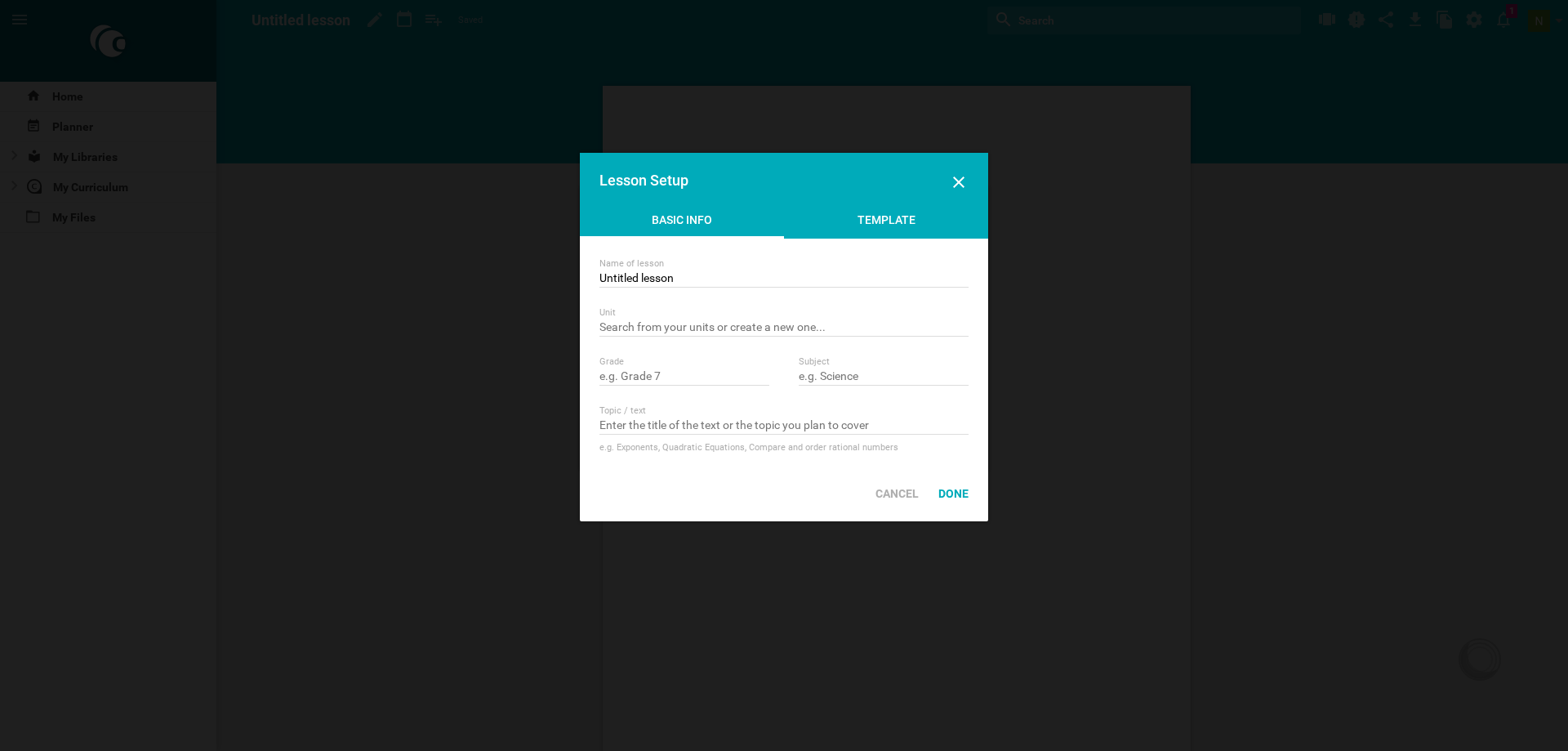
click at [882, 228] on div "Template" at bounding box center [886, 223] width 204 height 25
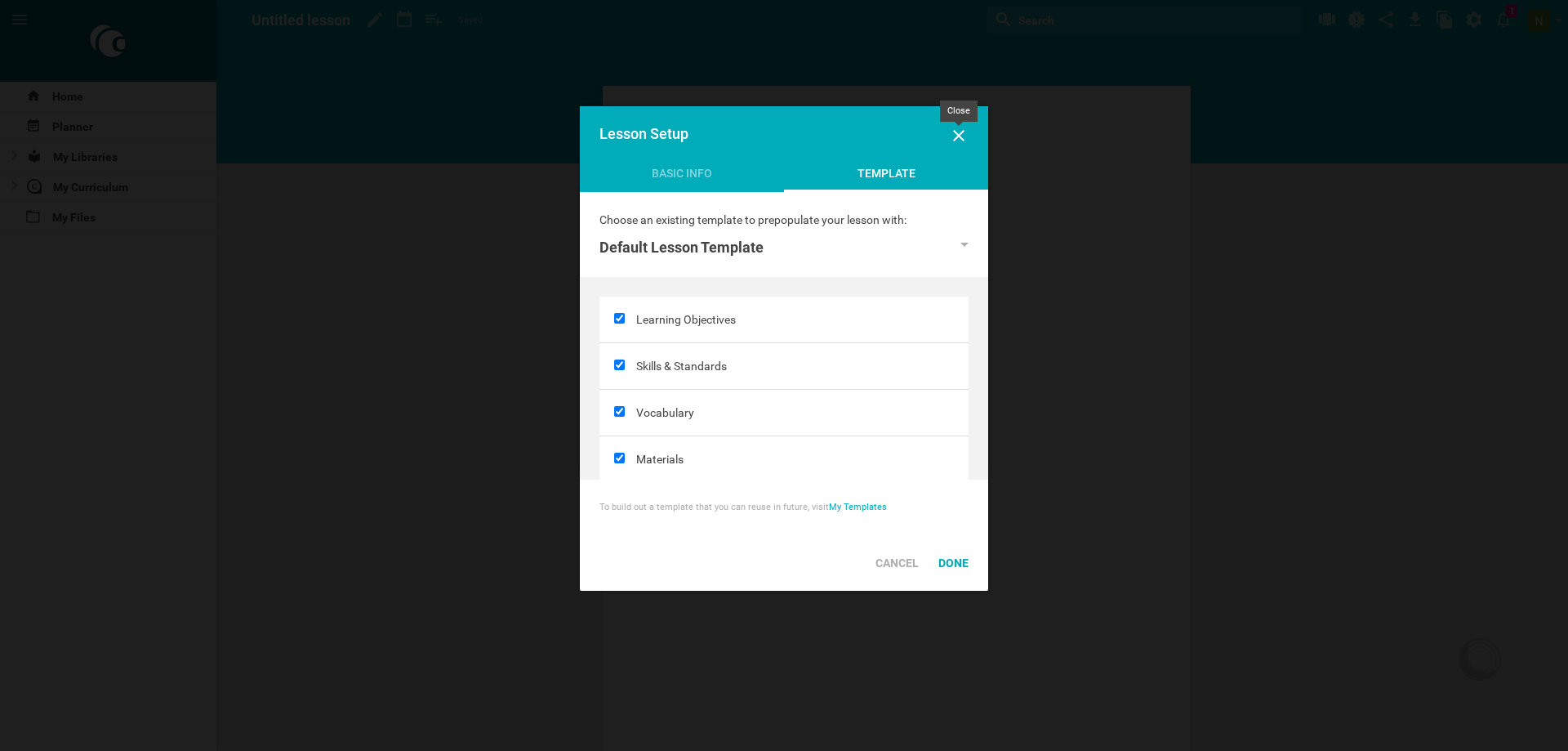
click at [958, 132] on icon at bounding box center [959, 136] width 20 height 20
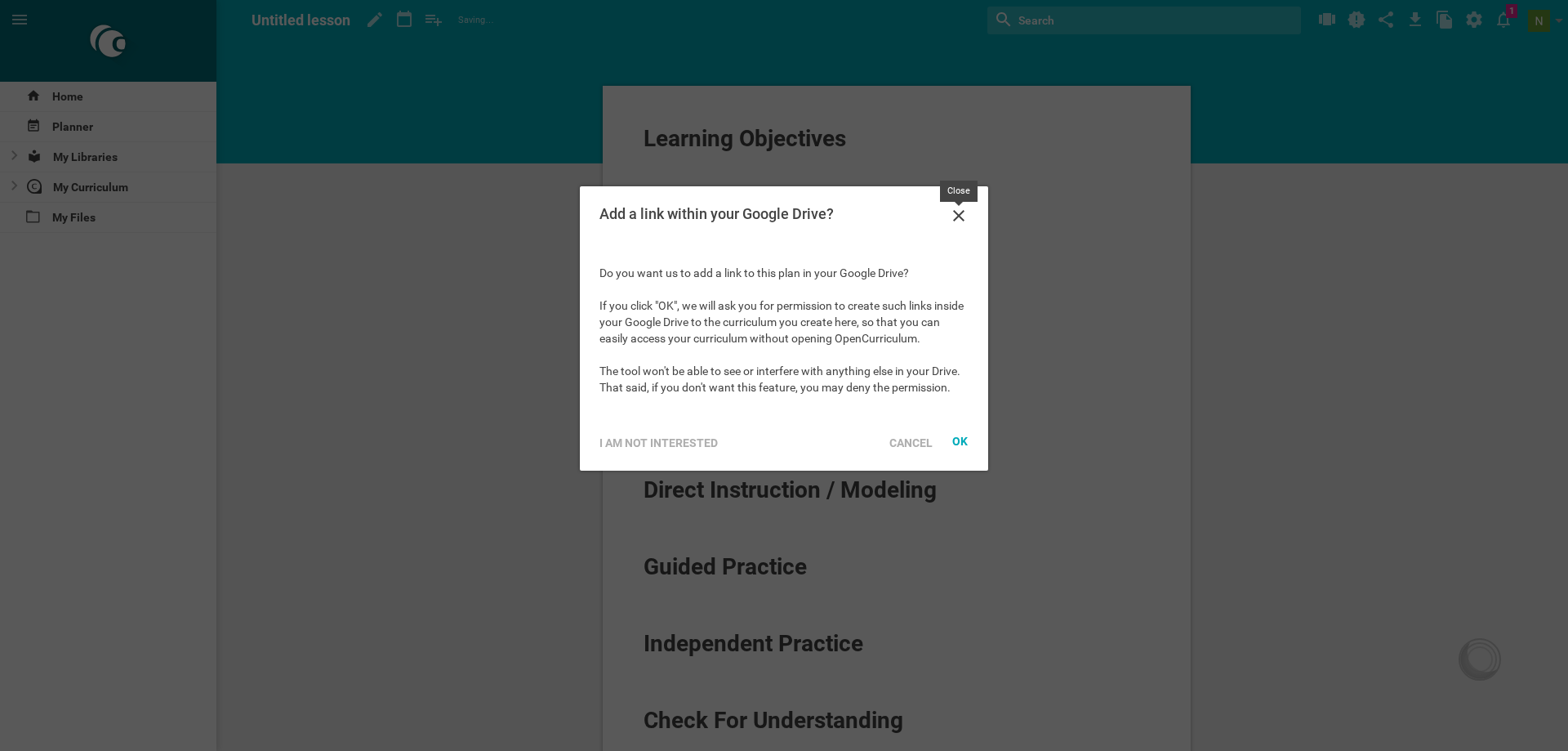
click at [959, 222] on icon at bounding box center [959, 216] width 20 height 20
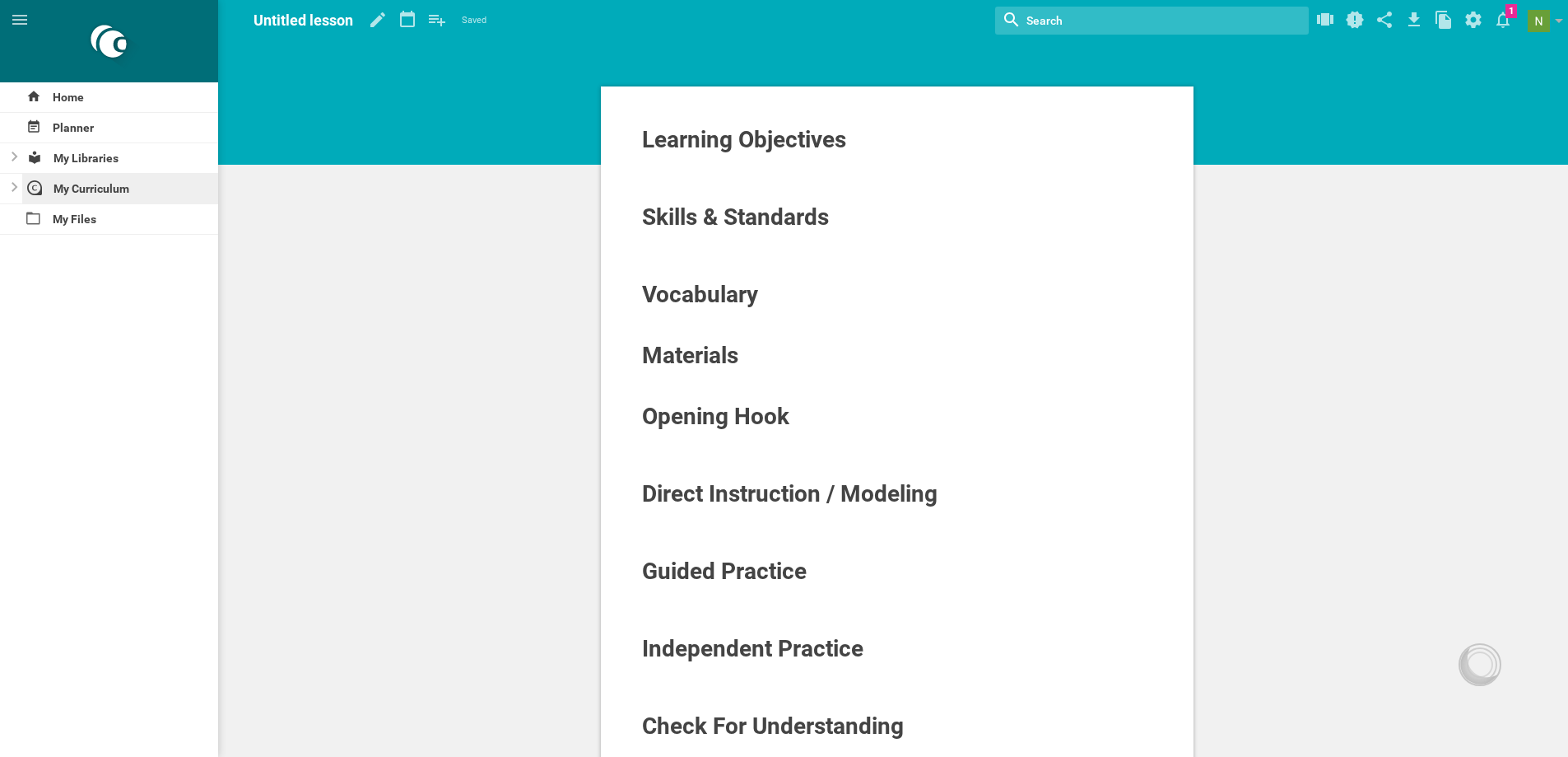
click at [79, 187] on div "My Curriculum" at bounding box center [120, 189] width 197 height 30
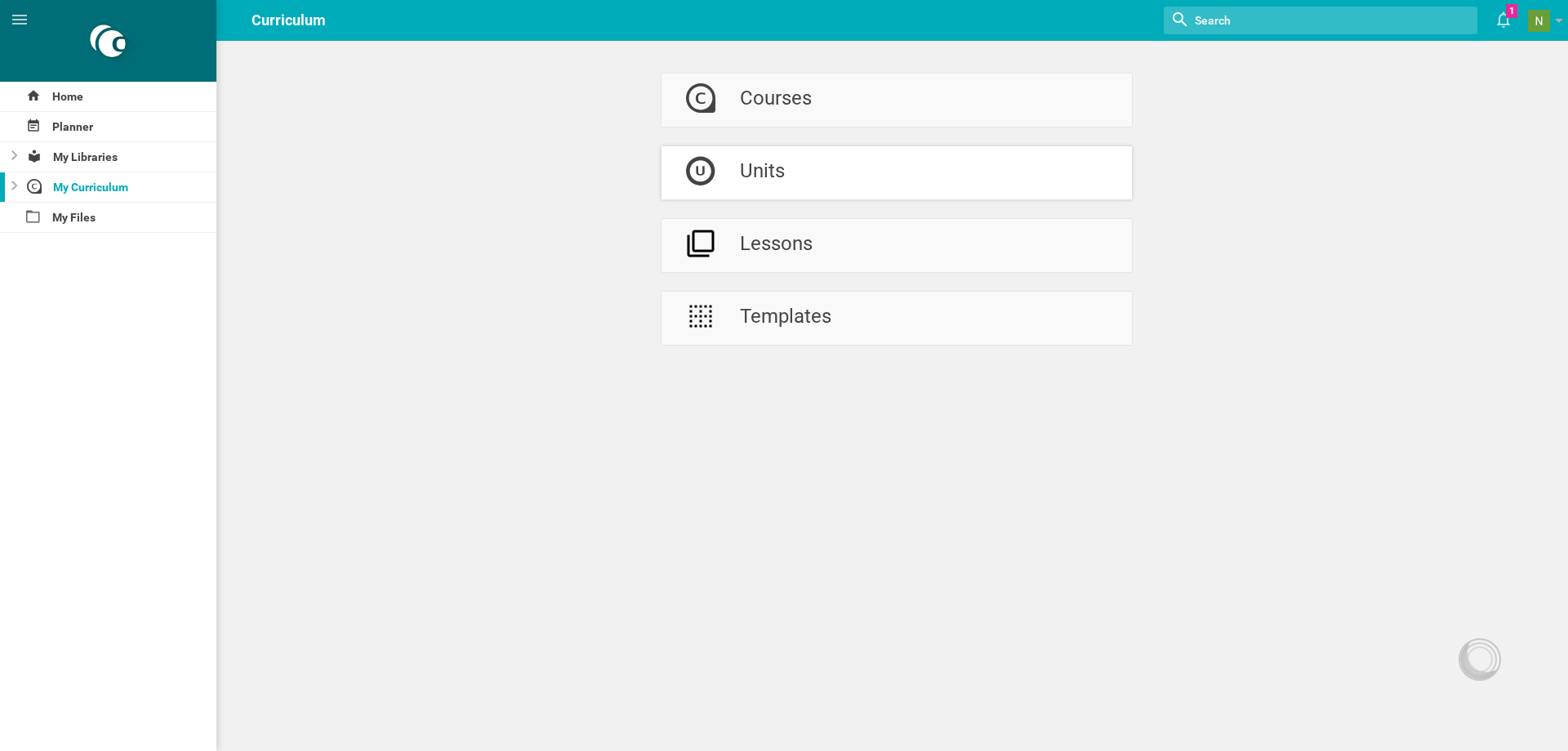
click at [713, 196] on div at bounding box center [700, 173] width 78 height 54
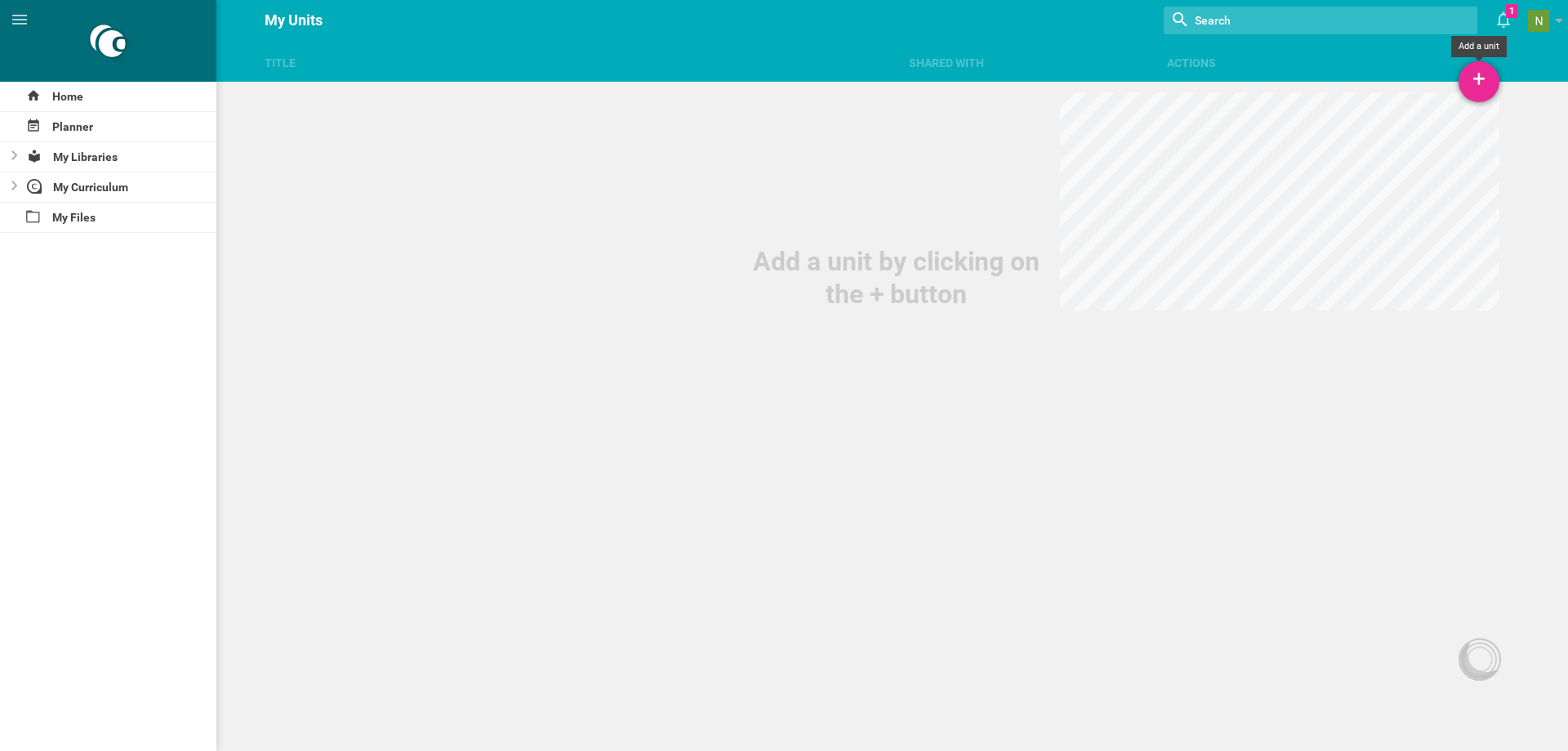
click at [1468, 93] on div "+" at bounding box center [1479, 81] width 41 height 41
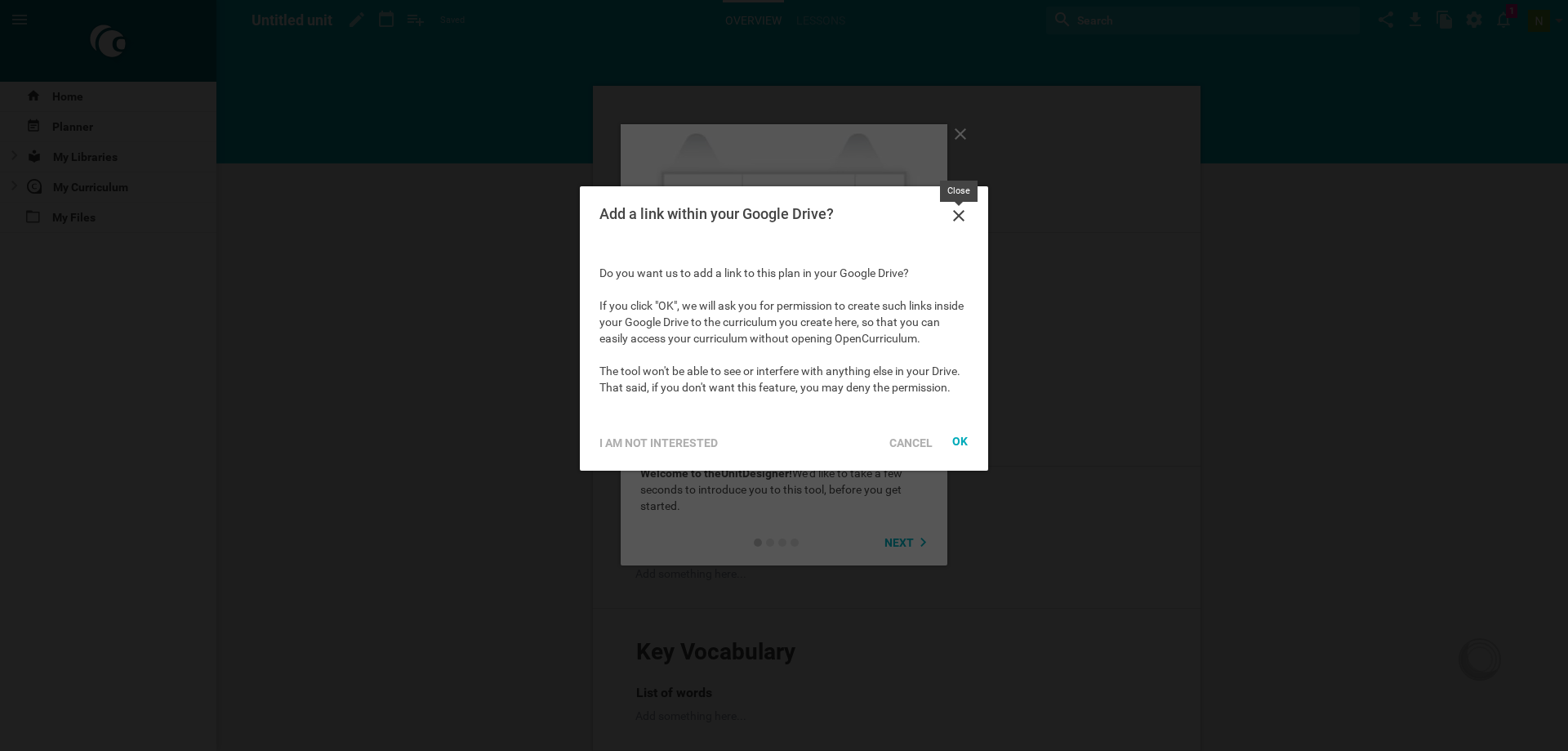
click at [957, 211] on icon at bounding box center [959, 216] width 20 height 20
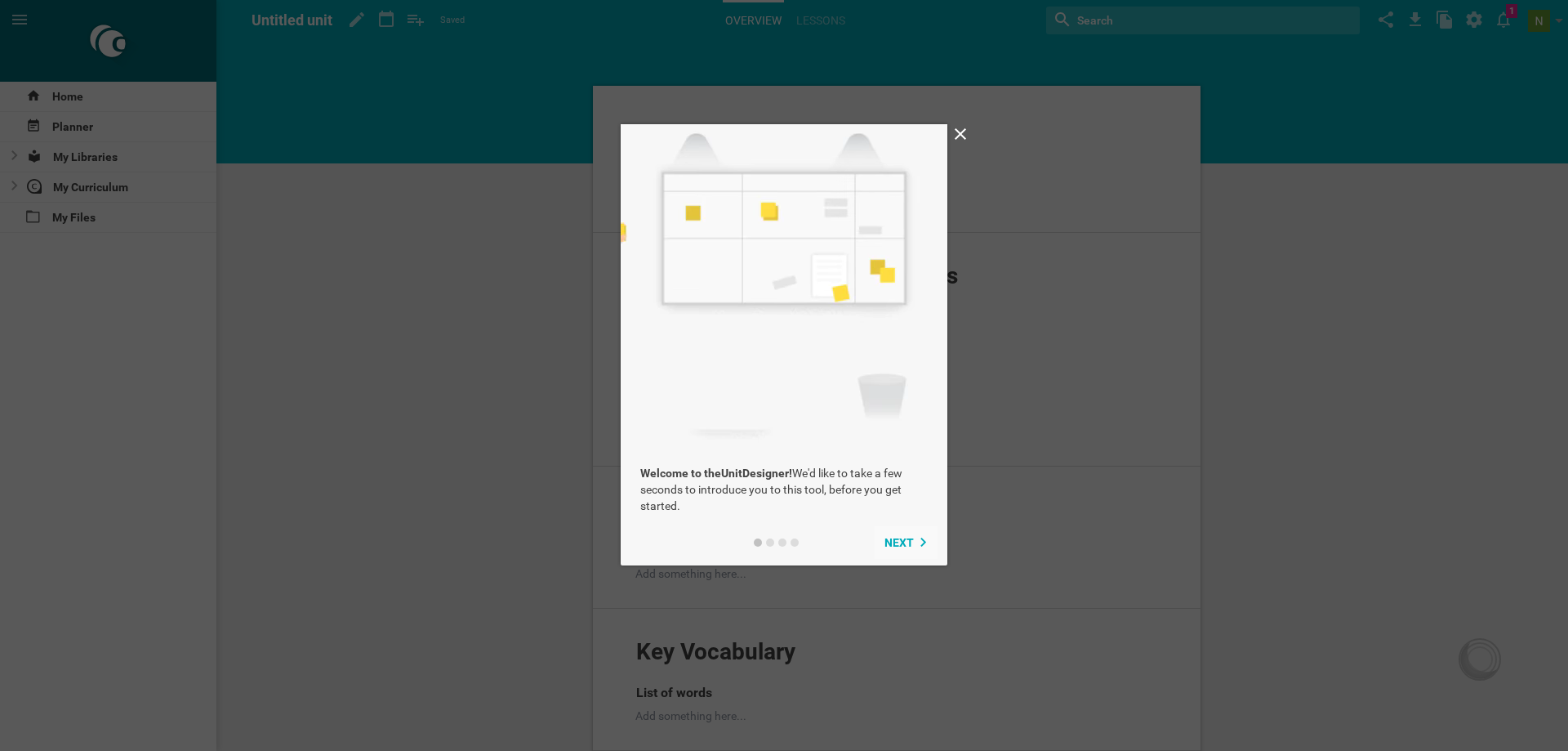
click at [907, 544] on span "Next" at bounding box center [900, 542] width 30 height 13
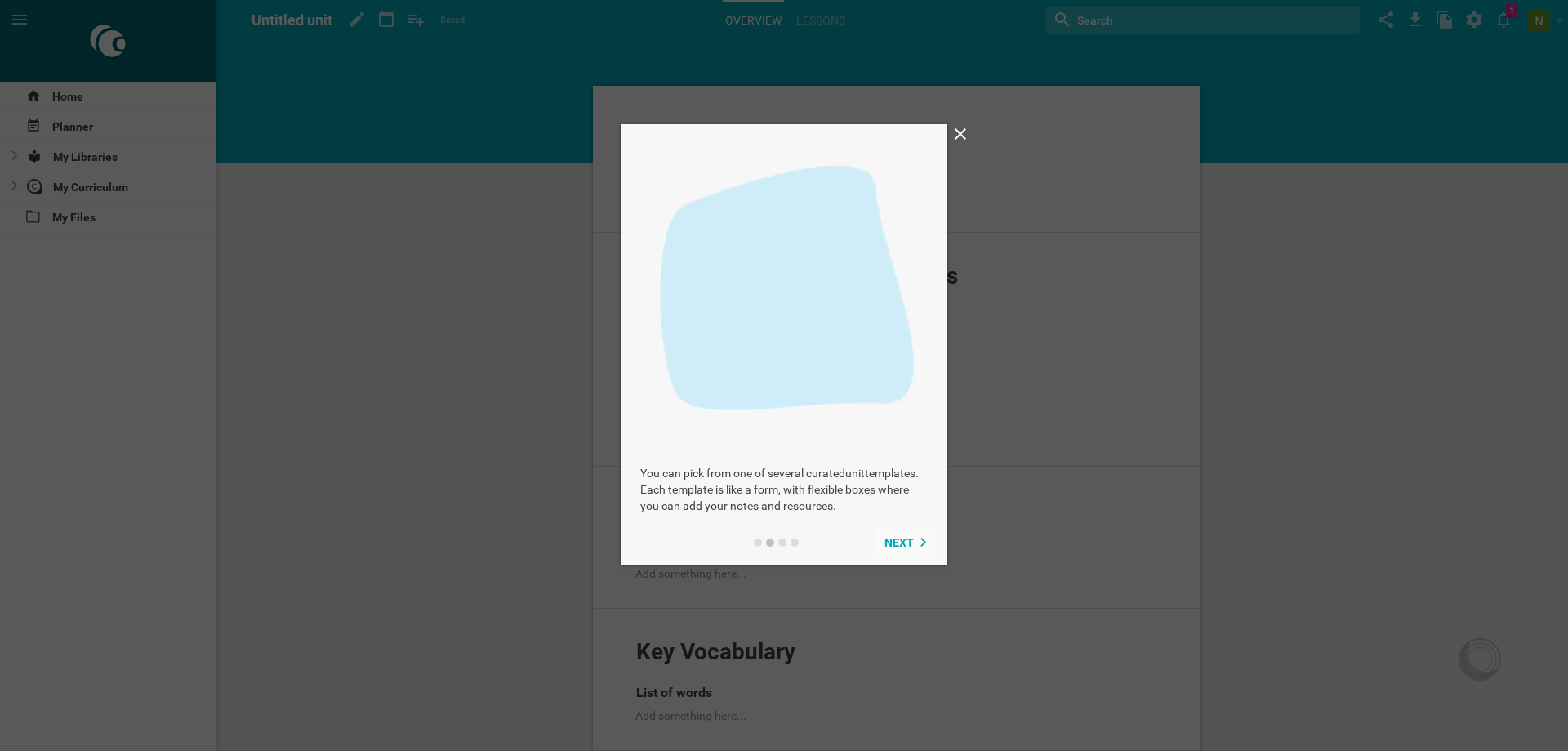
click at [909, 539] on span "Next" at bounding box center [900, 542] width 30 height 13
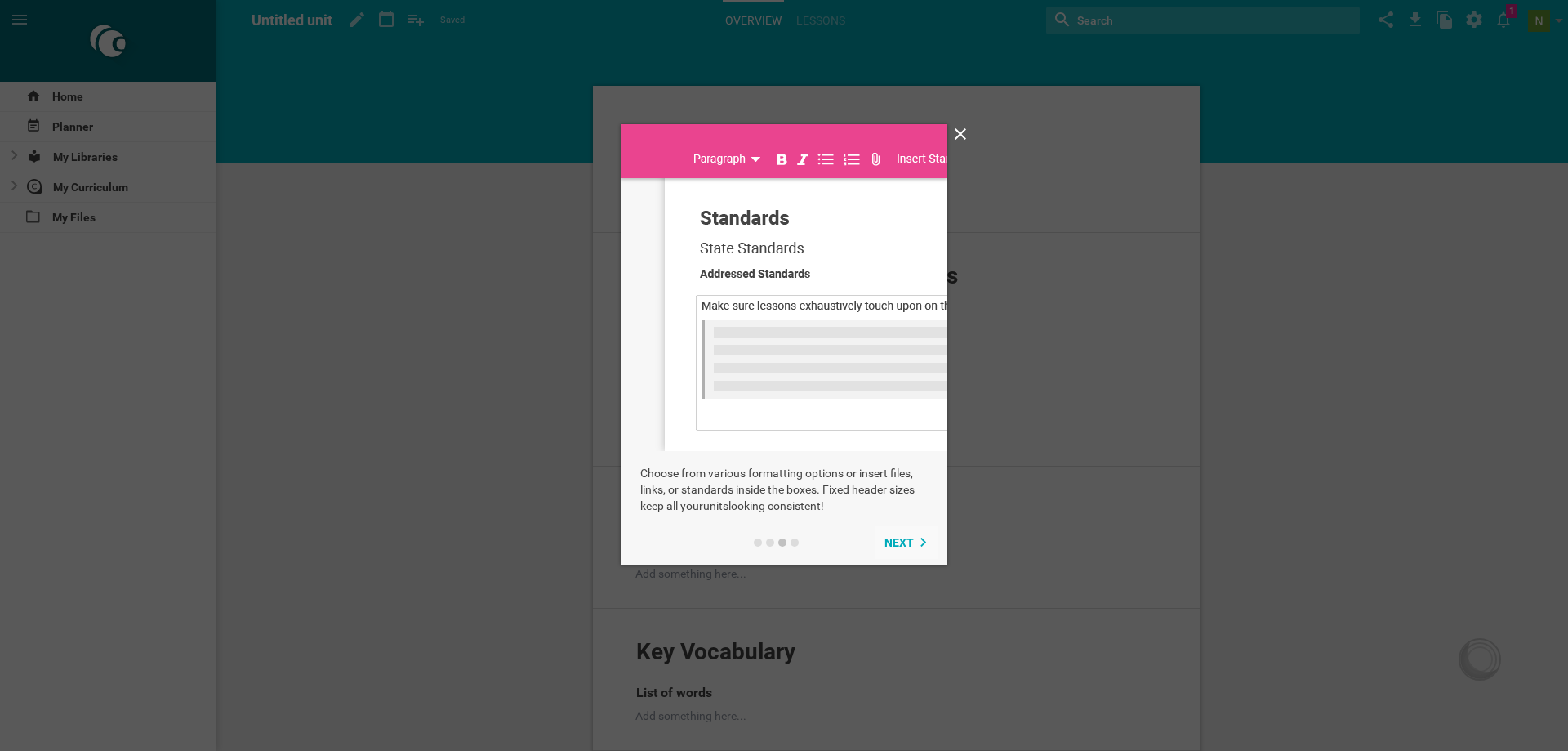
click at [912, 539] on span "Next" at bounding box center [900, 542] width 30 height 13
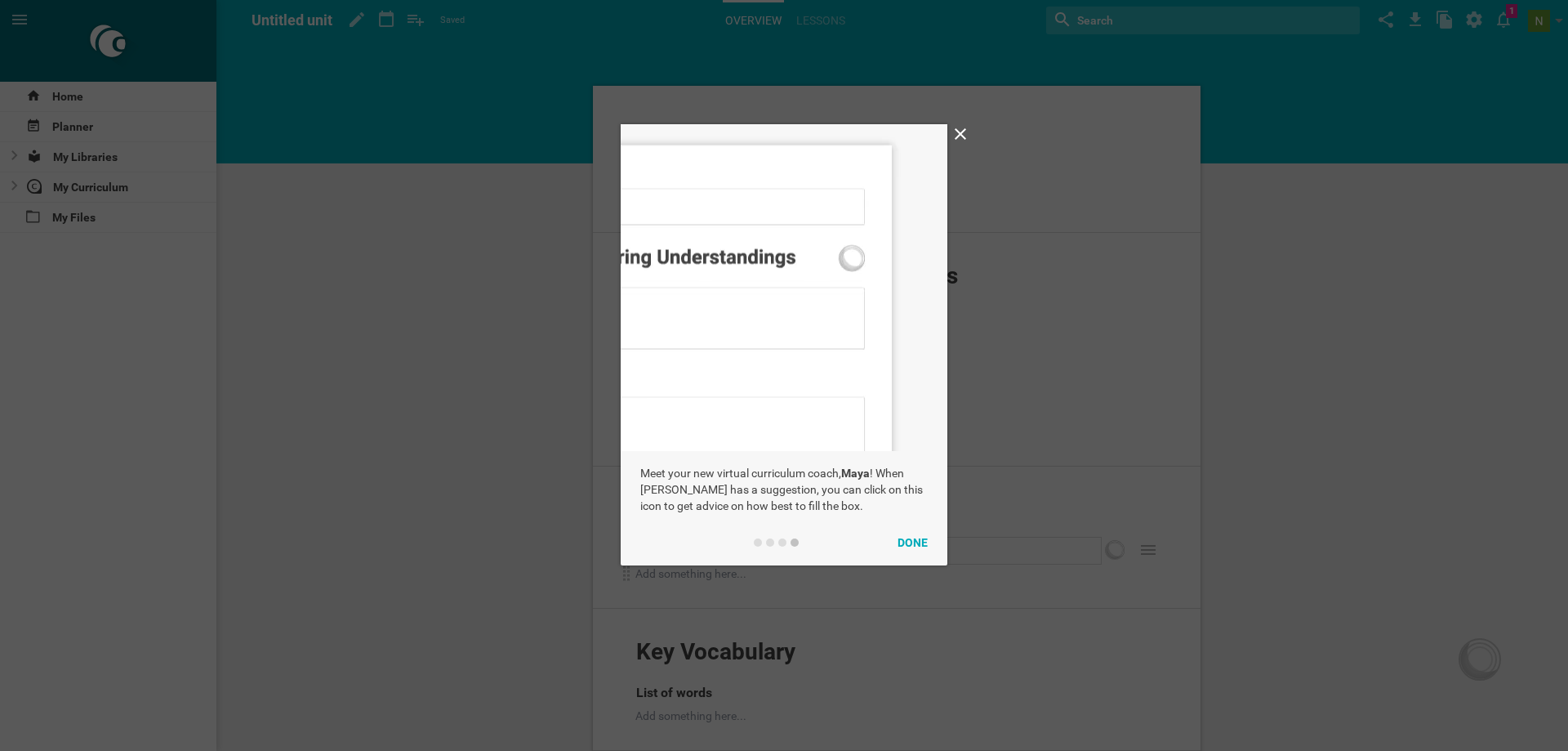
click at [912, 541] on button "Done" at bounding box center [912, 542] width 50 height 33
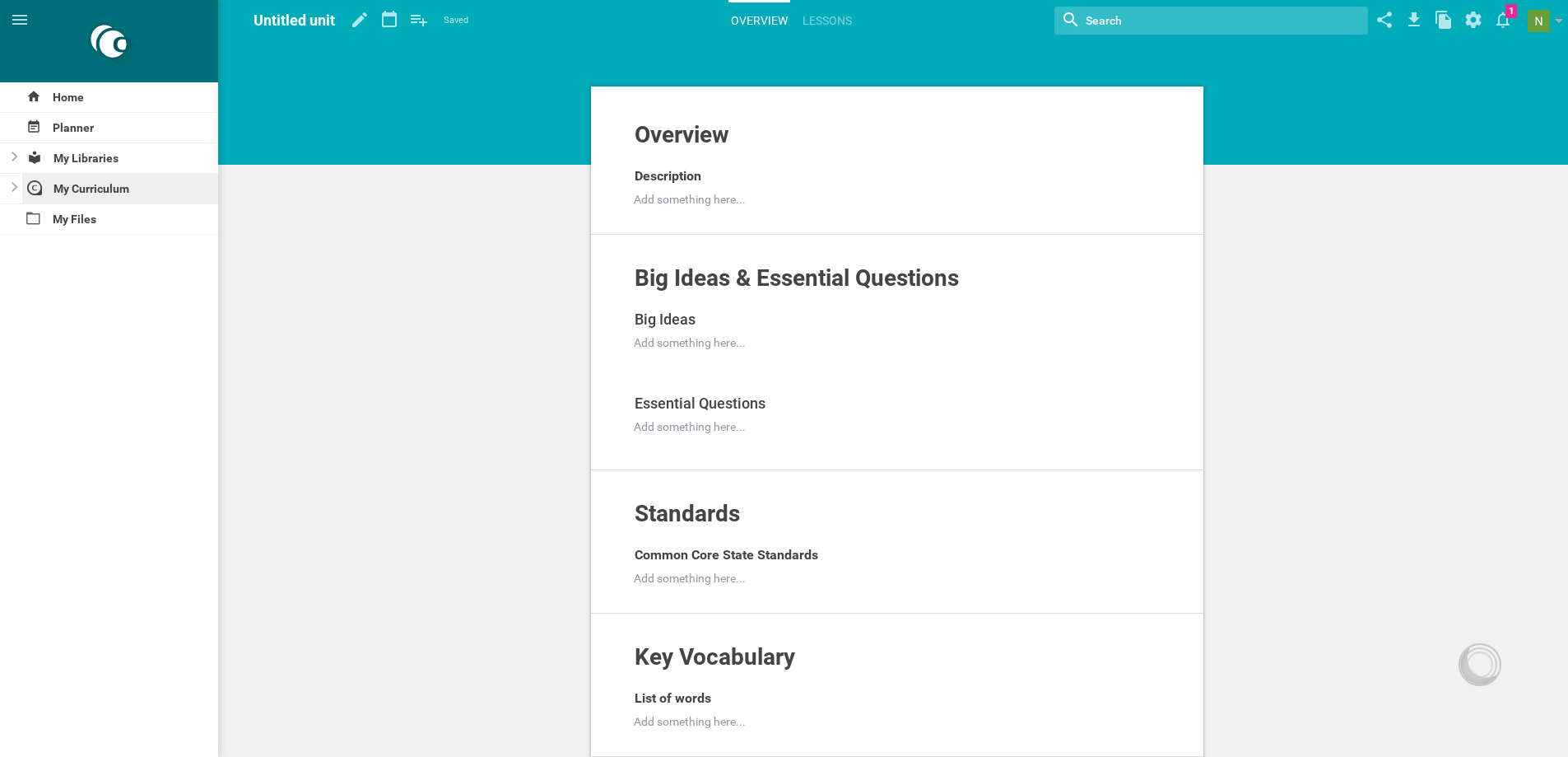
click at [82, 179] on div "My Curriculum" at bounding box center [120, 189] width 197 height 30
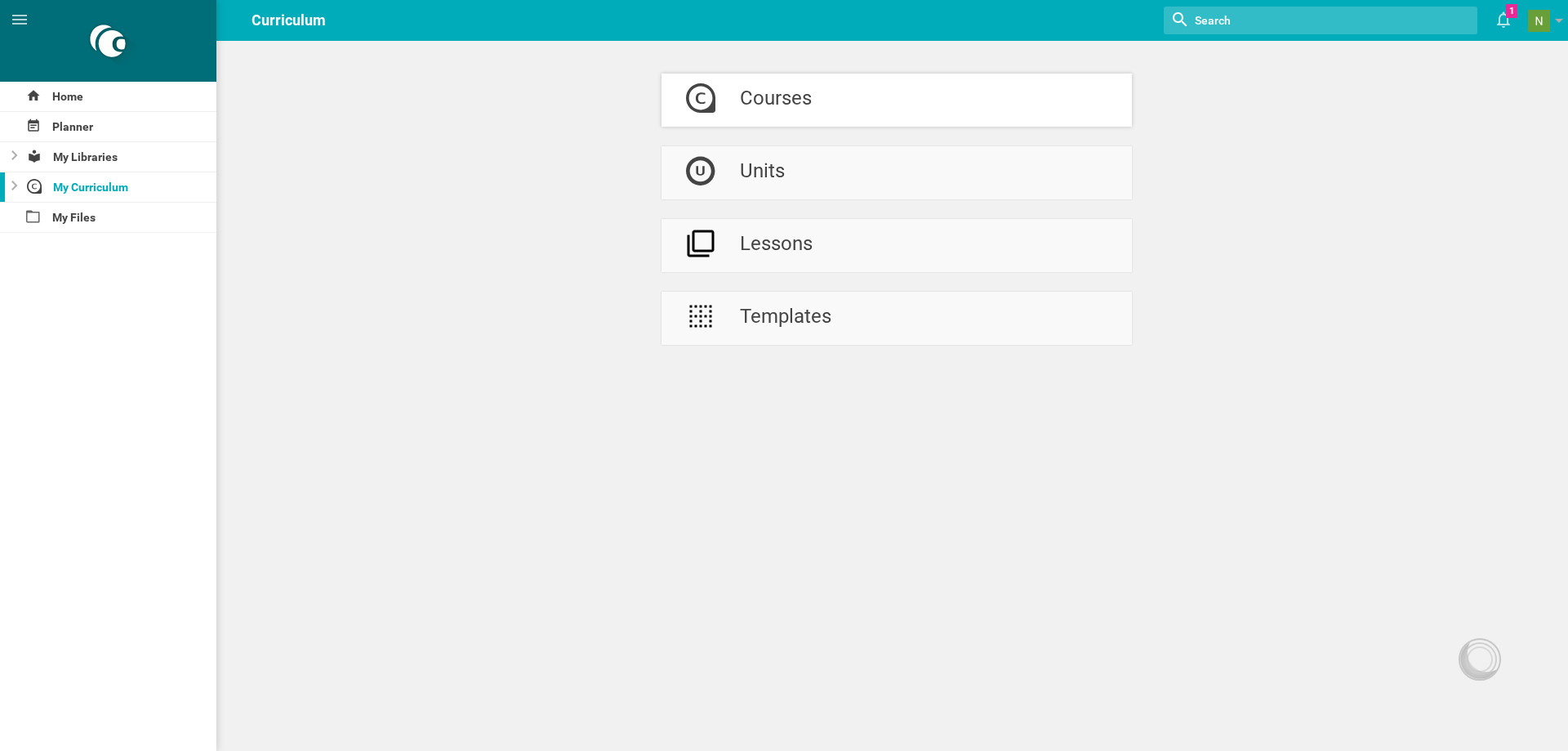
click at [771, 107] on div "Courses" at bounding box center [776, 100] width 71 height 54
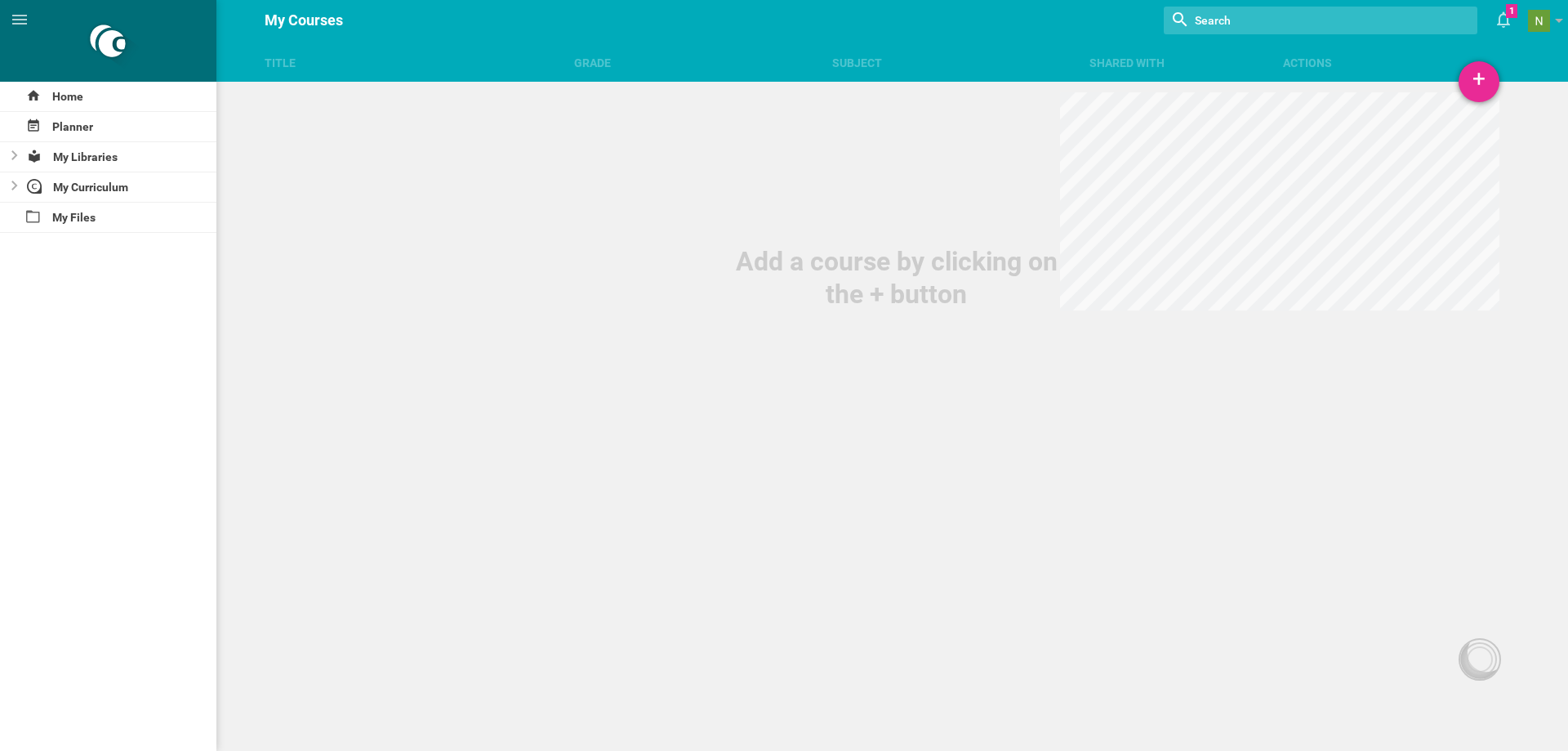
click at [1460, 83] on div "+ Add a course by clicking on the + button" at bounding box center [784, 155] width 1568 height 311
click at [1495, 81] on div "+" at bounding box center [1479, 81] width 41 height 41
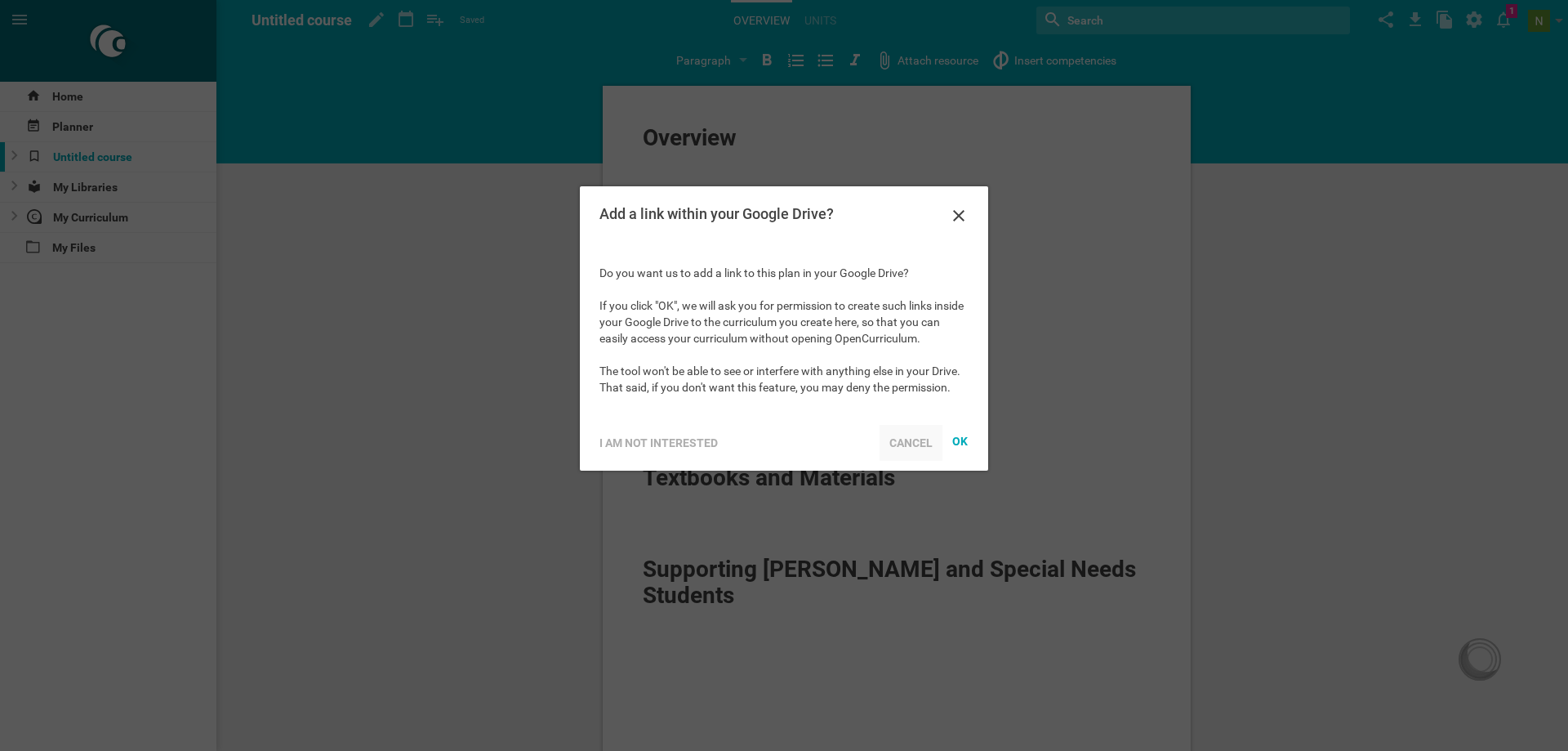
click at [901, 439] on div "Cancel" at bounding box center [910, 442] width 62 height 36
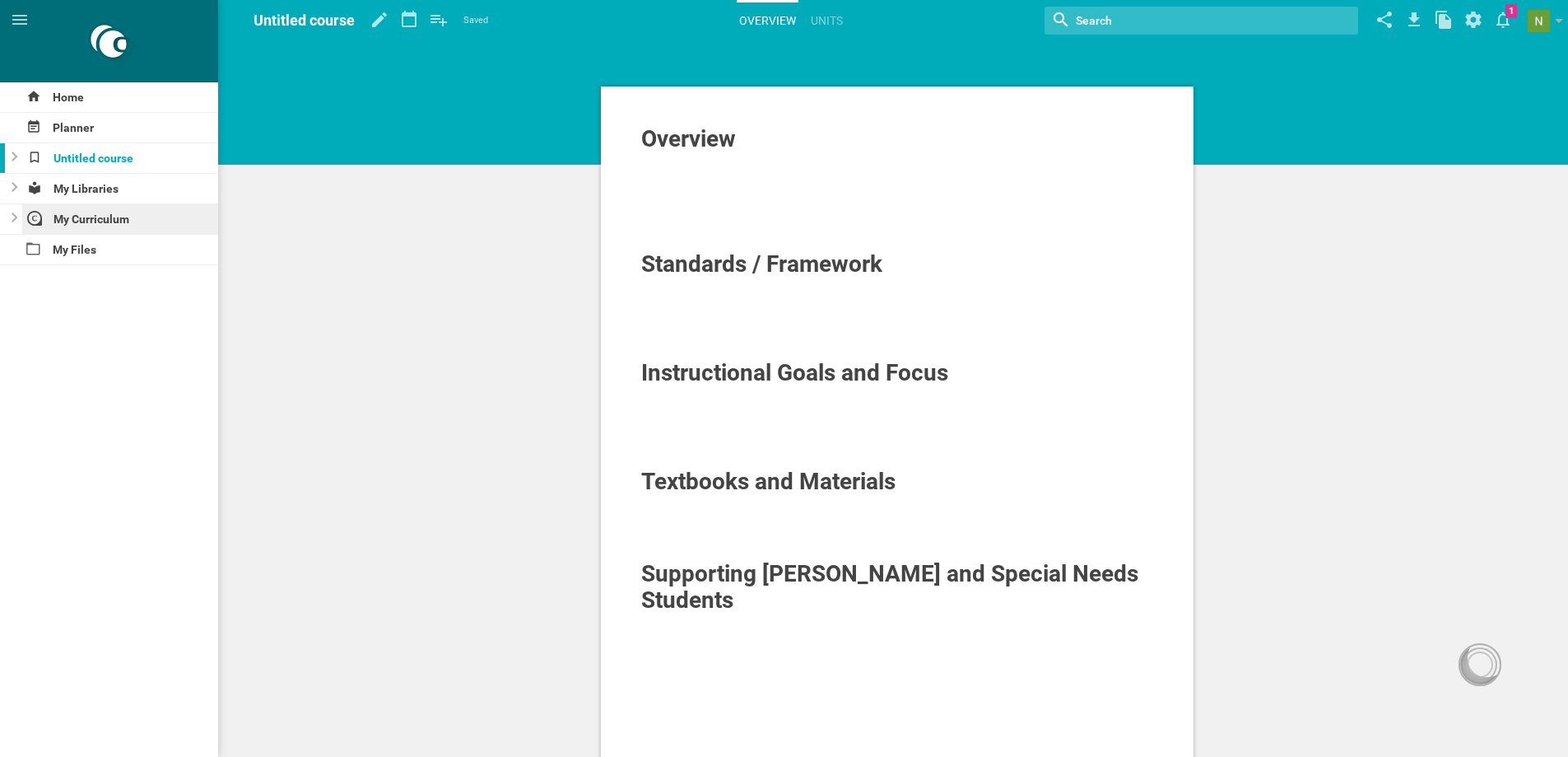
click at [110, 219] on div "My Curriculum" at bounding box center [120, 219] width 197 height 30
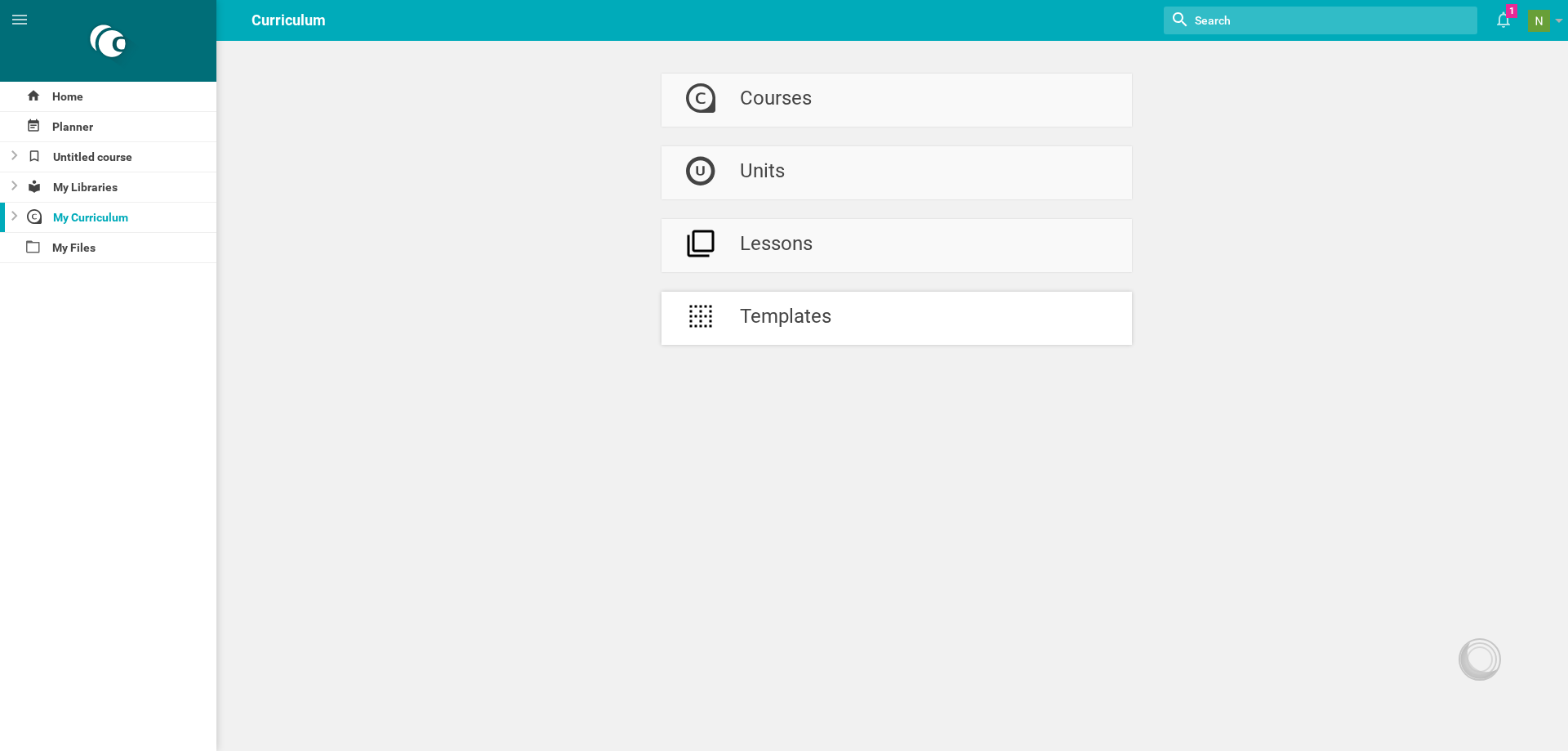
click at [757, 323] on div "Templates" at bounding box center [785, 318] width 91 height 54
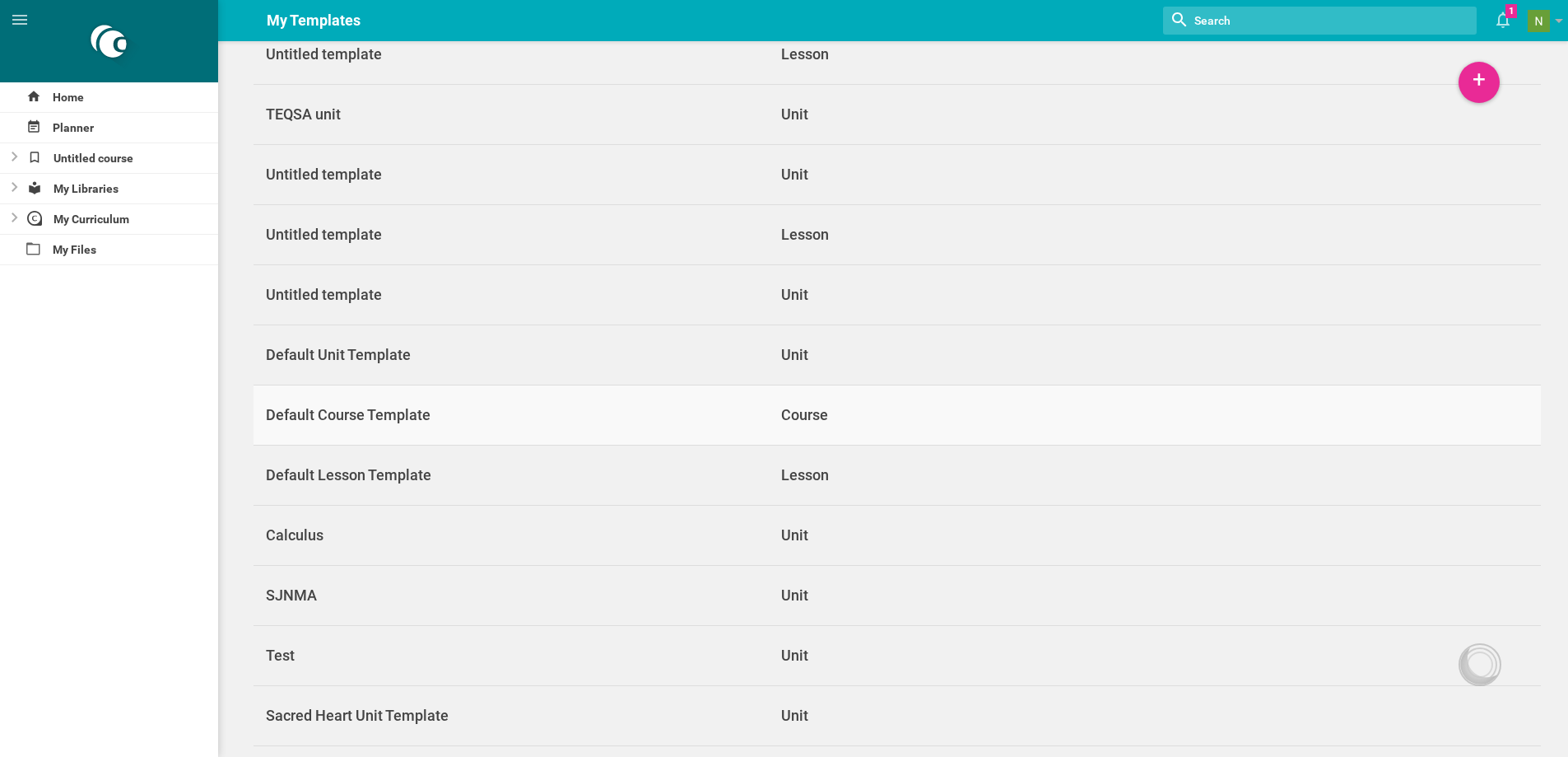
scroll to position [708, 0]
